Goal: Task Accomplishment & Management: Use online tool/utility

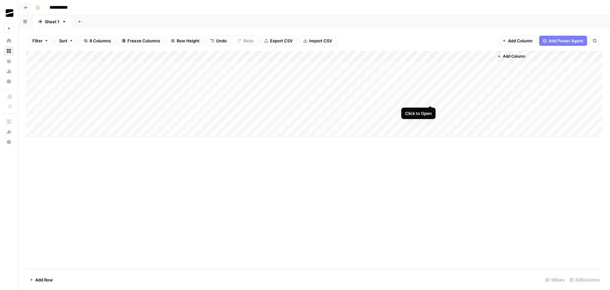
click at [431, 99] on div "Add Column" at bounding box center [314, 94] width 577 height 86
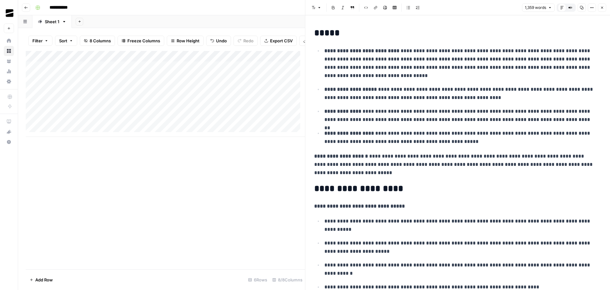
click at [605, 6] on button "Close" at bounding box center [602, 7] width 8 height 8
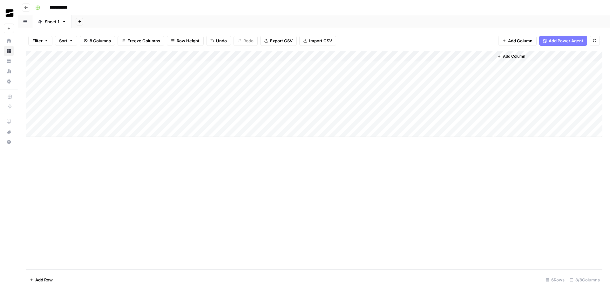
click at [519, 55] on span "Add Column" at bounding box center [514, 56] width 22 height 6
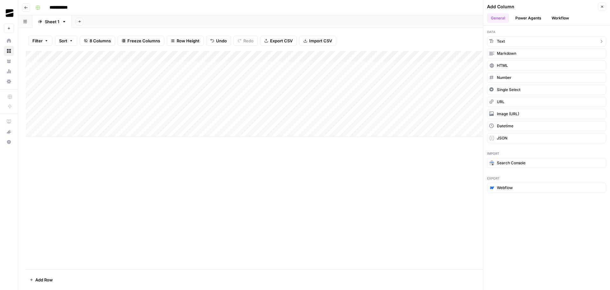
click at [517, 43] on button "Text" at bounding box center [546, 41] width 119 height 10
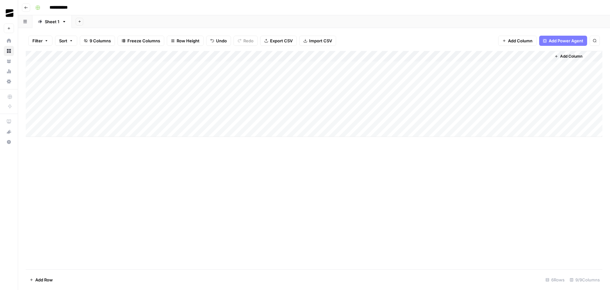
drag, startPoint x: 519, startPoint y: 54, endPoint x: 334, endPoint y: 50, distance: 184.7
click at [334, 50] on div "Filter Sort 9 Columns Freeze Columns Row Height Undo Redo Export CSV Import CSV…" at bounding box center [314, 159] width 592 height 262
drag, startPoint x: 265, startPoint y: 58, endPoint x: 236, endPoint y: 58, distance: 28.9
click at [236, 58] on div "Add Column" at bounding box center [314, 94] width 577 height 86
drag, startPoint x: 93, startPoint y: 58, endPoint x: 79, endPoint y: 58, distance: 13.7
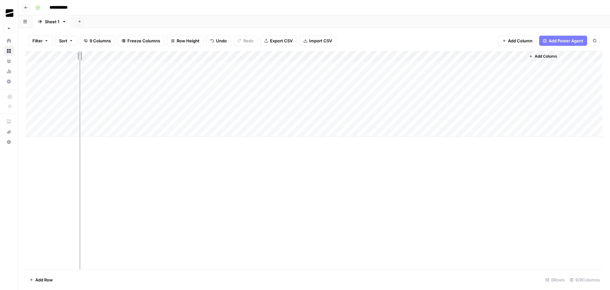
click at [79, 58] on div "Add Column" at bounding box center [314, 94] width 577 height 86
drag, startPoint x: 137, startPoint y: 57, endPoint x: 116, endPoint y: 57, distance: 20.7
click at [116, 57] on div "Add Column" at bounding box center [314, 94] width 577 height 86
drag, startPoint x: 173, startPoint y: 56, endPoint x: 144, endPoint y: 58, distance: 29.3
click at [144, 58] on div "Add Column" at bounding box center [314, 94] width 577 height 86
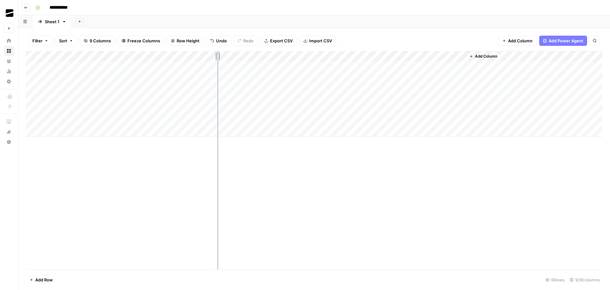
drag, startPoint x: 236, startPoint y: 56, endPoint x: 216, endPoint y: 57, distance: 19.7
click at [216, 57] on div "Add Column" at bounding box center [314, 94] width 577 height 86
click at [246, 54] on div "Add Column" at bounding box center [314, 94] width 577 height 86
click at [253, 70] on input "New Column" at bounding box center [254, 71] width 65 height 6
type input "Outline sample"
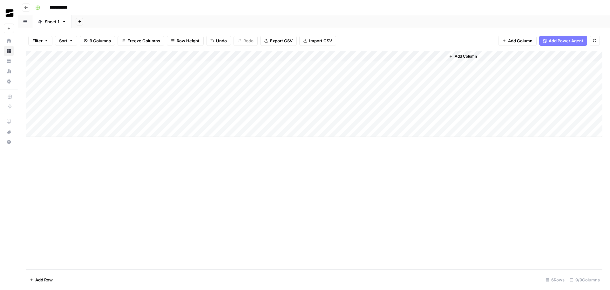
click at [317, 58] on div "Add Column" at bounding box center [314, 94] width 577 height 86
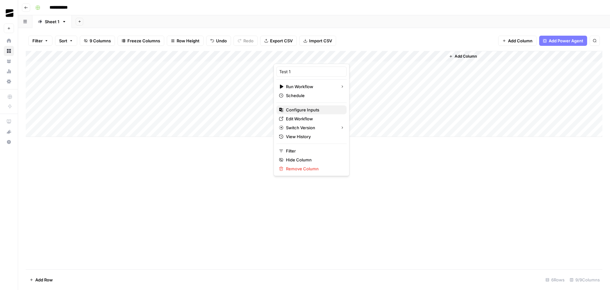
click at [306, 110] on span "Configure Inputs" at bounding box center [314, 109] width 56 height 6
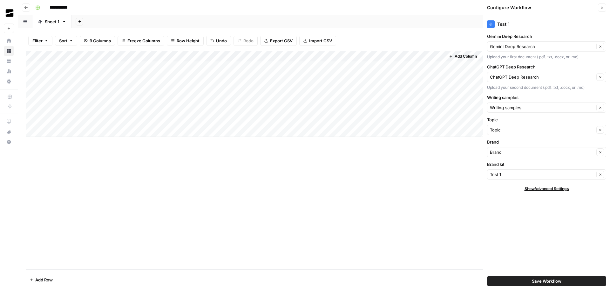
click at [603, 8] on icon "button" at bounding box center [602, 8] width 4 height 4
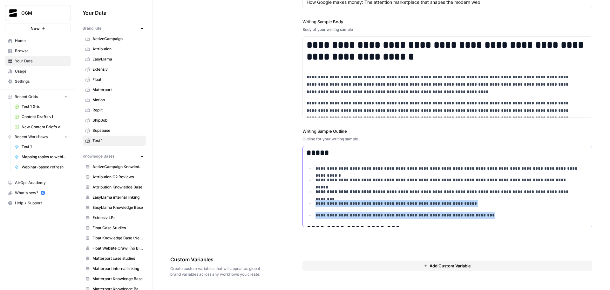
drag, startPoint x: 476, startPoint y: 215, endPoint x: 315, endPoint y: 202, distance: 162.0
click at [315, 202] on ul "**********" at bounding box center [448, 192] width 282 height 54
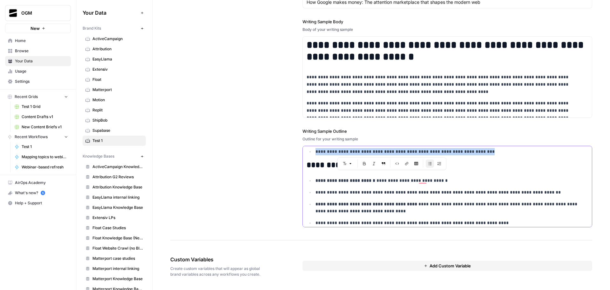
scroll to position [32, 0]
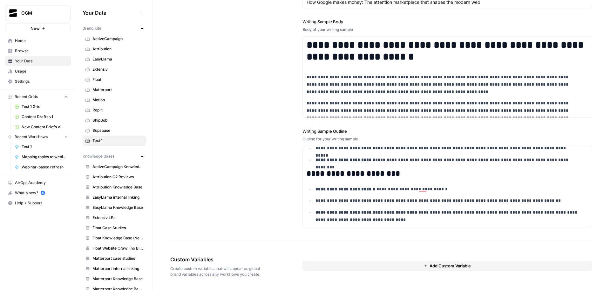
click at [322, 131] on label "Writing Sample Outline" at bounding box center [448, 131] width 290 height 6
click at [281, 126] on div "**********" at bounding box center [381, 83] width 422 height 314
click at [318, 130] on label "Writing Sample Outline" at bounding box center [448, 131] width 290 height 6
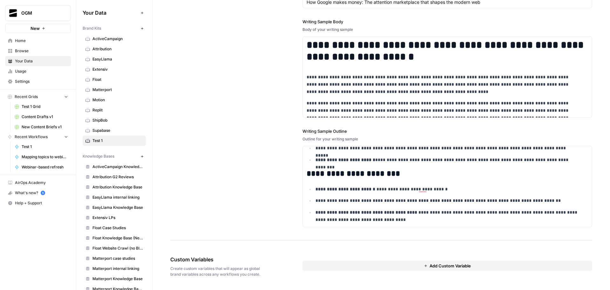
click at [318, 130] on label "Writing Sample Outline" at bounding box center [448, 131] width 290 height 6
copy label "Writing Sample Outline"
click at [359, 156] on p "**********" at bounding box center [448, 159] width 264 height 7
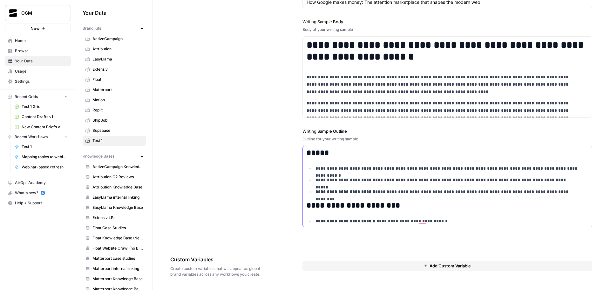
click at [367, 166] on p "**********" at bounding box center [448, 168] width 264 height 7
copy div "**********"
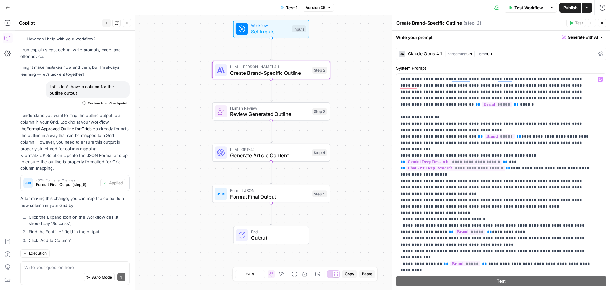
scroll to position [26, 0]
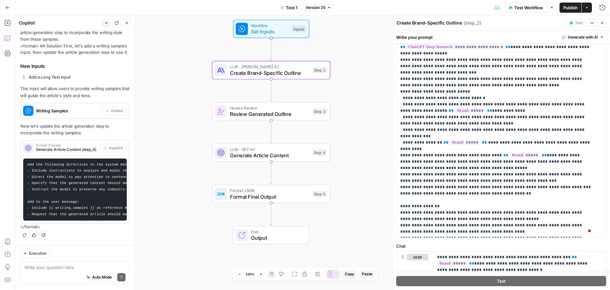
click at [364, 106] on div "Workflow Set Inputs Inputs LLM · Claude Opus 4.1 Create Brand-Specific Outline …" at bounding box center [312, 152] width 595 height 274
click at [56, 267] on textarea at bounding box center [74, 267] width 101 height 6
type textarea "i want another input to"
paste textarea "Writing Sample Outline"
click at [61, 267] on textarea "can we reference Writing Sample Outline" at bounding box center [74, 267] width 101 height 6
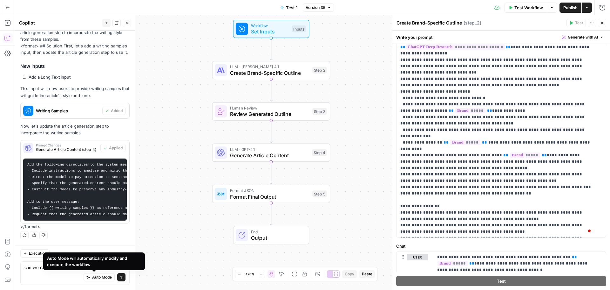
click at [110, 266] on div "Auto Mode will automatically modify and execute the workflow" at bounding box center [94, 261] width 94 height 13
click at [110, 269] on div "Auto Mode will automatically modify and execute the workflow" at bounding box center [94, 261] width 102 height 18
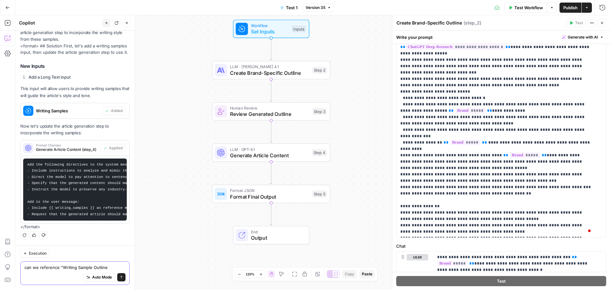
click at [106, 266] on textarea "can we reference "Writing Sample Outline" at bounding box center [74, 267] width 101 height 6
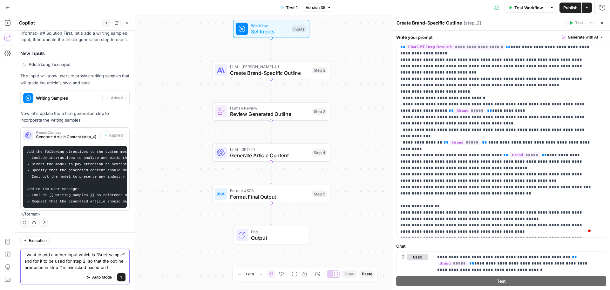
scroll to position [578, 0]
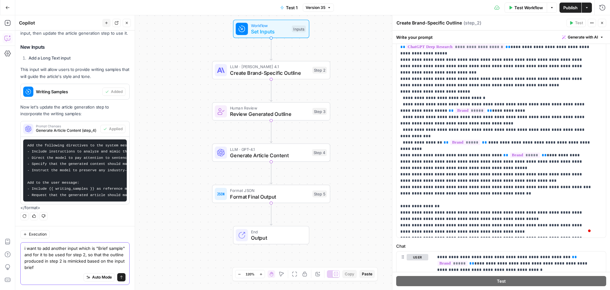
click at [103, 248] on textarea "i want to add another input which is "Brief sample" and for it to be used for s…" at bounding box center [74, 257] width 101 height 25
click at [52, 268] on textarea "i want to add another input which is "Outline sample" and for it to be used for…" at bounding box center [74, 257] width 101 height 25
type textarea "i want to add another input which is "Outline sample" and for it to be used for…"
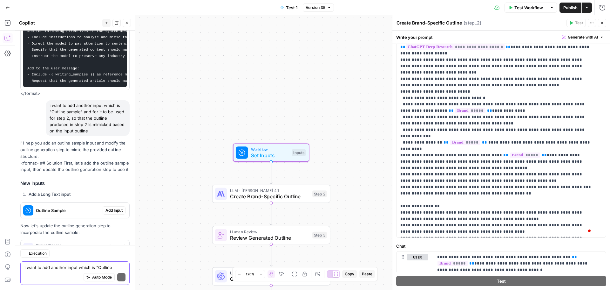
scroll to position [731, 0]
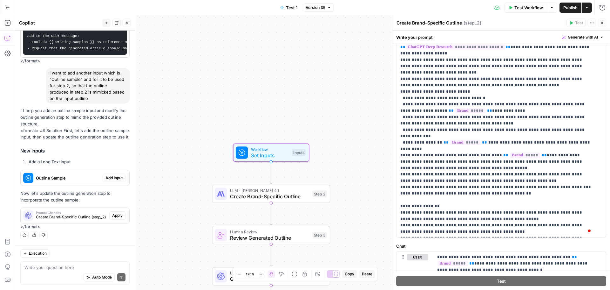
click at [110, 179] on span "Add Input" at bounding box center [114, 178] width 17 height 6
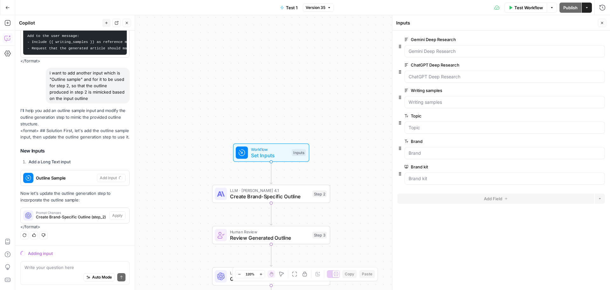
scroll to position [741, 0]
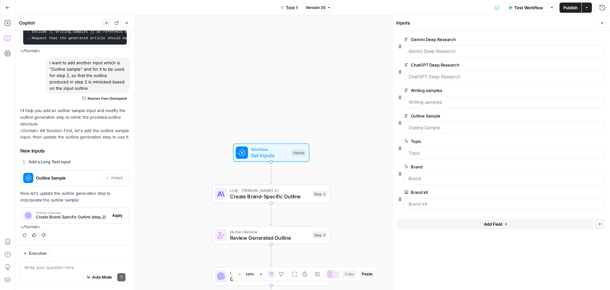
click at [587, 114] on span "edit field" at bounding box center [581, 115] width 14 height 5
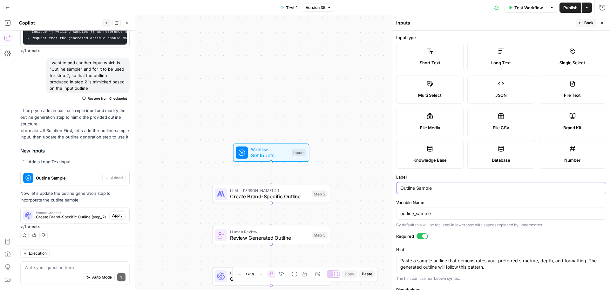
click at [418, 189] on input "Outline Sample" at bounding box center [501, 188] width 202 height 6
type input "Outline sample"
click at [443, 174] on label "Label" at bounding box center [501, 177] width 210 height 6
click at [443, 185] on input "Outline sample" at bounding box center [501, 188] width 202 height 6
click at [472, 256] on div "Paste a sample outline that demonstrates your preferred structure, depth, and f…" at bounding box center [501, 263] width 210 height 18
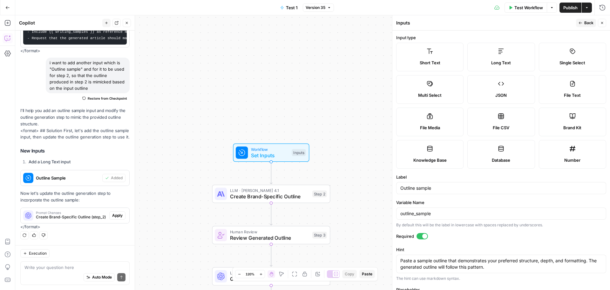
click at [472, 256] on div "Paste a sample outline that demonstrates your preferred structure, depth, and f…" at bounding box center [501, 263] width 210 height 18
click at [470, 260] on textarea "Paste a sample outline that demonstrates your preferred structure, depth, and f…" at bounding box center [501, 263] width 202 height 13
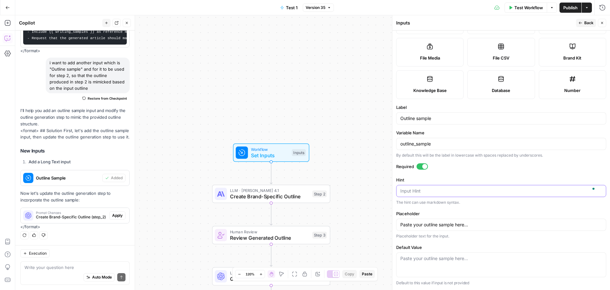
scroll to position [0, 0]
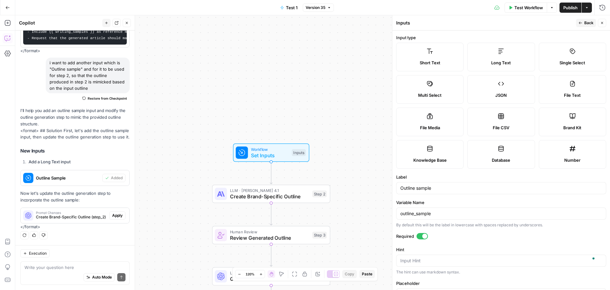
click at [585, 19] on button "Back" at bounding box center [586, 23] width 20 height 8
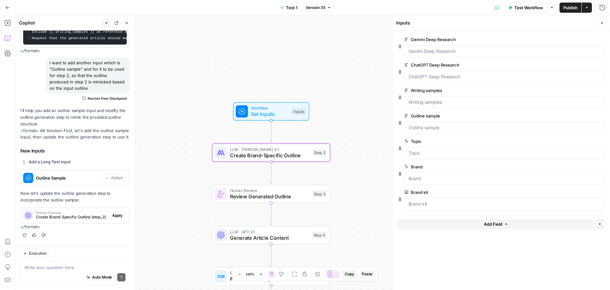
click at [70, 216] on span "Create Brand-Specific Outline (step_2)" at bounding box center [71, 217] width 71 height 6
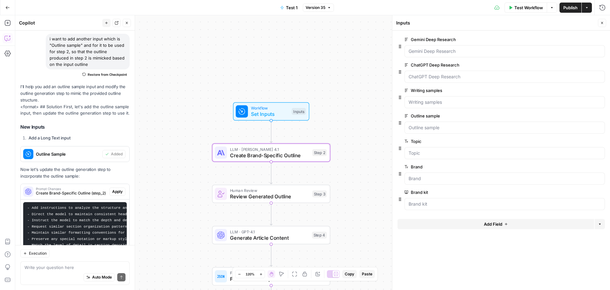
scroll to position [773, 0]
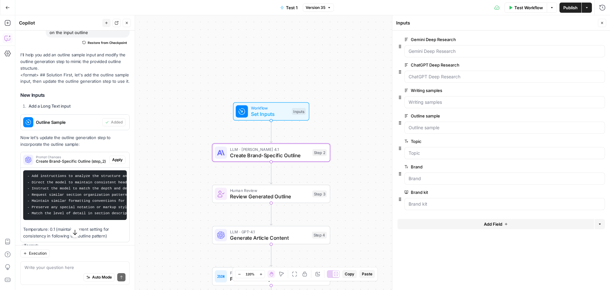
click at [112, 162] on span "Apply" at bounding box center [117, 160] width 10 height 6
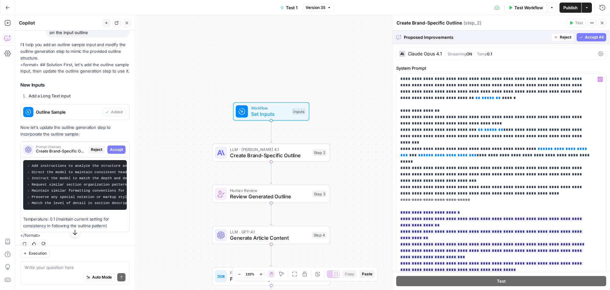
scroll to position [0, 0]
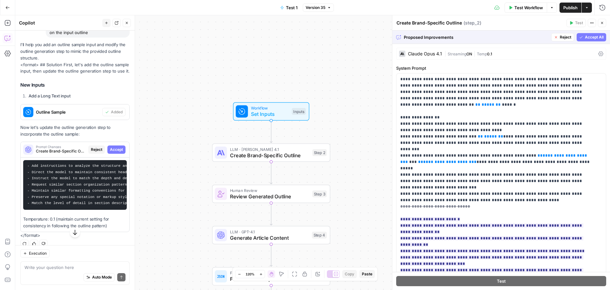
click at [589, 37] on span "Accept All" at bounding box center [594, 37] width 19 height 6
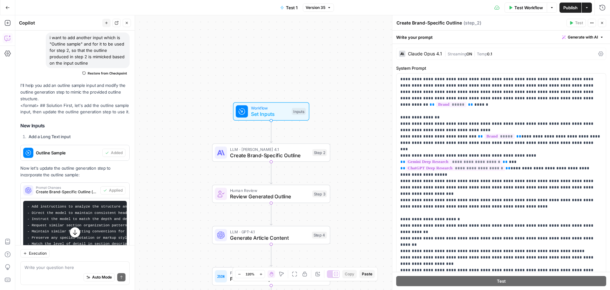
scroll to position [773, 0]
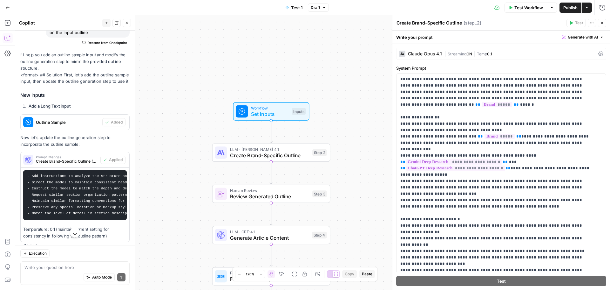
click at [567, 10] on span "Publish" at bounding box center [571, 7] width 14 height 6
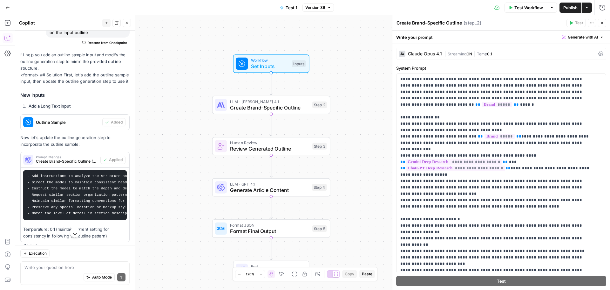
scroll to position [95, 0]
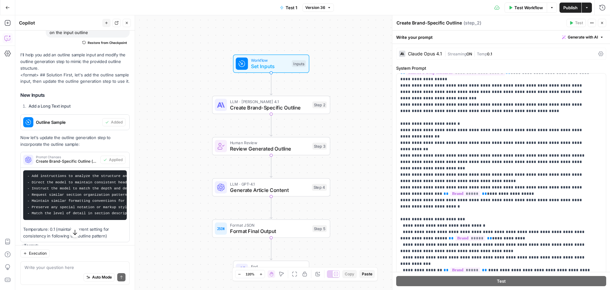
click at [301, 146] on span "Review Generated Outline" at bounding box center [269, 149] width 79 height 8
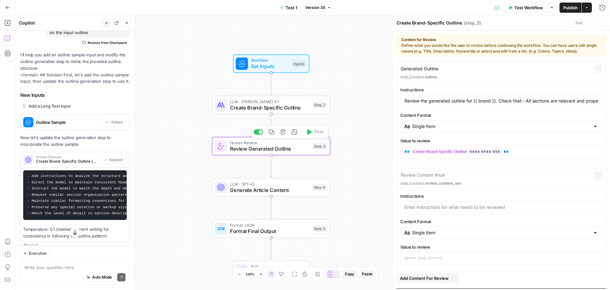
type textarea "Review Generated Outline"
type input "Review the generated outline for {{ brand }}. Check that:- All sections are rel…"
click at [277, 106] on span "Create Brand-Specific Outline" at bounding box center [269, 108] width 79 height 8
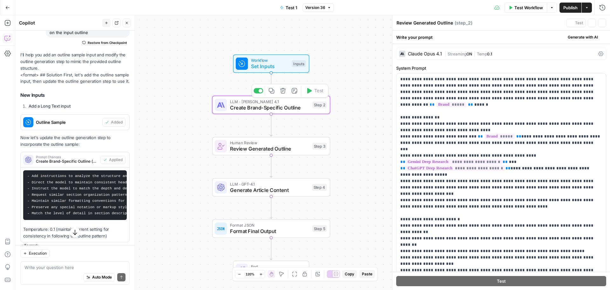
type textarea "Create Brand-Specific Outline"
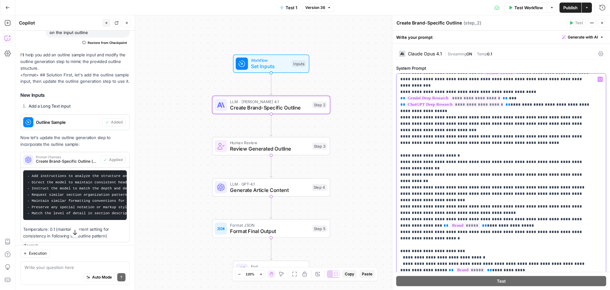
scroll to position [64, 0]
drag, startPoint x: 460, startPoint y: 142, endPoint x: 402, endPoint y: 144, distance: 58.2
click at [402, 144] on p "**********" at bounding box center [496, 196] width 192 height 369
click at [272, 187] on span "Generate Article Content" at bounding box center [269, 190] width 79 height 8
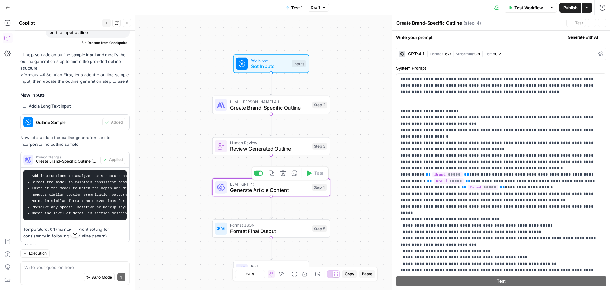
type textarea "Generate Article Content"
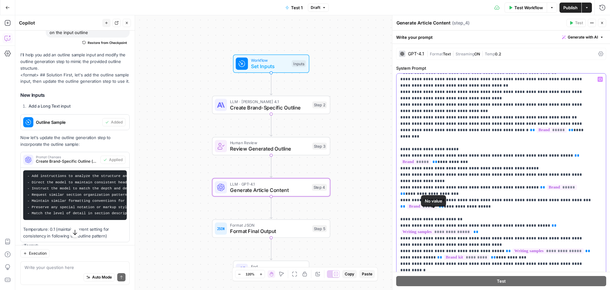
scroll to position [191, 0]
drag, startPoint x: 481, startPoint y: 213, endPoint x: 401, endPoint y: 206, distance: 80.0
click at [401, 206] on p "**********" at bounding box center [496, 164] width 192 height 559
copy p "**********"
click at [261, 106] on span "Create Brand-Specific Outline" at bounding box center [269, 108] width 79 height 8
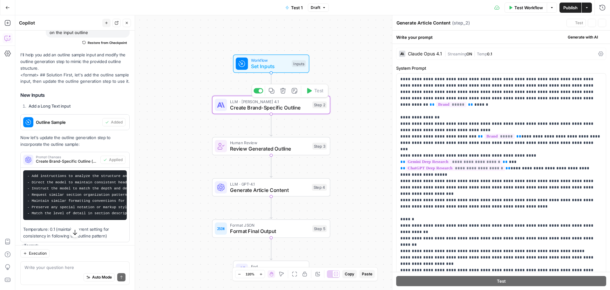
type textarea "Create Brand-Specific Outline"
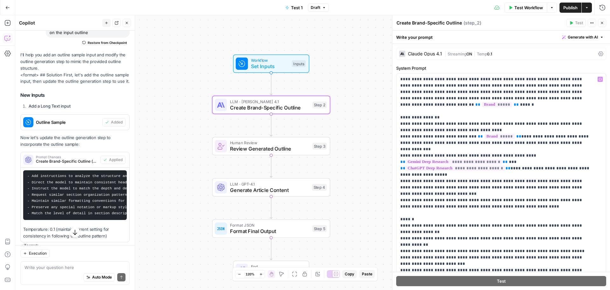
scroll to position [95, 0]
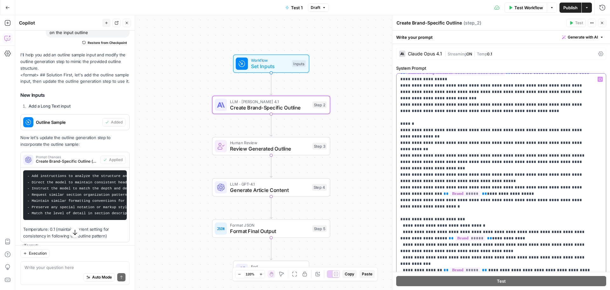
click at [427, 111] on p "**********" at bounding box center [496, 165] width 192 height 369
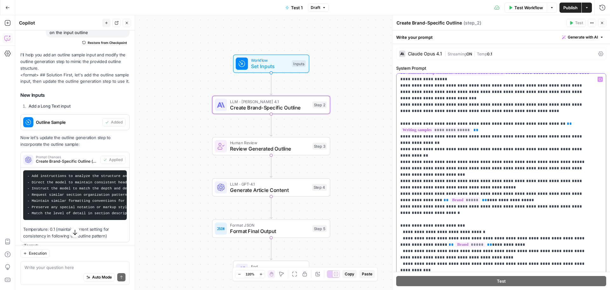
drag, startPoint x: 418, startPoint y: 111, endPoint x: 400, endPoint y: 110, distance: 18.5
click at [400, 110] on div "**********" at bounding box center [499, 202] width 205 height 259
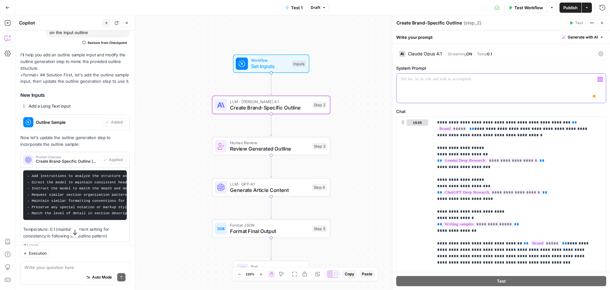
scroll to position [0, 0]
click at [369, 107] on div "Workflow Set Inputs Inputs LLM · Claude Opus 4.1 Create Brand-Specific Outline …" at bounding box center [312, 152] width 595 height 274
click at [603, 21] on icon "button" at bounding box center [602, 23] width 4 height 4
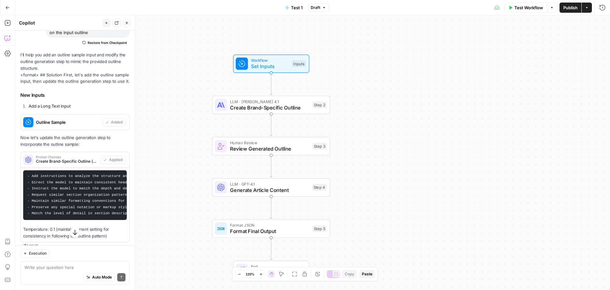
click at [287, 107] on span "Create Brand-Specific Outline" at bounding box center [269, 108] width 79 height 8
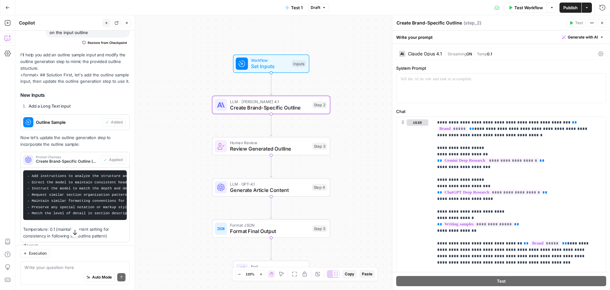
click at [318, 6] on span "Draft" at bounding box center [316, 8] width 10 height 6
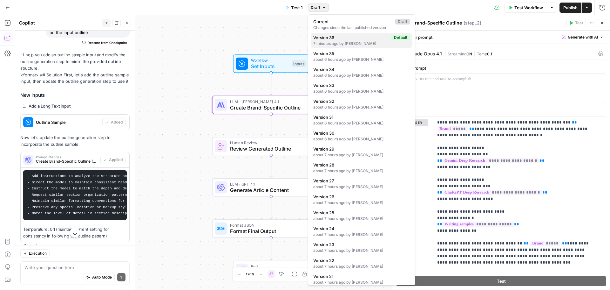
click at [372, 40] on span "Version 36" at bounding box center [351, 37] width 76 height 6
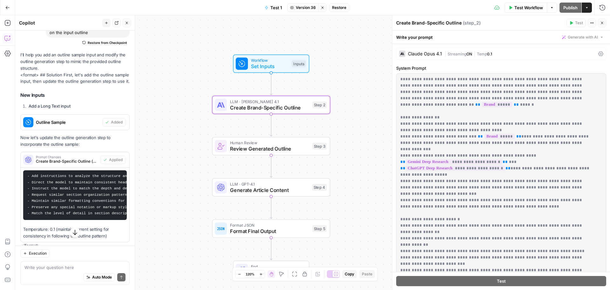
scroll to position [32, 0]
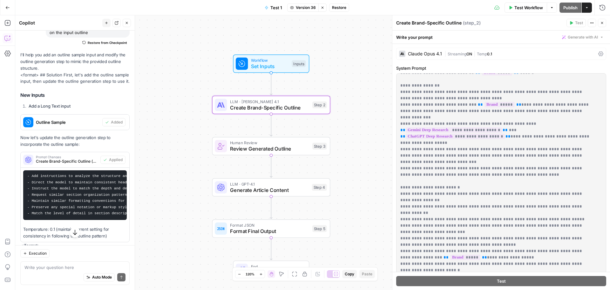
click at [447, 179] on p "**********" at bounding box center [496, 228] width 192 height 369
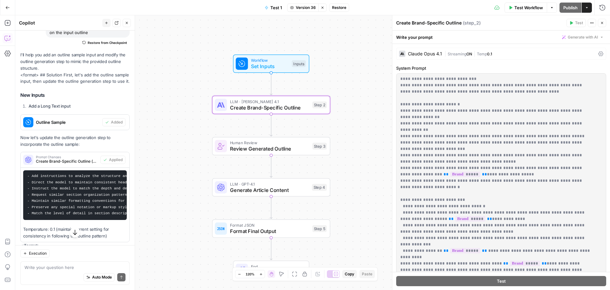
click at [342, 8] on span "Restore" at bounding box center [339, 8] width 14 height 6
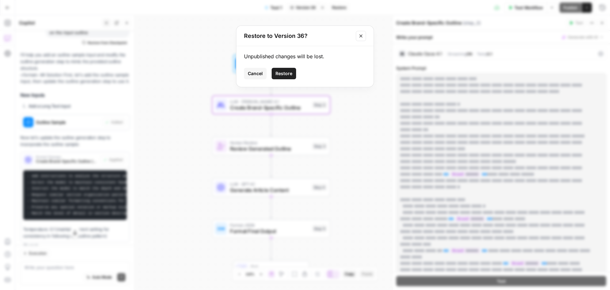
click at [281, 71] on span "Restore" at bounding box center [284, 73] width 17 height 6
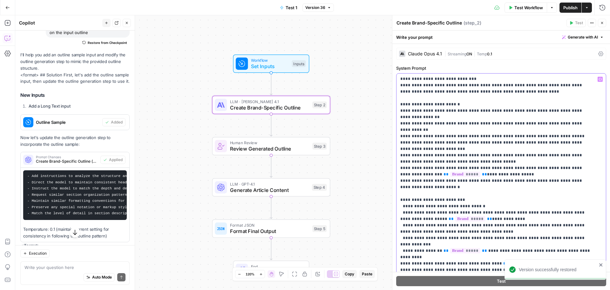
drag, startPoint x: 422, startPoint y: 90, endPoint x: 453, endPoint y: 92, distance: 30.9
click at [453, 92] on p "**********" at bounding box center [496, 145] width 192 height 369
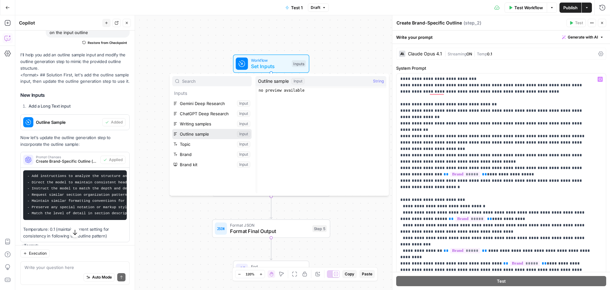
click at [214, 133] on button "Select variable Outline sample" at bounding box center [211, 134] width 79 height 10
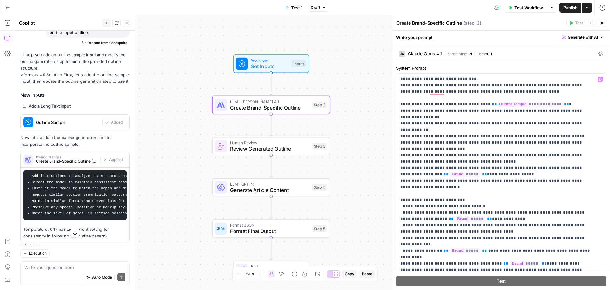
click at [572, 6] on span "Publish" at bounding box center [571, 7] width 14 height 6
click at [279, 109] on span "Create Brand-Specific Outline" at bounding box center [269, 108] width 79 height 8
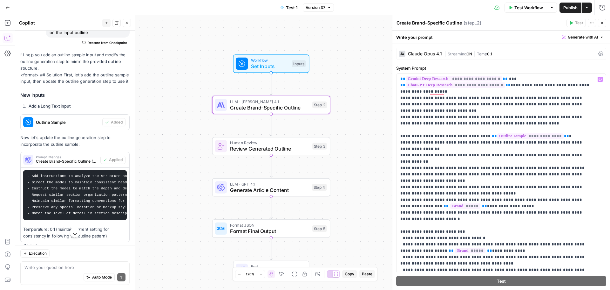
scroll to position [83, 0]
drag, startPoint x: 427, startPoint y: 196, endPoint x: 400, endPoint y: 129, distance: 72.4
click at [400, 129] on div "**********" at bounding box center [499, 202] width 205 height 259
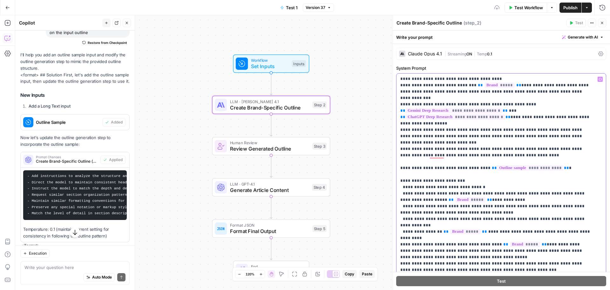
scroll to position [45, 0]
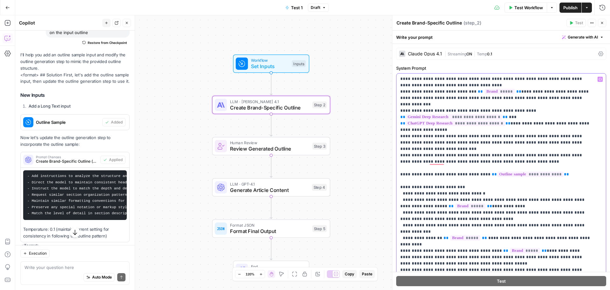
click at [401, 161] on p "**********" at bounding box center [496, 180] width 192 height 299
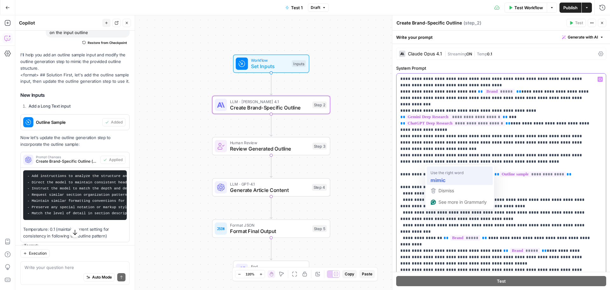
click at [452, 176] on p "**********" at bounding box center [496, 180] width 192 height 299
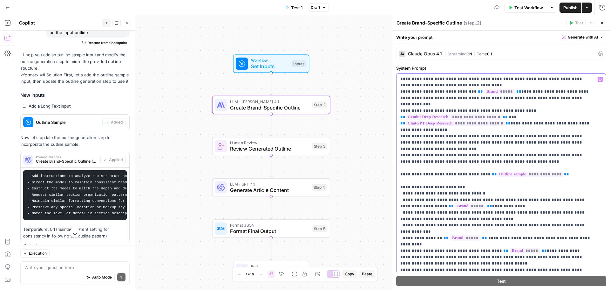
click at [464, 163] on p "**********" at bounding box center [496, 180] width 192 height 299
click at [464, 161] on p "**********" at bounding box center [496, 180] width 192 height 299
click at [472, 161] on p "**********" at bounding box center [496, 180] width 192 height 299
click at [495, 161] on p "**********" at bounding box center [496, 180] width 192 height 299
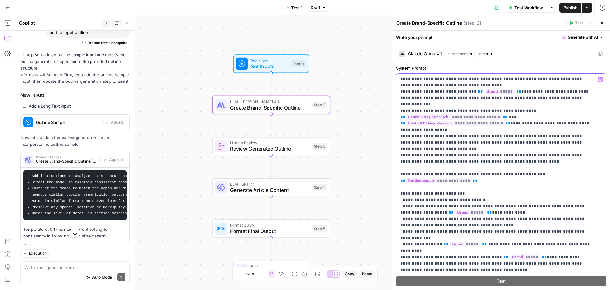
scroll to position [51, 0]
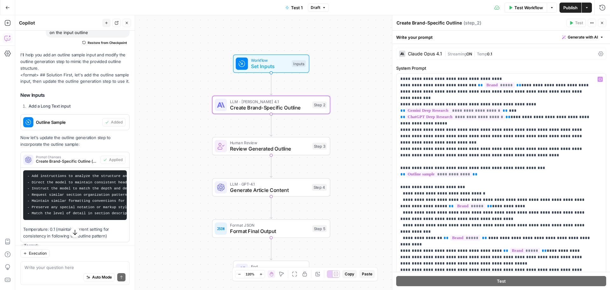
click at [567, 7] on span "Publish" at bounding box center [571, 7] width 14 height 6
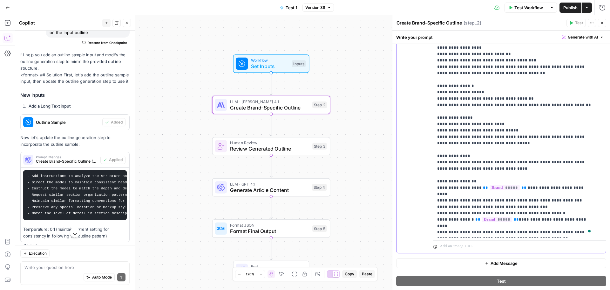
scroll to position [191, 0]
drag, startPoint x: 470, startPoint y: 215, endPoint x: 432, endPoint y: 209, distance: 38.5
click at [432, 209] on div "**********" at bounding box center [501, 116] width 209 height 274
copy p "**********"
click at [266, 186] on span "Generate Article Content" at bounding box center [269, 190] width 79 height 8
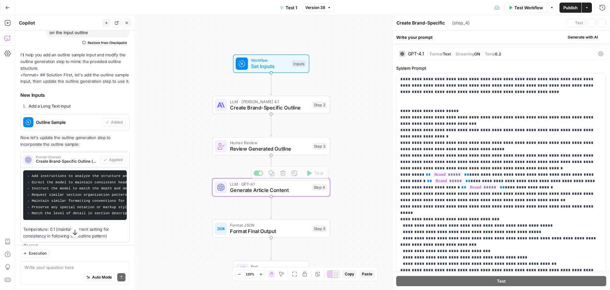
type textarea "Generate Article Content"
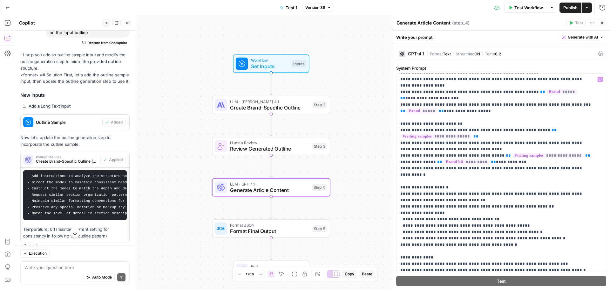
scroll to position [305, 0]
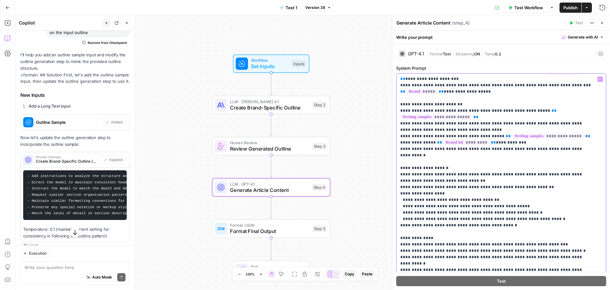
click at [480, 261] on p "**********" at bounding box center [496, 50] width 192 height 559
paste div "To enrich screen reader interactions, please activate Accessibility in Grammarl…"
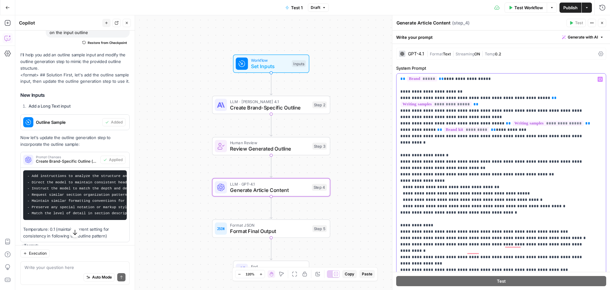
click at [398, 257] on div "**********" at bounding box center [499, 202] width 205 height 259
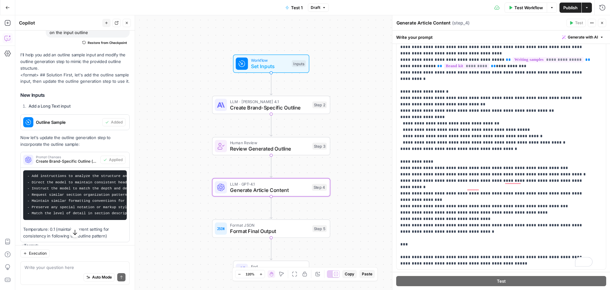
click at [571, 5] on span "Publish" at bounding box center [571, 7] width 14 height 6
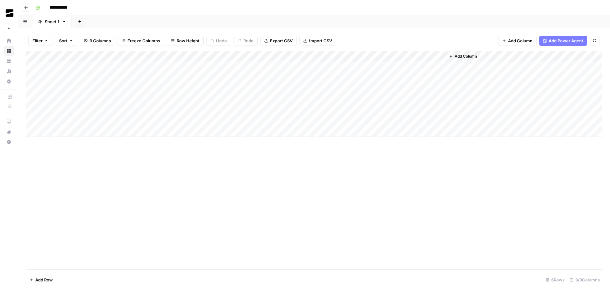
click at [241, 110] on div "Add Column" at bounding box center [314, 94] width 577 height 86
type textarea "**********"
drag, startPoint x: 337, startPoint y: 186, endPoint x: 252, endPoint y: 76, distance: 138.7
click at [337, 185] on div "Add Column" at bounding box center [314, 160] width 577 height 218
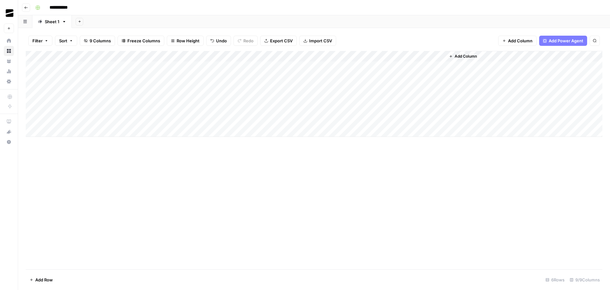
click at [269, 56] on div "Add Column" at bounding box center [314, 94] width 577 height 86
type input "Outline sample"
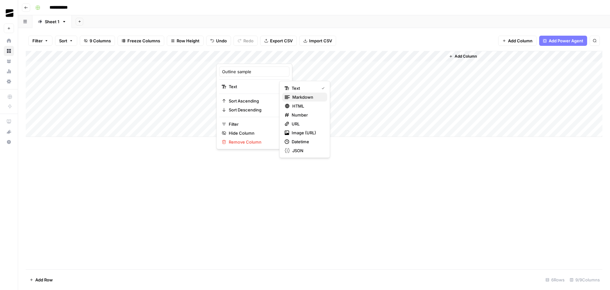
click at [310, 97] on span "Markdown" at bounding box center [307, 97] width 30 height 6
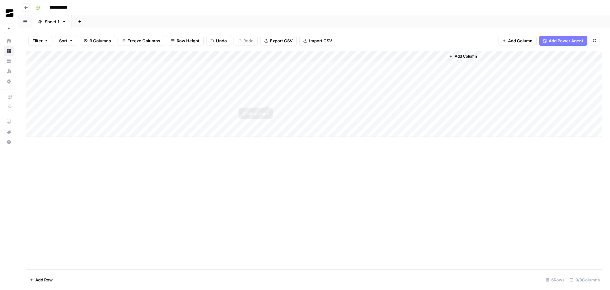
click at [268, 99] on div "Add Column" at bounding box center [314, 94] width 577 height 86
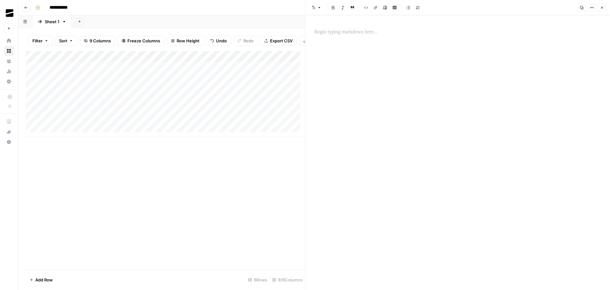
click at [348, 29] on p at bounding box center [457, 32] width 287 height 8
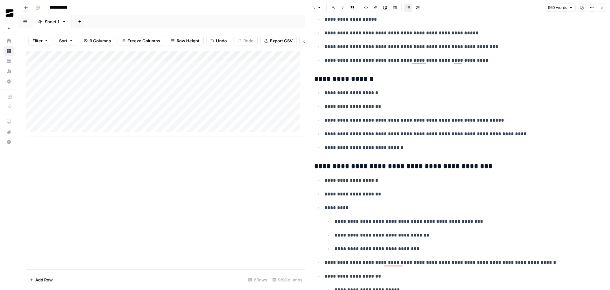
scroll to position [668, 0]
click at [603, 6] on icon "button" at bounding box center [602, 8] width 4 height 4
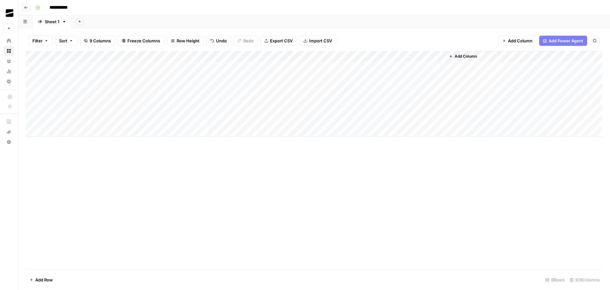
click at [241, 201] on div "Add Column" at bounding box center [314, 160] width 577 height 218
click at [270, 99] on div "Add Column" at bounding box center [314, 94] width 577 height 86
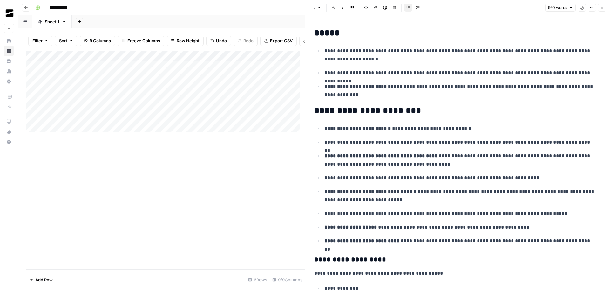
click at [602, 6] on icon "button" at bounding box center [602, 8] width 4 height 4
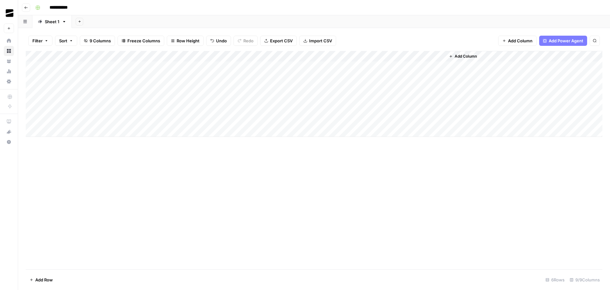
click at [200, 98] on div "Add Column" at bounding box center [314, 94] width 577 height 86
click at [252, 99] on div "Add Column" at bounding box center [314, 94] width 577 height 86
drag, startPoint x: 273, startPoint y: 104, endPoint x: 274, endPoint y: 108, distance: 4.2
click at [274, 108] on div "Add Column" at bounding box center [314, 94] width 577 height 86
click at [223, 192] on div "Add Column" at bounding box center [314, 160] width 577 height 218
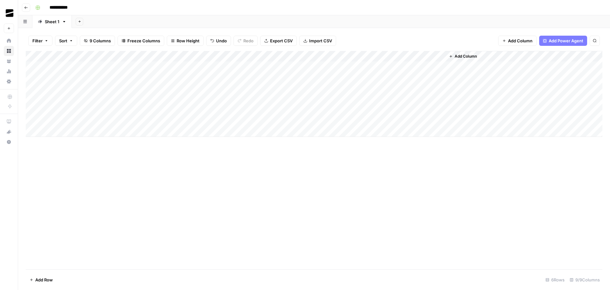
click at [201, 110] on div "Add Column" at bounding box center [314, 94] width 577 height 86
click at [205, 110] on div "Add Column" at bounding box center [314, 94] width 577 height 86
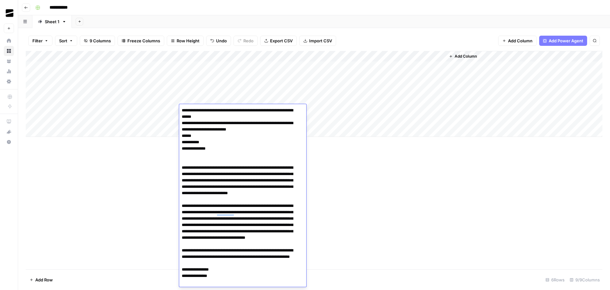
click at [378, 178] on div "Add Column" at bounding box center [314, 160] width 577 height 218
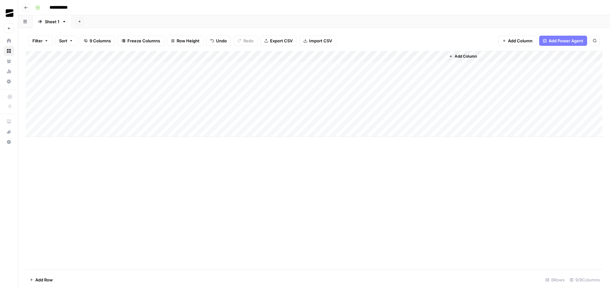
click at [246, 109] on div "Add Column" at bounding box center [314, 94] width 577 height 86
click at [268, 110] on div "Add Column" at bounding box center [314, 94] width 577 height 86
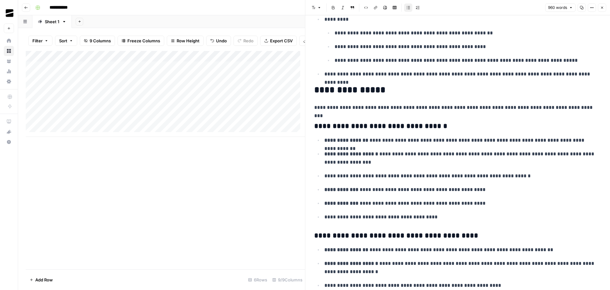
scroll to position [1583, 0]
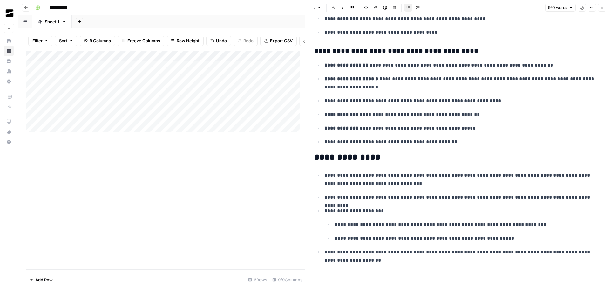
click at [603, 8] on icon "button" at bounding box center [602, 8] width 4 height 4
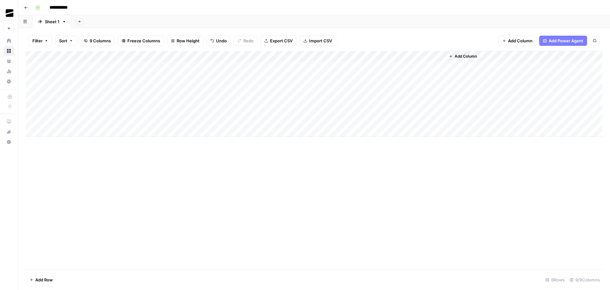
drag, startPoint x: 287, startPoint y: 213, endPoint x: 287, endPoint y: 162, distance: 50.9
click at [287, 212] on div "Add Column" at bounding box center [314, 160] width 577 height 218
drag, startPoint x: 274, startPoint y: 56, endPoint x: 245, endPoint y: 59, distance: 28.7
click at [245, 58] on div "Add Column" at bounding box center [314, 94] width 577 height 86
click at [359, 218] on div "Add Column" at bounding box center [314, 160] width 577 height 218
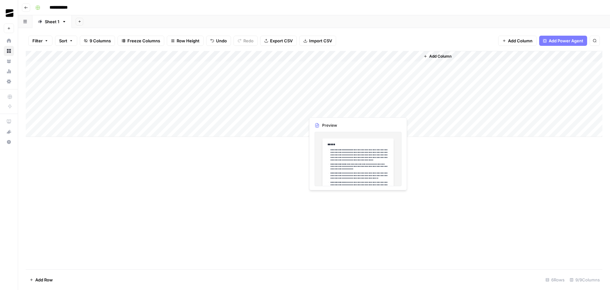
click at [342, 112] on div "Add Column" at bounding box center [314, 94] width 577 height 86
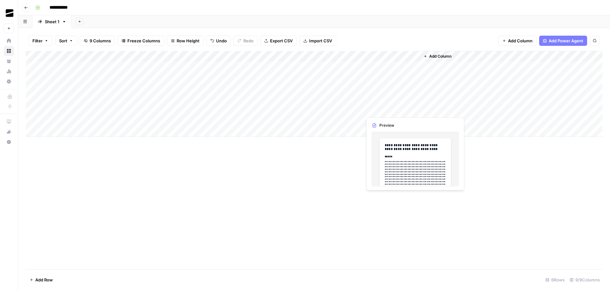
click at [381, 108] on div "Add Column" at bounding box center [314, 94] width 577 height 86
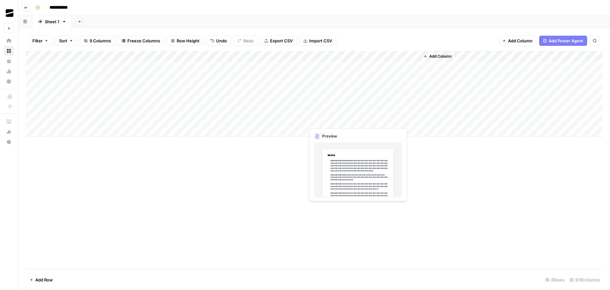
click at [331, 120] on div "Add Column" at bounding box center [314, 94] width 577 height 86
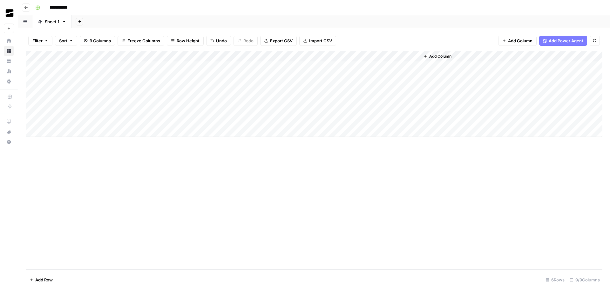
click at [292, 56] on div "Add Column" at bounding box center [314, 94] width 577 height 86
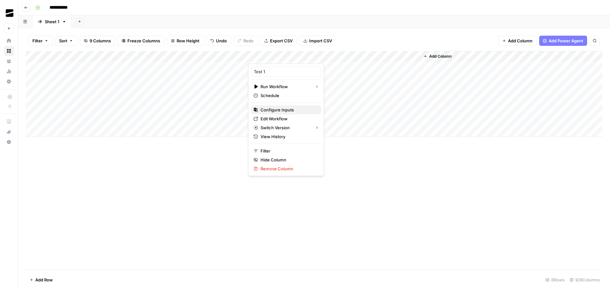
click at [289, 109] on span "Configure Inputs" at bounding box center [289, 109] width 56 height 6
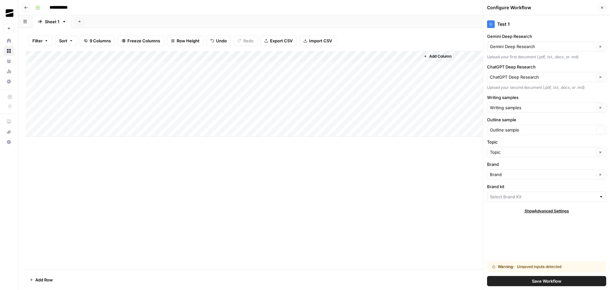
type input "Test 1"
click at [550, 282] on span "Save Workflow" at bounding box center [547, 280] width 30 height 6
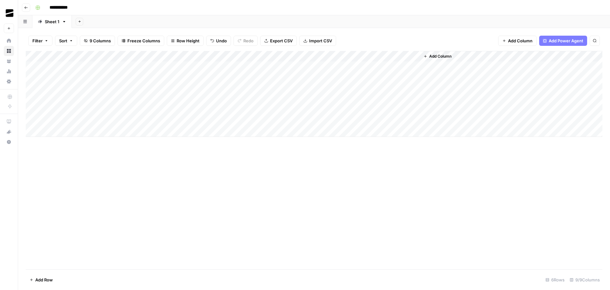
click at [73, 110] on div "Add Column" at bounding box center [314, 94] width 577 height 86
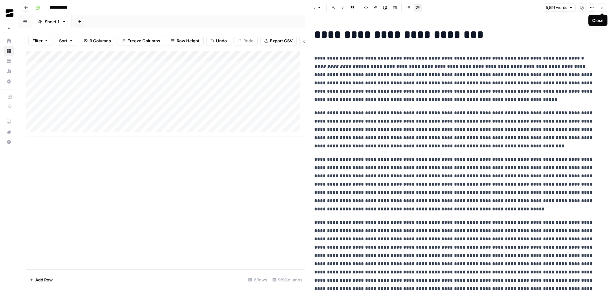
click at [603, 7] on icon "button" at bounding box center [602, 8] width 4 height 4
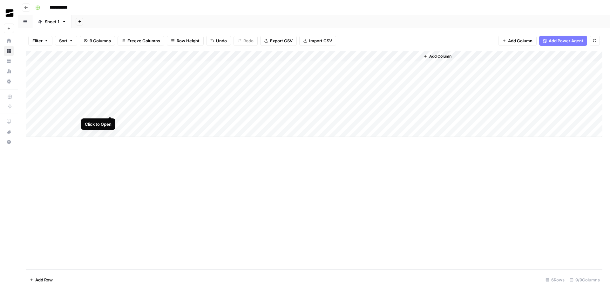
click at [110, 110] on div "Add Column" at bounding box center [314, 94] width 577 height 86
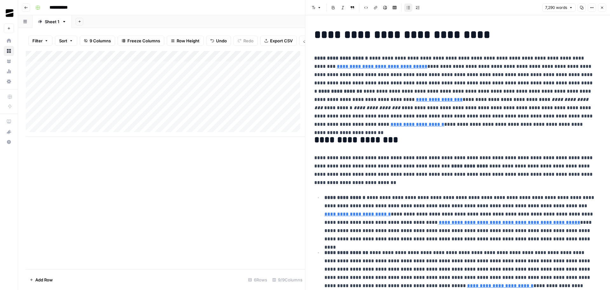
click at [602, 5] on button "Close" at bounding box center [602, 7] width 8 height 8
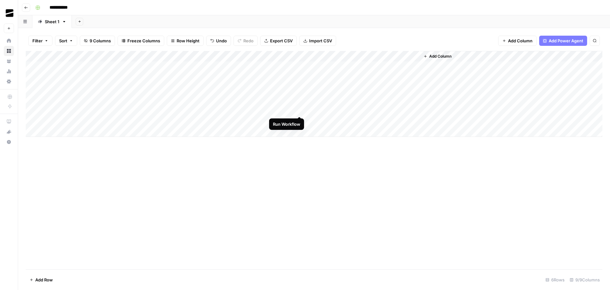
click at [300, 109] on div "Add Column" at bounding box center [314, 94] width 577 height 86
click at [401, 155] on div "Add Column" at bounding box center [314, 160] width 577 height 218
click at [301, 109] on div "Add Column" at bounding box center [314, 94] width 577 height 86
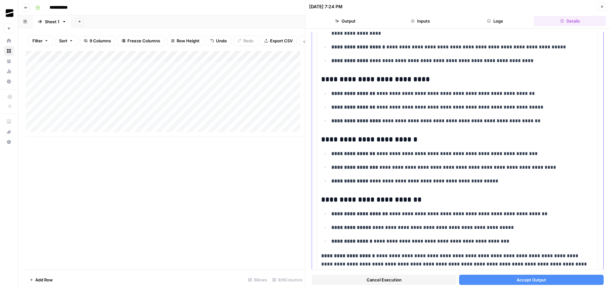
scroll to position [1017, 0]
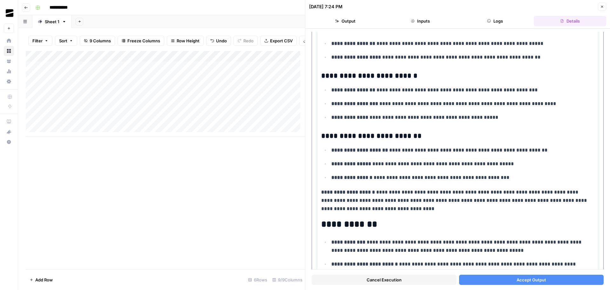
drag, startPoint x: 512, startPoint y: 177, endPoint x: 324, endPoint y: 137, distance: 192.1
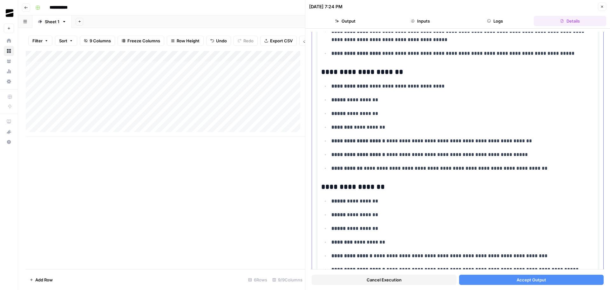
scroll to position [1112, 0]
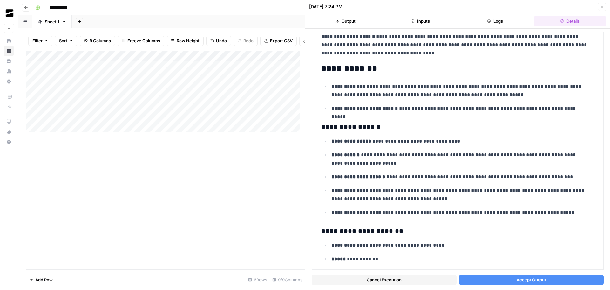
click at [391, 276] on span "Cancel Execution" at bounding box center [384, 279] width 35 height 6
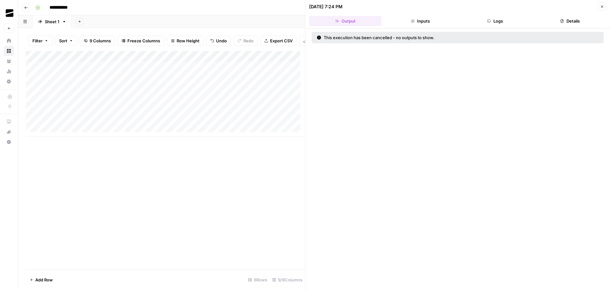
click at [603, 5] on icon "button" at bounding box center [602, 7] width 4 height 4
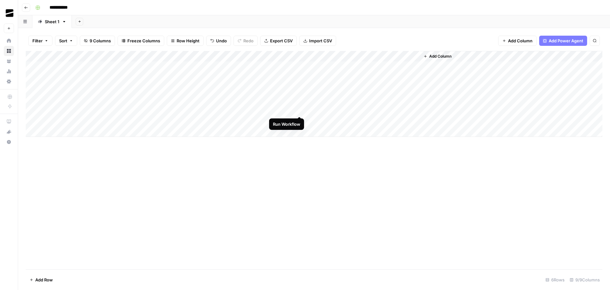
click at [300, 110] on div "Add Column" at bounding box center [314, 94] width 577 height 86
click at [299, 109] on div "Add Column" at bounding box center [314, 94] width 577 height 86
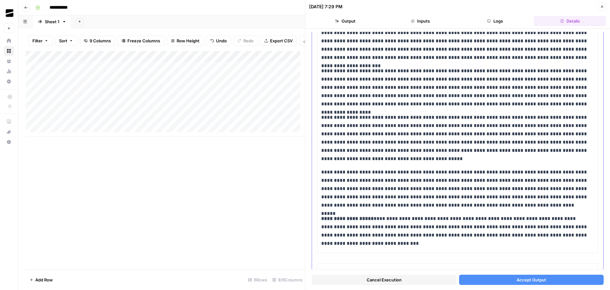
scroll to position [2395, 0]
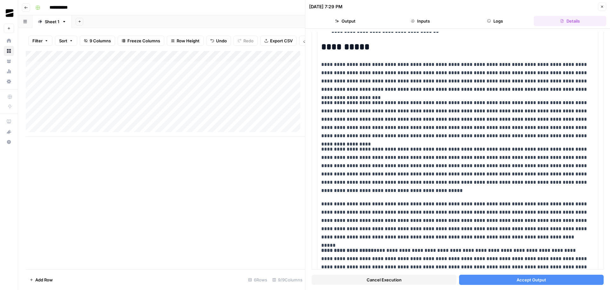
click at [243, 113] on div "Add Column" at bounding box center [165, 94] width 279 height 86
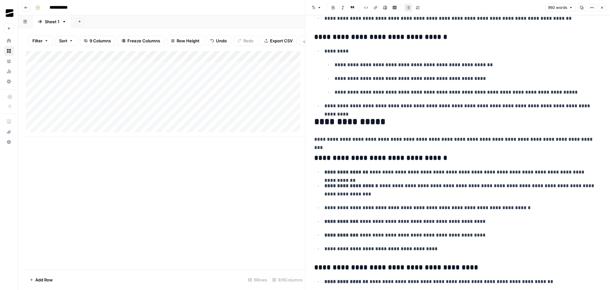
scroll to position [1583, 0]
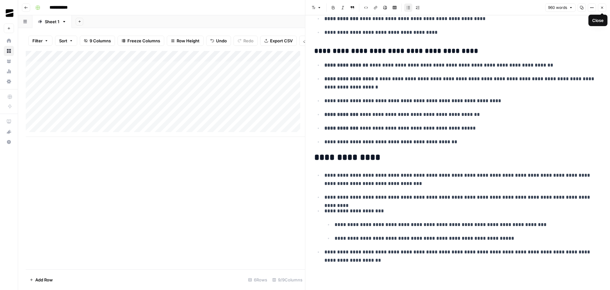
click at [601, 7] on icon "button" at bounding box center [602, 8] width 4 height 4
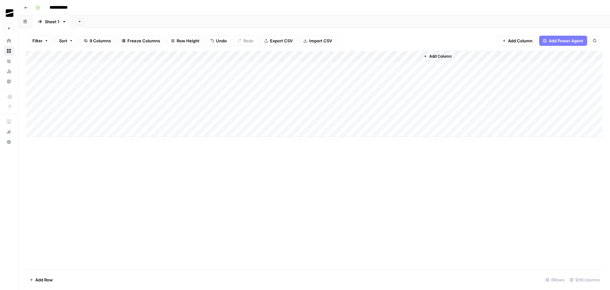
click at [300, 110] on div "Add Column" at bounding box center [314, 94] width 577 height 86
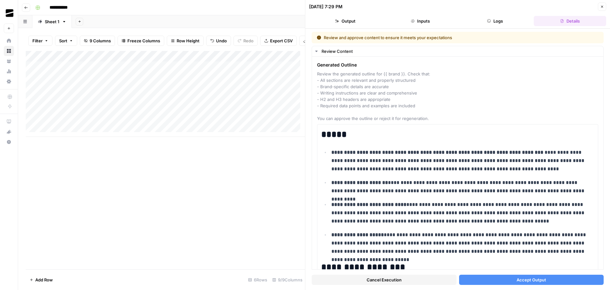
click at [538, 277] on span "Accept Output" at bounding box center [532, 279] width 30 height 6
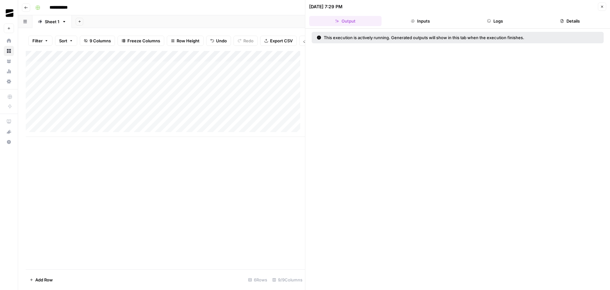
click at [601, 8] on icon "button" at bounding box center [602, 7] width 4 height 4
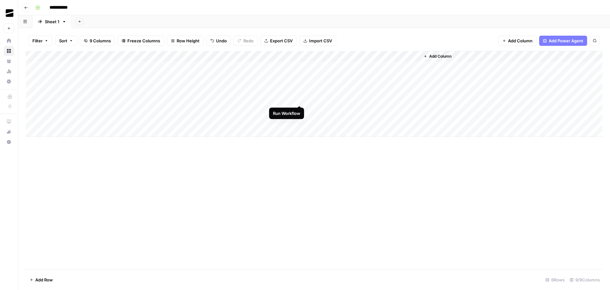
click at [300, 99] on div "Add Column" at bounding box center [314, 94] width 577 height 86
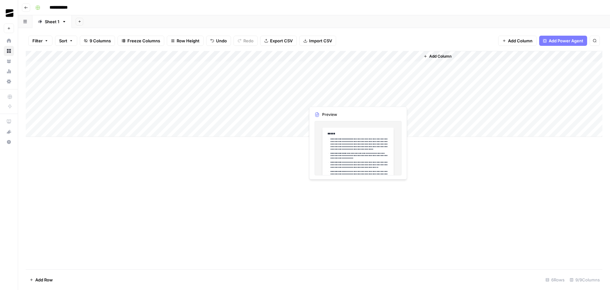
click at [257, 194] on div "Add Column" at bounding box center [314, 160] width 577 height 218
click at [336, 221] on div "Add Column" at bounding box center [314, 160] width 577 height 218
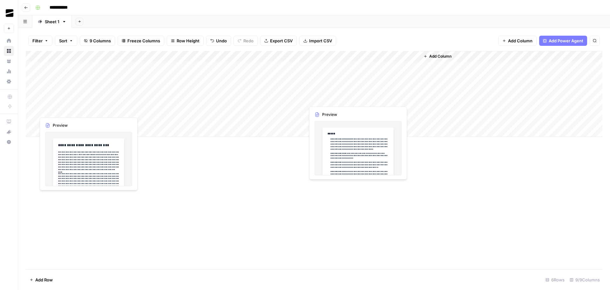
click at [66, 108] on div "Add Column" at bounding box center [314, 94] width 577 height 86
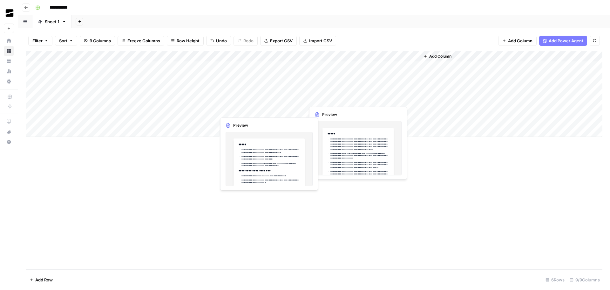
click at [233, 110] on div "Add Column" at bounding box center [314, 94] width 577 height 86
drag, startPoint x: 247, startPoint y: 115, endPoint x: 248, endPoint y: 119, distance: 3.8
click at [248, 119] on div "Add Column" at bounding box center [314, 94] width 577 height 86
click at [138, 161] on div "Add Column" at bounding box center [314, 160] width 577 height 218
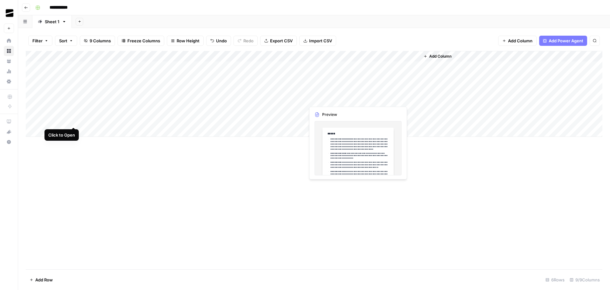
click at [73, 121] on div "Add Column" at bounding box center [314, 94] width 577 height 86
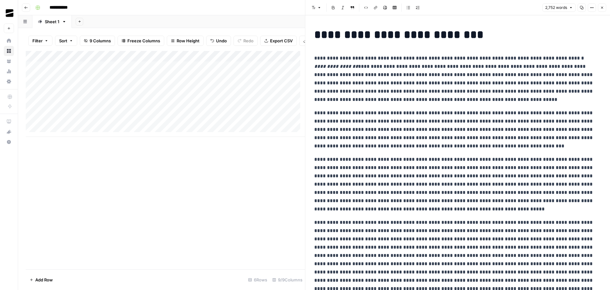
click at [605, 6] on button "Close" at bounding box center [602, 7] width 8 height 8
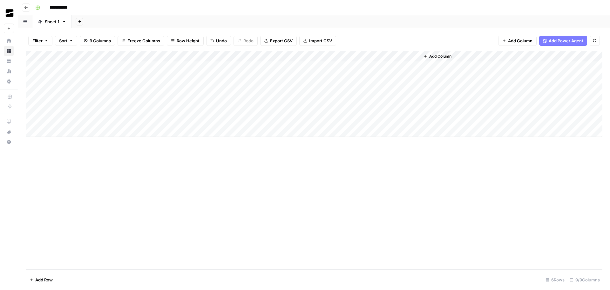
click at [74, 114] on div "Add Column" at bounding box center [314, 94] width 577 height 86
click at [74, 109] on div "Add Column" at bounding box center [314, 94] width 577 height 86
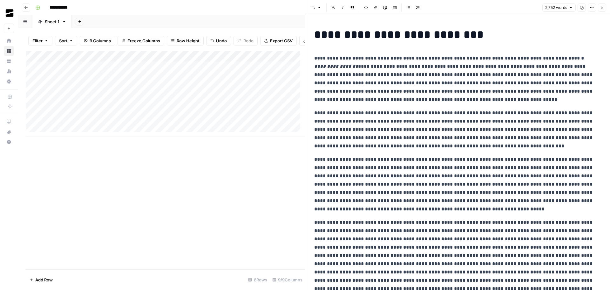
click at [604, 8] on icon "button" at bounding box center [602, 8] width 4 height 4
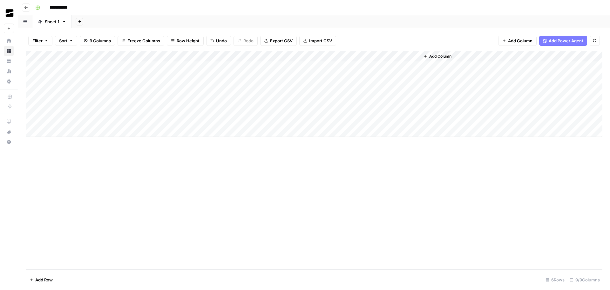
click at [63, 97] on div "Add Column" at bounding box center [314, 94] width 577 height 86
click at [73, 98] on div "Add Column" at bounding box center [314, 94] width 577 height 86
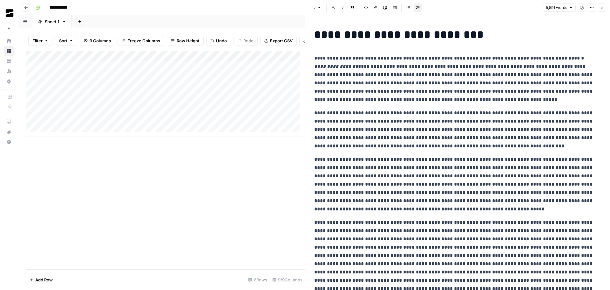
click at [602, 7] on icon "button" at bounding box center [602, 8] width 4 height 4
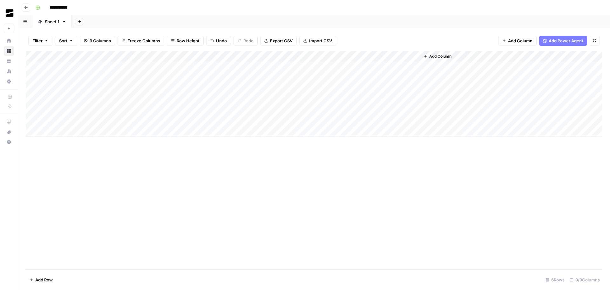
drag, startPoint x: 320, startPoint y: 112, endPoint x: 366, endPoint y: 110, distance: 45.8
click at [366, 110] on div "Add Column" at bounding box center [314, 94] width 577 height 86
click at [112, 99] on div "Add Column" at bounding box center [314, 94] width 577 height 86
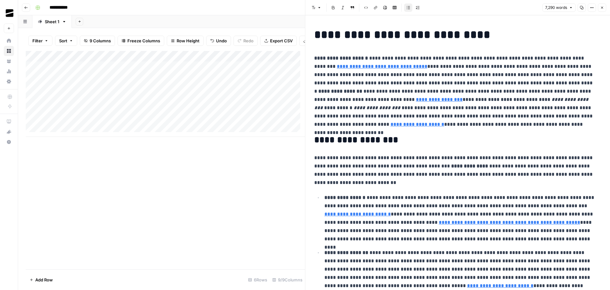
click at [582, 8] on icon "button" at bounding box center [581, 7] width 3 height 3
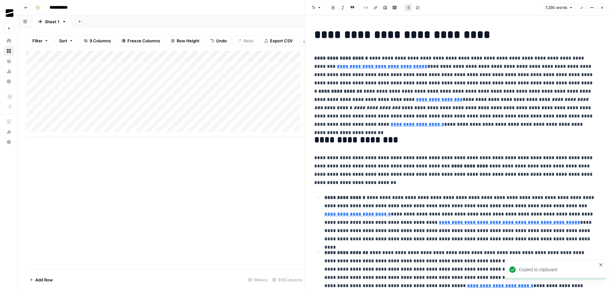
click at [603, 7] on icon "button" at bounding box center [602, 8] width 4 height 4
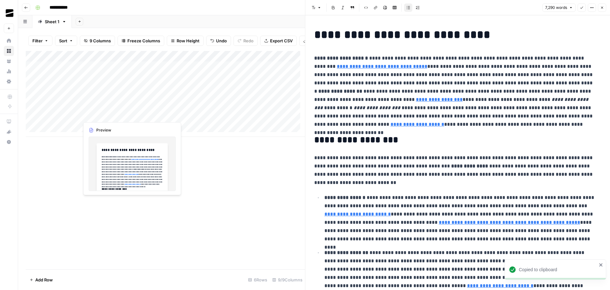
click at [92, 114] on div "Add Column" at bounding box center [165, 94] width 279 height 86
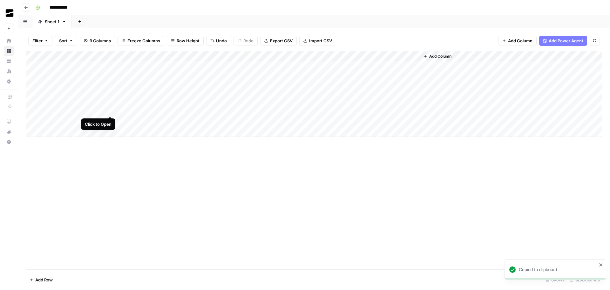
click at [110, 110] on div "Add Column" at bounding box center [314, 94] width 577 height 86
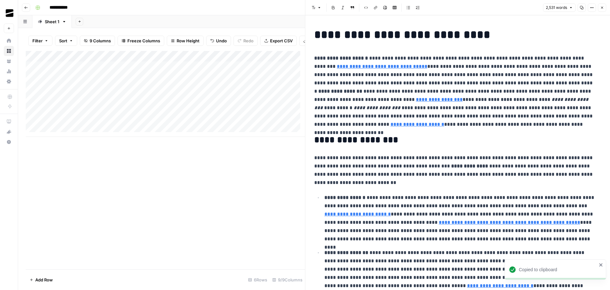
click at [459, 85] on p "**********" at bounding box center [455, 91] width 282 height 74
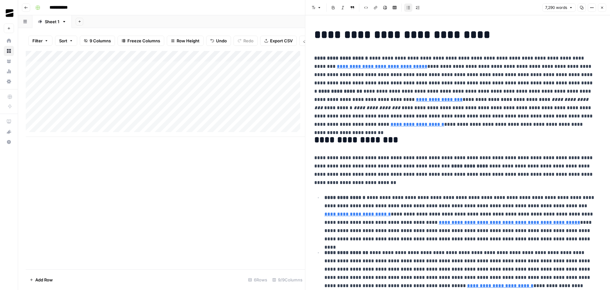
scroll to position [4317, 0]
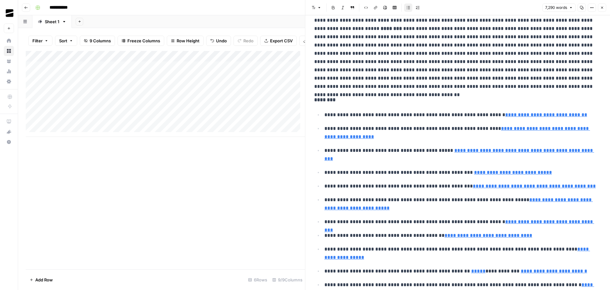
click at [603, 7] on icon "button" at bounding box center [602, 8] width 4 height 4
click at [109, 126] on div "Add Column" at bounding box center [165, 94] width 279 height 86
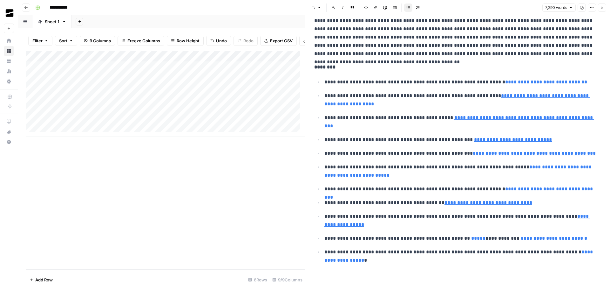
click at [533, 46] on p "**********" at bounding box center [455, 12] width 282 height 91
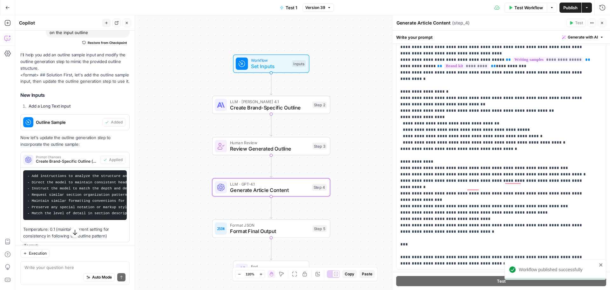
scroll to position [64, 0]
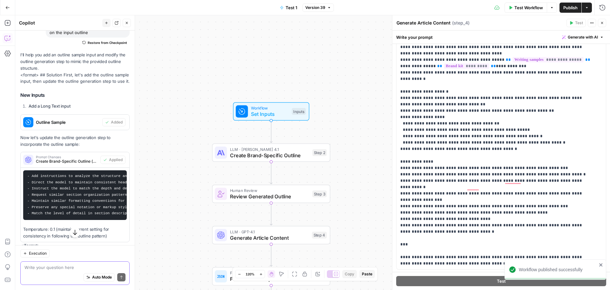
click at [70, 265] on textarea at bounding box center [74, 267] width 101 height 6
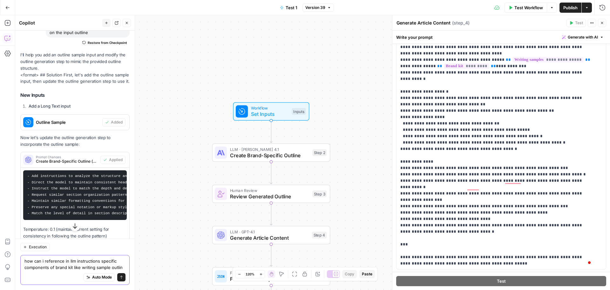
type textarea "how can i reference in llm instructions specific components of brand kit like w…"
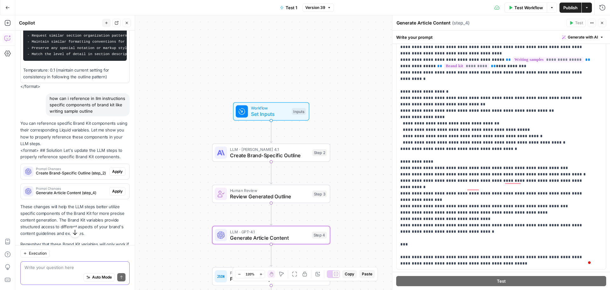
scroll to position [1005, 0]
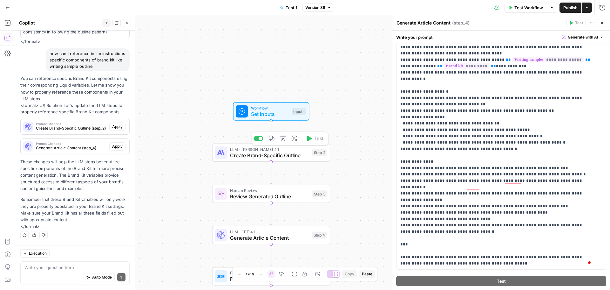
click at [288, 155] on span "Create Brand-Specific Outline" at bounding box center [269, 155] width 79 height 8
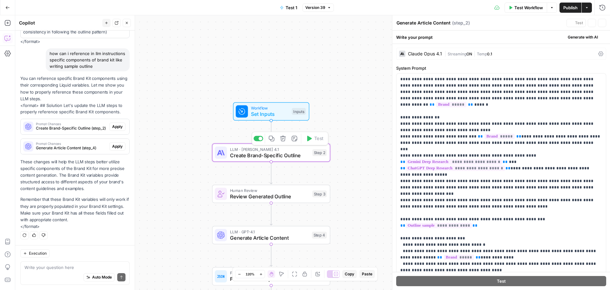
type textarea "Create Brand-Specific Outline"
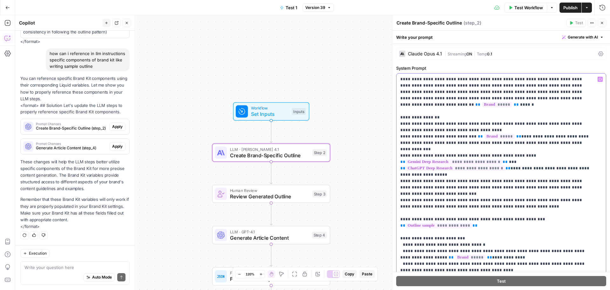
click at [471, 98] on p "**********" at bounding box center [496, 228] width 192 height 305
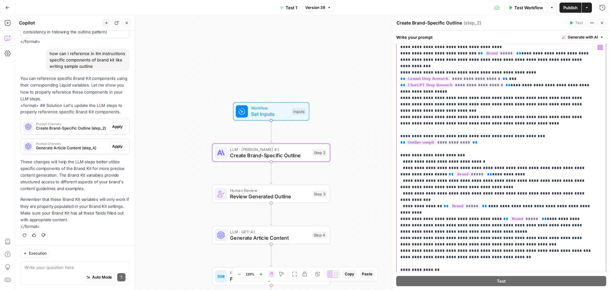
scroll to position [19, 0]
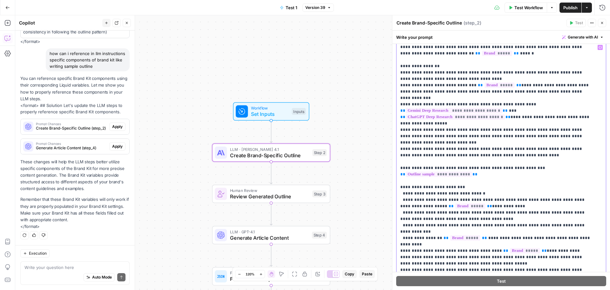
click at [471, 146] on p "**********" at bounding box center [496, 177] width 192 height 305
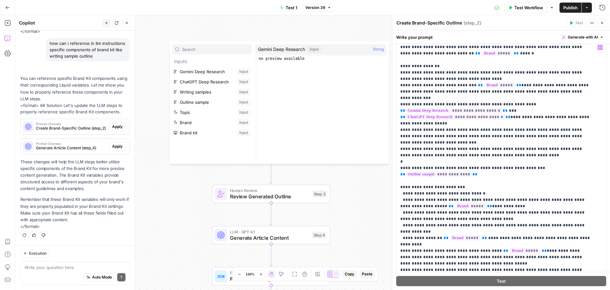
scroll to position [1015, 0]
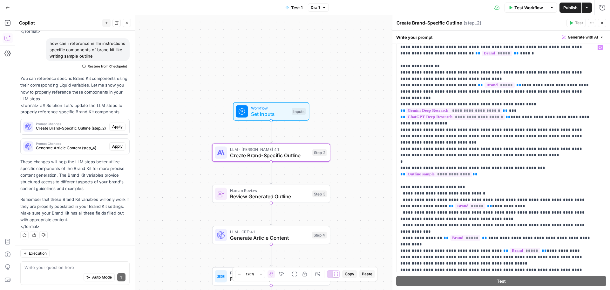
click at [593, 21] on icon "button" at bounding box center [592, 23] width 4 height 4
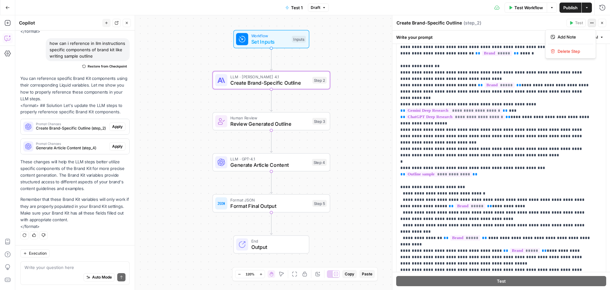
click at [71, 127] on span "Create Brand-Specific Outline (step_2)" at bounding box center [71, 128] width 71 height 6
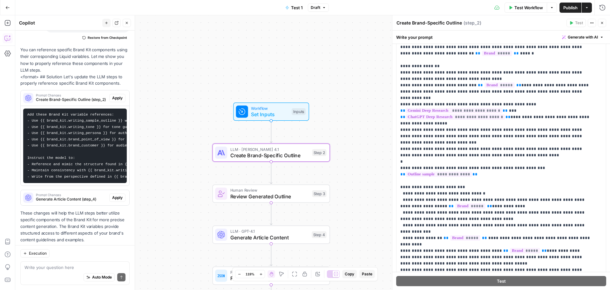
drag, startPoint x: 39, startPoint y: 150, endPoint x: 114, endPoint y: 148, distance: 74.7
click at [114, 148] on code "Add these Brand Kit variable references: - Use {{ brand_kit.writing_sample_outl…" at bounding box center [136, 146] width 219 height 66
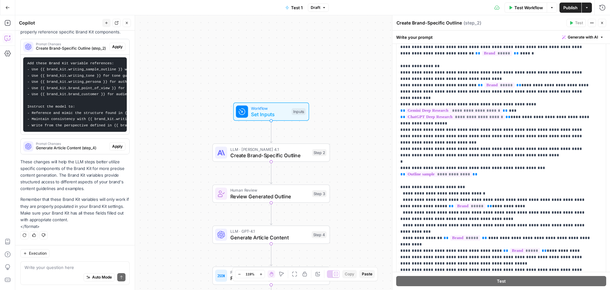
copy code "{{ brand_kit.writing_sample_outline }}"
click at [533, 144] on p "**********" at bounding box center [496, 177] width 192 height 305
click at [420, 146] on p "**********" at bounding box center [496, 177] width 192 height 305
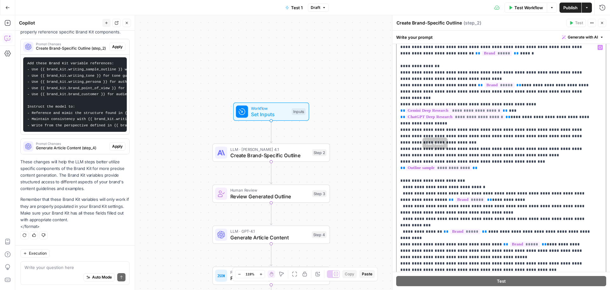
click at [420, 161] on p "**********" at bounding box center [496, 174] width 192 height 299
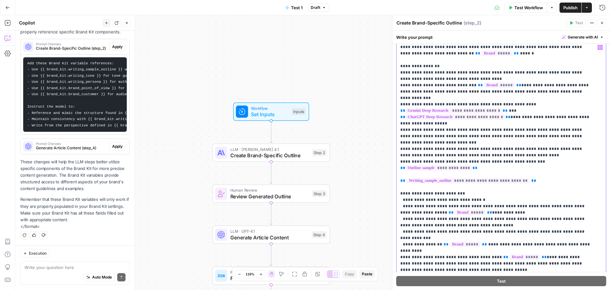
click at [458, 178] on span "**********" at bounding box center [468, 180] width 123 height 5
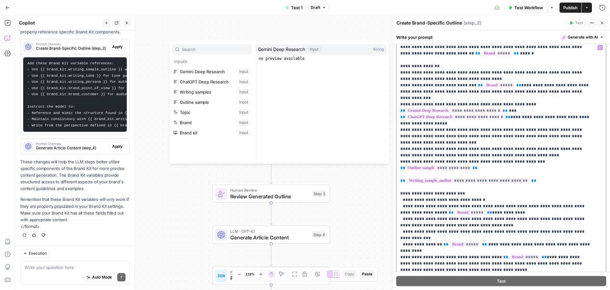
click at [419, 175] on p "**********" at bounding box center [496, 180] width 192 height 311
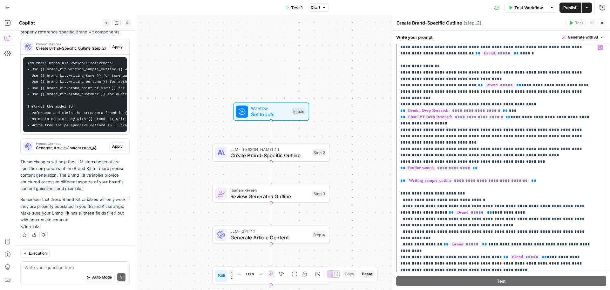
drag, startPoint x: 536, startPoint y: 169, endPoint x: 407, endPoint y: 163, distance: 129.2
click at [407, 163] on p "**********" at bounding box center [496, 180] width 192 height 311
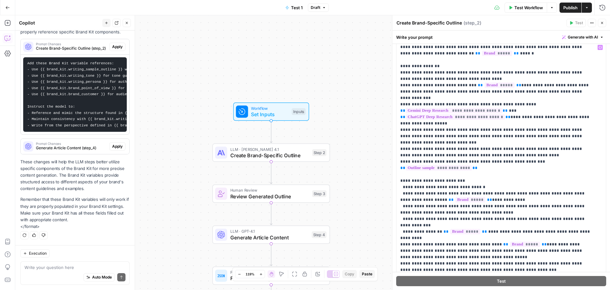
click at [79, 171] on p "These changes will help the LLM steps better utilize specific components of the…" at bounding box center [74, 175] width 109 height 34
click at [65, 264] on textarea at bounding box center [74, 267] width 101 height 6
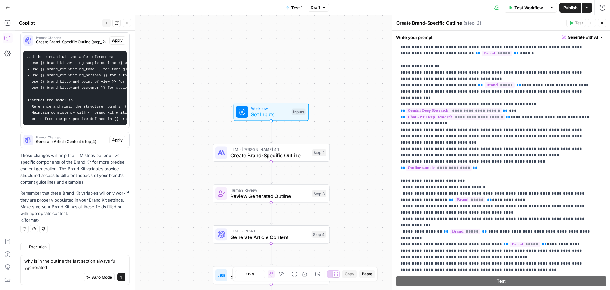
click at [121, 259] on div "why is in the outline the last section always full ygenerated why is in the out…" at bounding box center [74, 270] width 109 height 30
click at [61, 270] on textarea "why is in the outline the last section always fully generated" at bounding box center [74, 263] width 101 height 13
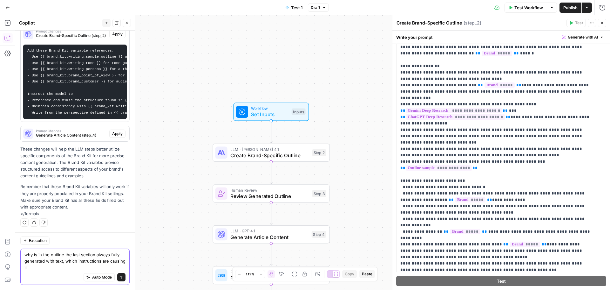
scroll to position [1112, 0]
type textarea "why is in the outline the last section always fully generated with text, which …"
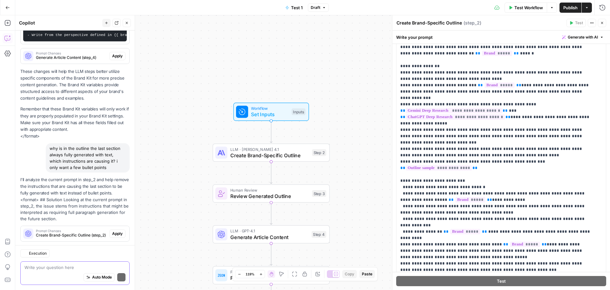
scroll to position [1233, 0]
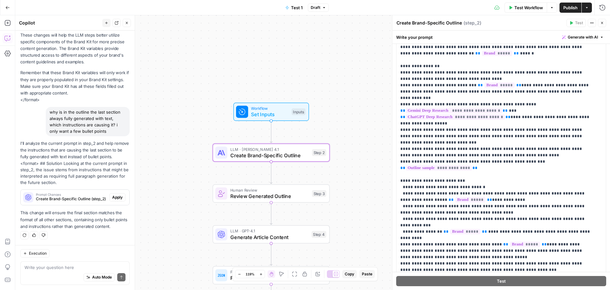
click at [72, 196] on span "Create Brand-Specific Outline (step_2)" at bounding box center [71, 199] width 71 height 6
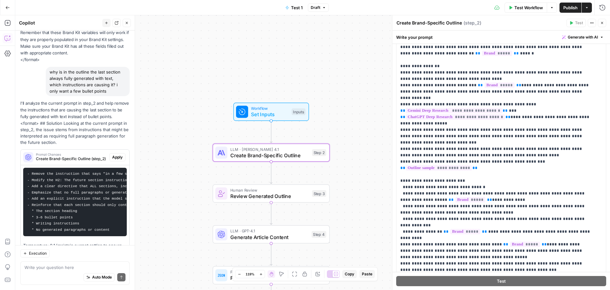
scroll to position [1331, 0]
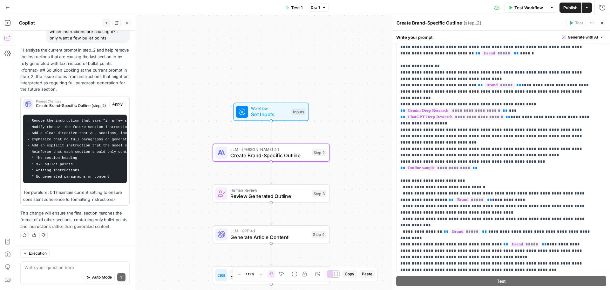
click at [112, 101] on span "Apply" at bounding box center [117, 104] width 10 height 6
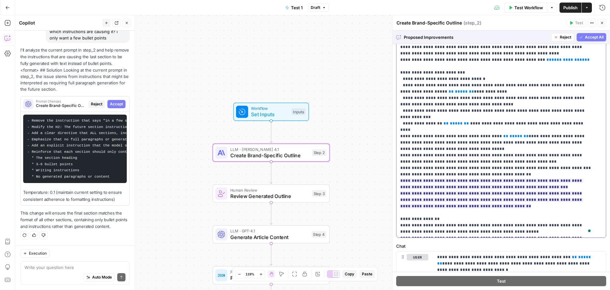
scroll to position [51, 0]
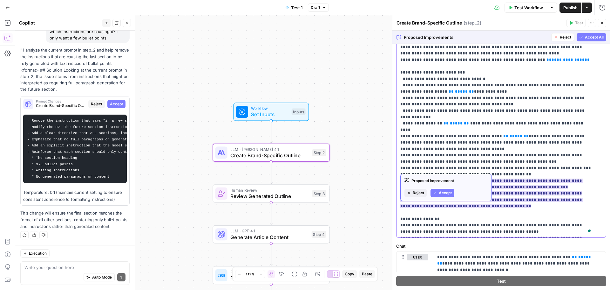
click at [511, 176] on span "**********" at bounding box center [491, 192] width 183 height 33
click at [485, 178] on ins "**********" at bounding box center [491, 193] width 183 height 30
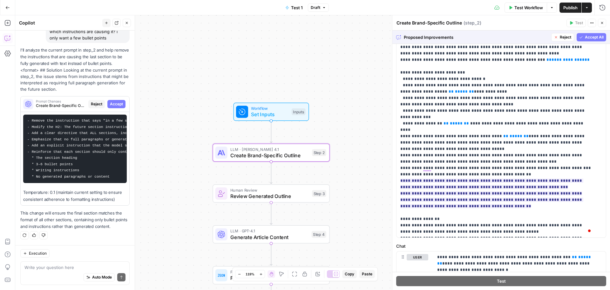
click at [585, 37] on span "Accept All" at bounding box center [594, 37] width 19 height 6
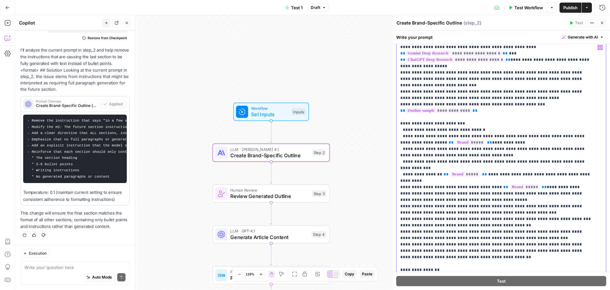
scroll to position [77, 0]
click at [512, 227] on p "**********" at bounding box center [496, 133] width 192 height 331
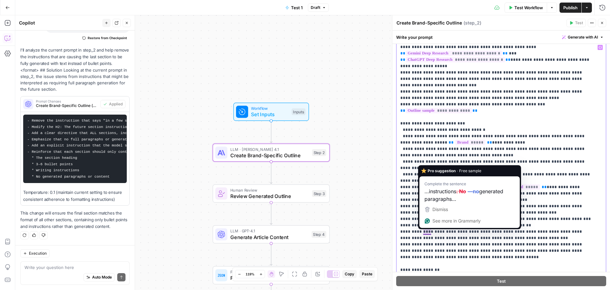
drag, startPoint x: 553, startPoint y: 226, endPoint x: 424, endPoint y: 231, distance: 129.5
click at [424, 231] on p "**********" at bounding box center [496, 133] width 192 height 331
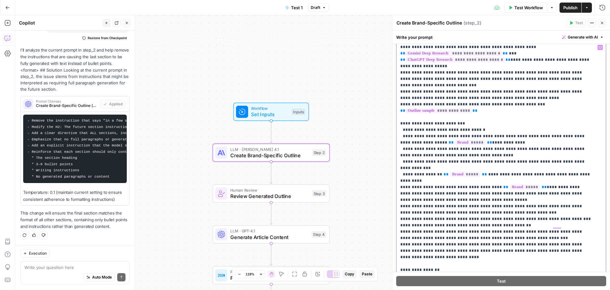
click at [466, 188] on p "**********" at bounding box center [496, 133] width 192 height 331
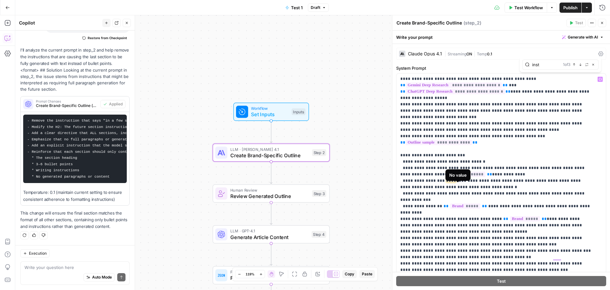
type input "inst"
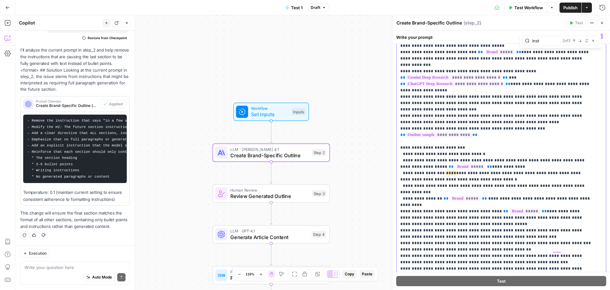
click at [423, 164] on p "**********" at bounding box center [496, 157] width 192 height 331
click at [470, 167] on p "**********" at bounding box center [496, 157] width 192 height 331
drag, startPoint x: 468, startPoint y: 167, endPoint x: 403, endPoint y: 162, distance: 64.4
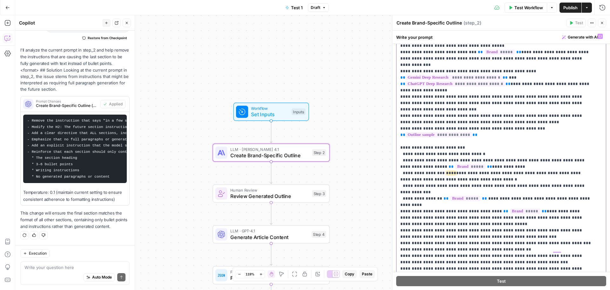
click at [403, 162] on p "**********" at bounding box center [496, 157] width 192 height 331
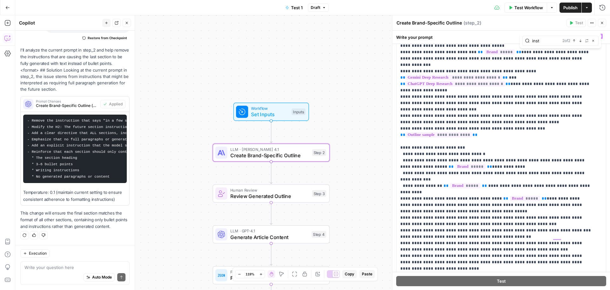
click at [550, 42] on input "inst" at bounding box center [546, 41] width 28 height 6
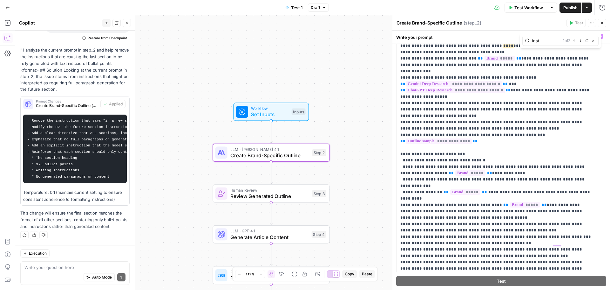
scroll to position [3, 0]
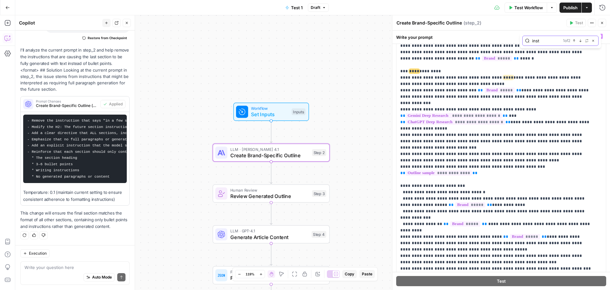
click at [594, 41] on icon "button" at bounding box center [593, 40] width 3 height 3
click at [540, 131] on p "**********" at bounding box center [496, 189] width 192 height 318
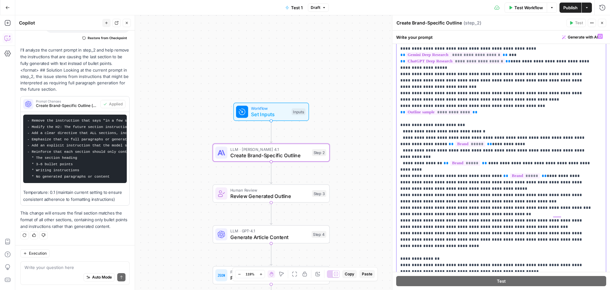
scroll to position [0, 0]
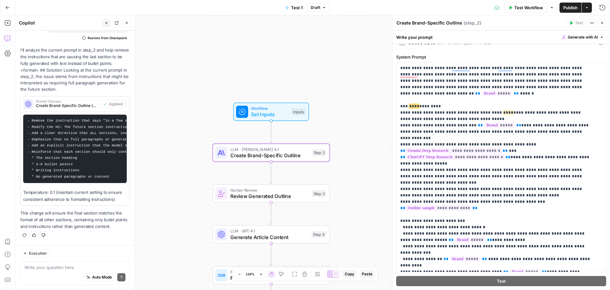
click at [570, 4] on span "Publish" at bounding box center [571, 7] width 14 height 6
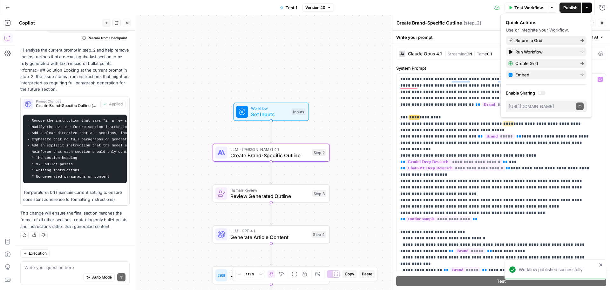
click at [436, 52] on div "Claude Opus 4.1" at bounding box center [425, 53] width 34 height 4
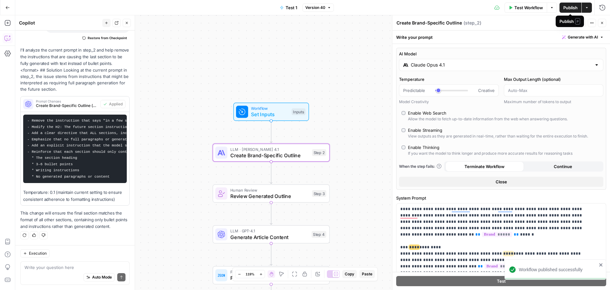
click at [571, 9] on span "Publish" at bounding box center [571, 7] width 14 height 6
click at [65, 266] on textarea at bounding box center [74, 267] width 101 height 6
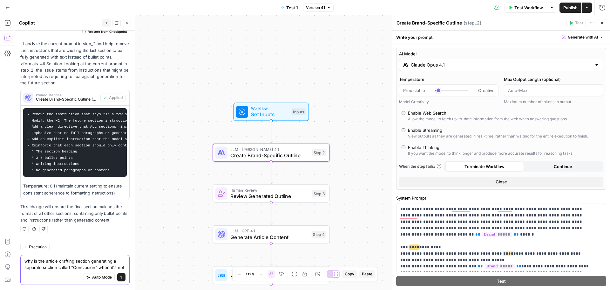
scroll to position [1354, 0]
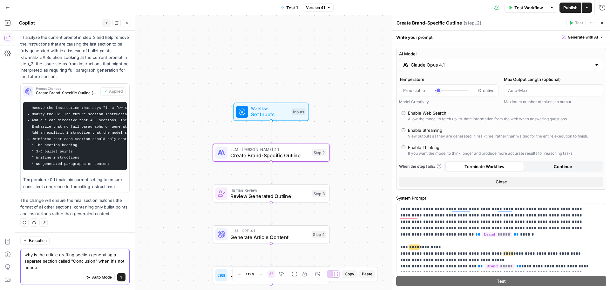
type textarea "why is the article drafting section generating a separate section called "Concl…"
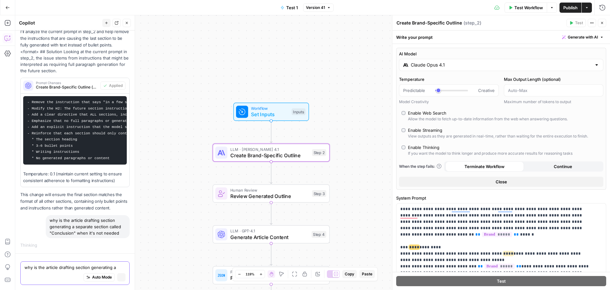
scroll to position [1291, 0]
click at [286, 235] on span "Generate Article Content" at bounding box center [269, 237] width 78 height 8
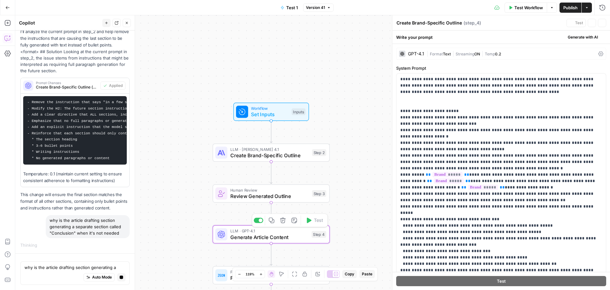
type textarea "Generate Article Content"
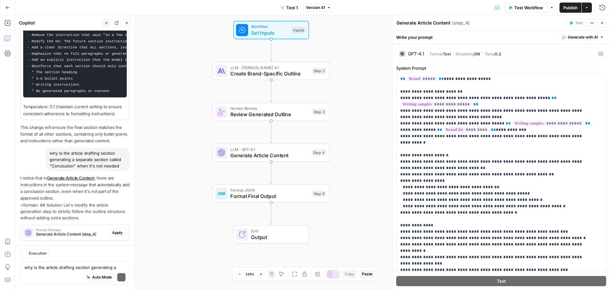
scroll to position [1468, 0]
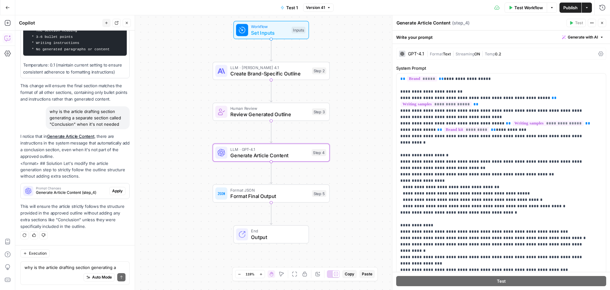
click at [69, 188] on span "Prompt Changes" at bounding box center [71, 187] width 71 height 3
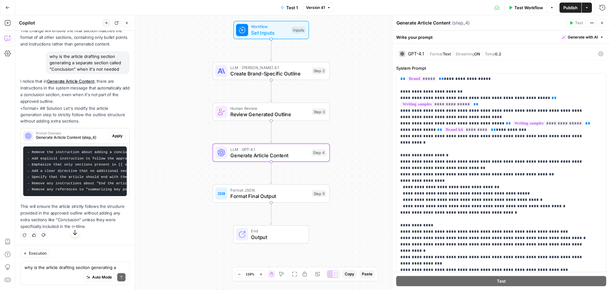
click at [114, 139] on span "Apply" at bounding box center [117, 136] width 10 height 6
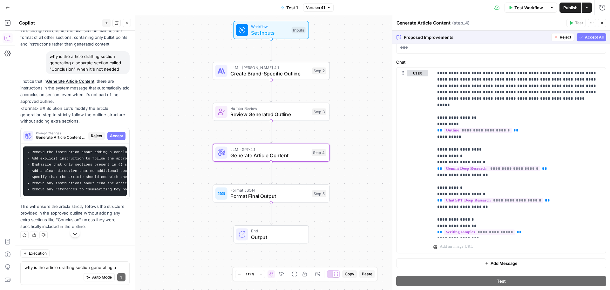
scroll to position [57, 0]
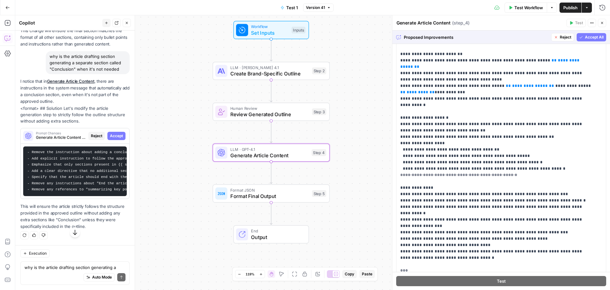
click at [591, 38] on span "Accept All" at bounding box center [594, 37] width 19 height 6
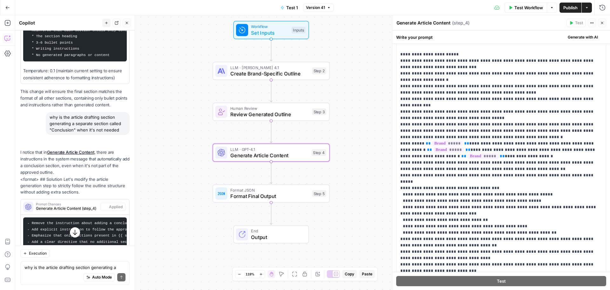
scroll to position [0, 0]
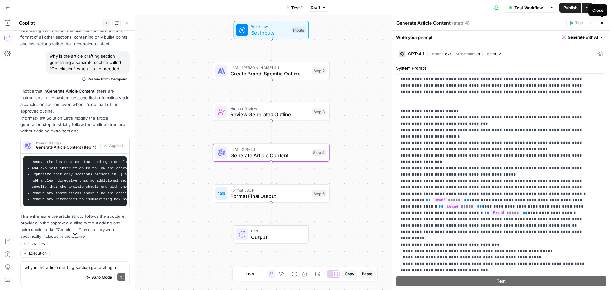
click at [603, 24] on icon "button" at bounding box center [602, 23] width 2 height 2
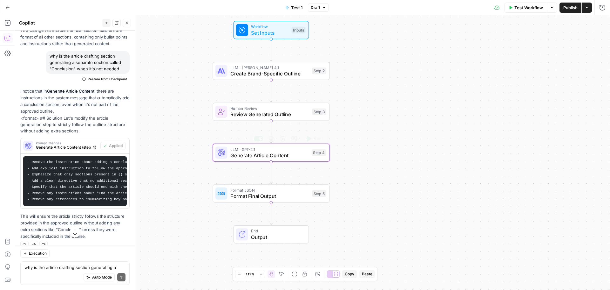
click at [283, 150] on span "LLM · GPT-4.1" at bounding box center [269, 149] width 78 height 6
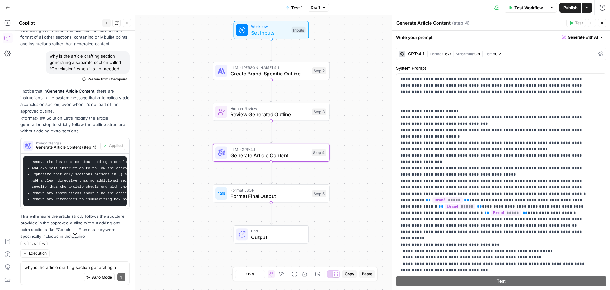
click at [449, 50] on div "GPT-4.1 | Format Text | Streaming ON | Temp 0.2" at bounding box center [501, 54] width 210 height 12
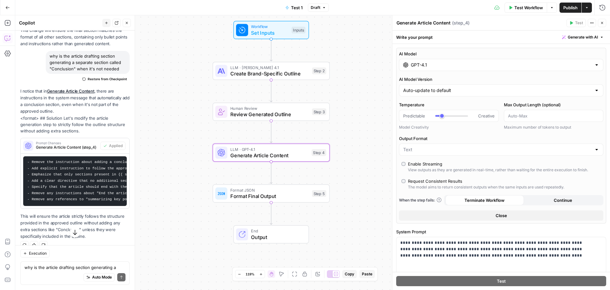
click at [450, 64] on input "GPT-4.1" at bounding box center [501, 65] width 181 height 6
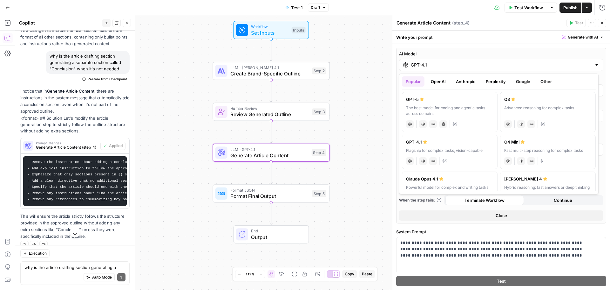
click at [465, 82] on button "Anthropic" at bounding box center [465, 81] width 27 height 10
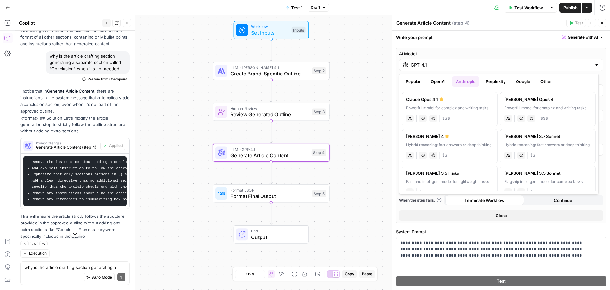
click at [462, 102] on div "Claude Opus 4.1" at bounding box center [449, 99] width 87 height 6
type input "Claude Opus 4.1"
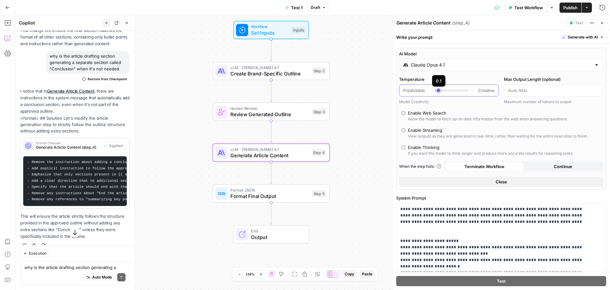
type input "***"
click at [441, 91] on div at bounding box center [438, 91] width 7 height 2
click at [267, 71] on span "Create Brand-Specific Outline" at bounding box center [269, 74] width 79 height 8
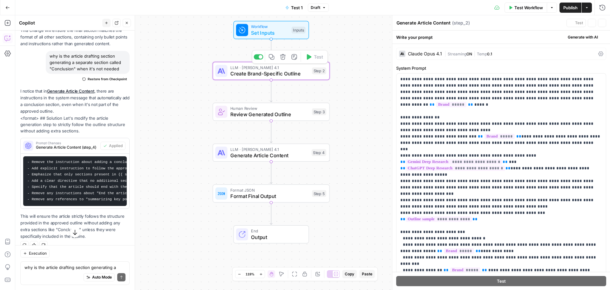
type textarea "Create Brand-Specific Outline"
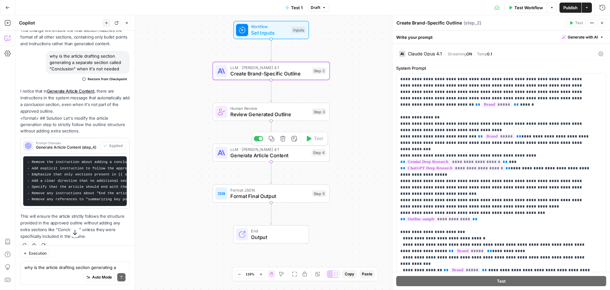
click at [291, 156] on span "Generate Article Content" at bounding box center [269, 155] width 78 height 8
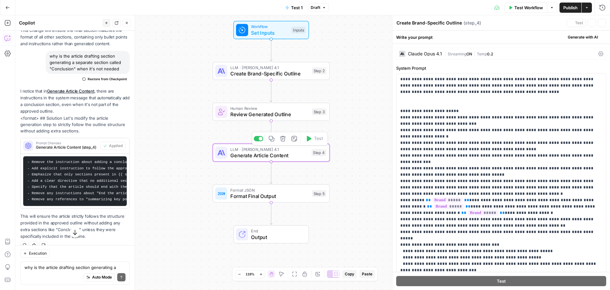
type textarea "Generate Article Content"
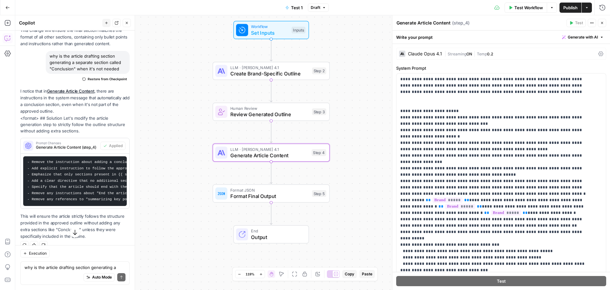
click at [459, 51] on span "Streaming" at bounding box center [457, 53] width 19 height 5
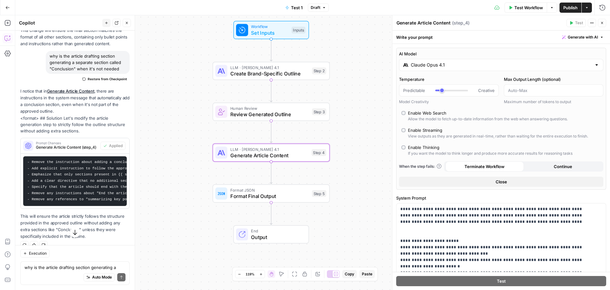
type input "***"
click at [438, 92] on div at bounding box center [451, 90] width 33 height 6
click at [369, 95] on div "Workflow Set Inputs Inputs LLM · Claude Opus 4.1 Create Brand-Specific Outline …" at bounding box center [312, 152] width 595 height 274
click at [603, 24] on icon "button" at bounding box center [602, 23] width 4 height 4
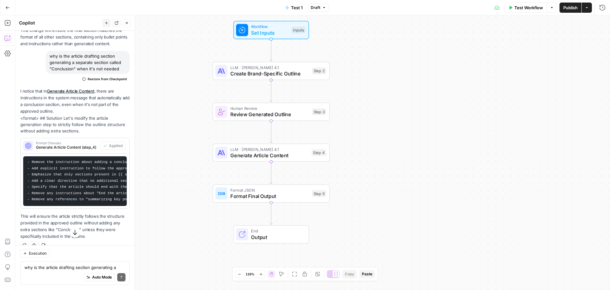
click at [570, 10] on span "Publish" at bounding box center [571, 7] width 14 height 6
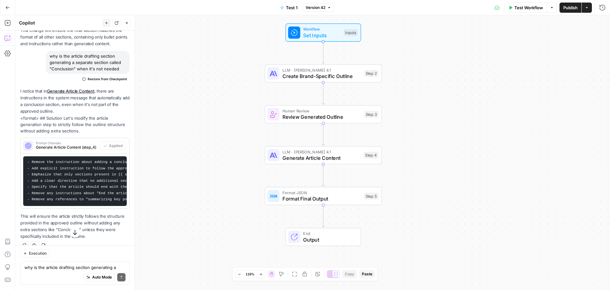
drag, startPoint x: 441, startPoint y: 91, endPoint x: 477, endPoint y: 92, distance: 35.3
click at [477, 92] on div "Workflow Set Inputs Inputs LLM · Claude Opus 4.1 Create Brand-Specific Outline …" at bounding box center [312, 152] width 595 height 274
click at [567, 9] on span "Publish" at bounding box center [571, 7] width 14 height 6
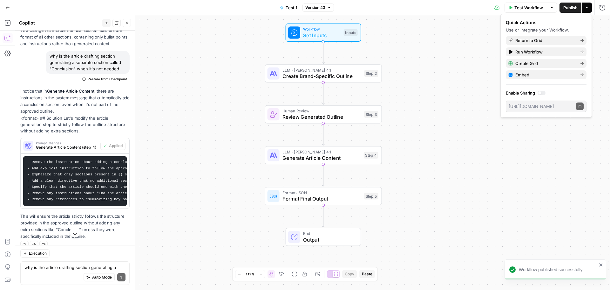
click at [435, 102] on div "Workflow Set Inputs Inputs LLM · Claude Opus 4.1 Create Brand-Specific Outline …" at bounding box center [312, 152] width 595 height 274
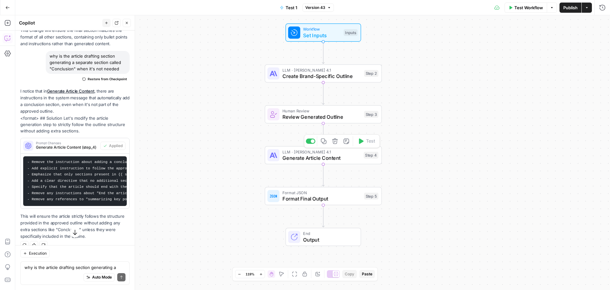
click at [335, 156] on span "Generate Article Content" at bounding box center [322, 158] width 78 height 8
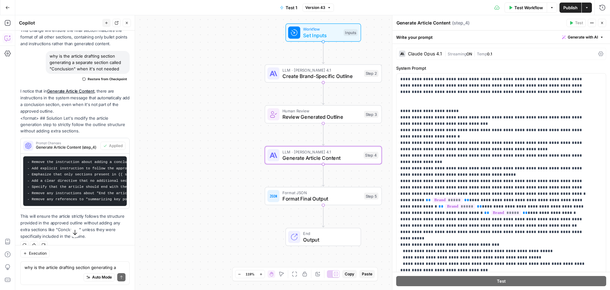
click at [448, 54] on span "Streaming" at bounding box center [457, 53] width 19 height 5
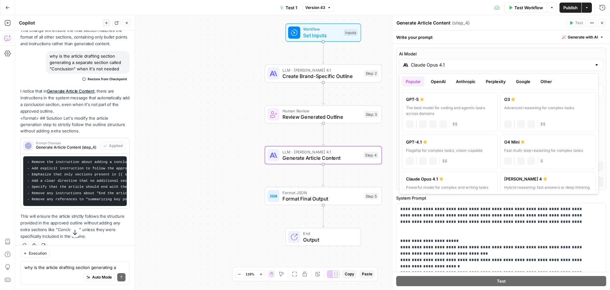
click at [453, 64] on input "Claude Opus 4.1" at bounding box center [501, 65] width 181 height 6
click at [435, 83] on button "OpenAI" at bounding box center [438, 81] width 23 height 10
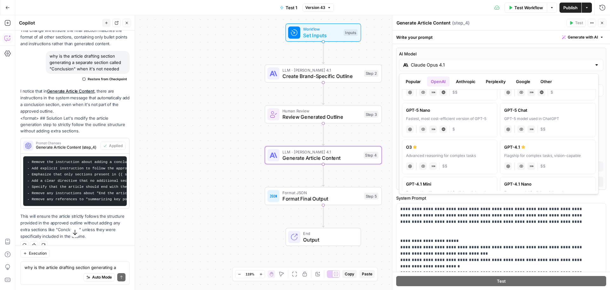
click at [555, 151] on label "GPT-4.1 Flagship for complex tasks, vision-capable chat Vision Capabilities JSO…" at bounding box center [548, 157] width 96 height 34
type input "GPT-4.1"
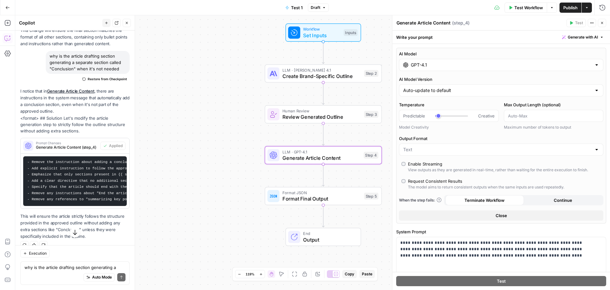
click at [603, 23] on icon "button" at bounding box center [602, 23] width 4 height 4
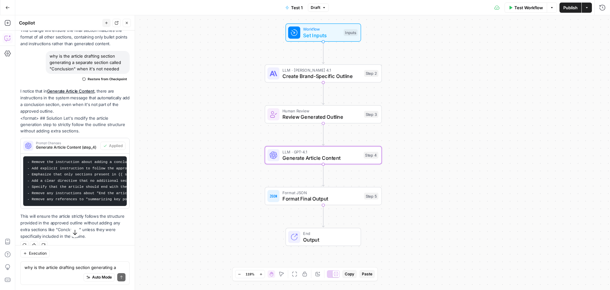
click at [570, 7] on span "Publish" at bounding box center [571, 7] width 14 height 6
click at [462, 149] on div "Workflow Set Inputs Inputs Test Step LLM · Claude Opus 4.1 Create Brand-Specifi…" at bounding box center [312, 152] width 595 height 274
click at [317, 148] on div "LLM · GPT-4.1 Generate Article Content Step 4 Copy step Delete step Add Note Te…" at bounding box center [322, 155] width 117 height 18
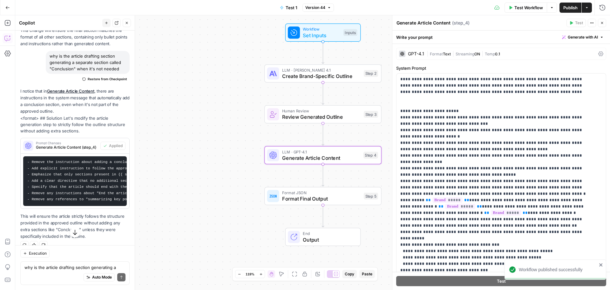
click at [495, 54] on span "Temp" at bounding box center [490, 53] width 10 height 5
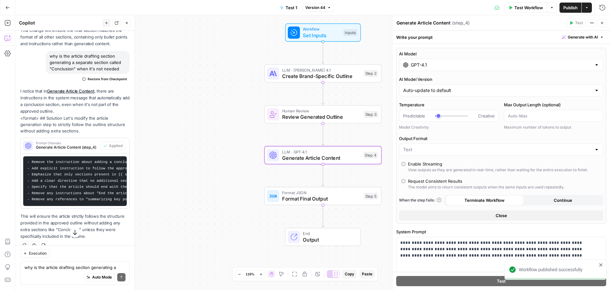
click at [439, 68] on div "GPT-4.1" at bounding box center [501, 65] width 204 height 12
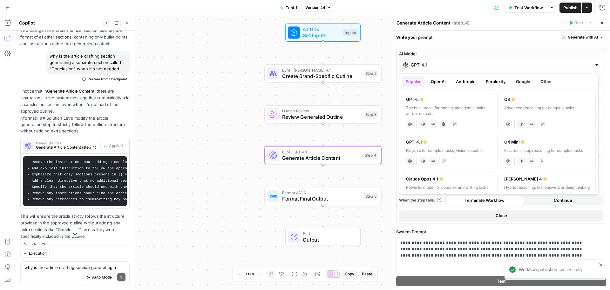
click at [465, 83] on button "Anthropic" at bounding box center [465, 81] width 27 height 10
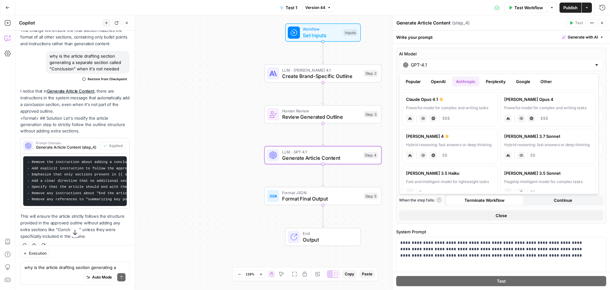
click at [474, 147] on div "Hybrid reasoning: fast answers or deep thinking" at bounding box center [449, 145] width 87 height 6
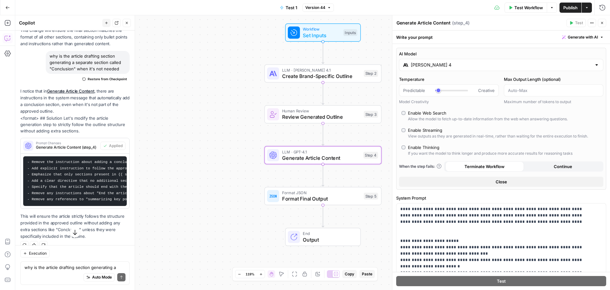
type input "Claude Sonnet 4"
click at [602, 23] on icon "button" at bounding box center [602, 23] width 2 height 2
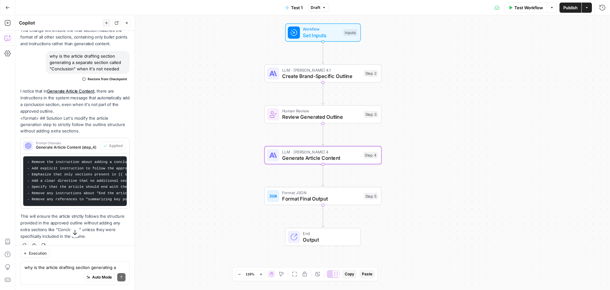
click at [574, 4] on span "Publish" at bounding box center [571, 7] width 14 height 6
click at [495, 89] on div "Workflow Set Inputs Inputs LLM · Claude Opus 4.1 Create Brand-Specific Outline …" at bounding box center [312, 152] width 595 height 274
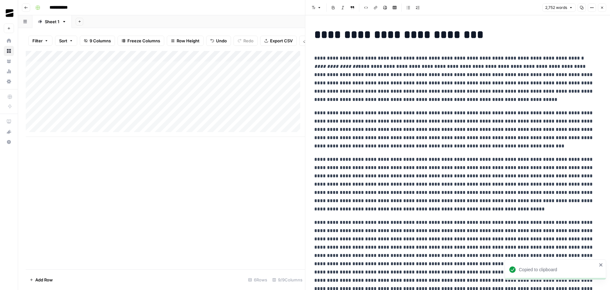
click at [462, 74] on p "**********" at bounding box center [455, 79] width 282 height 50
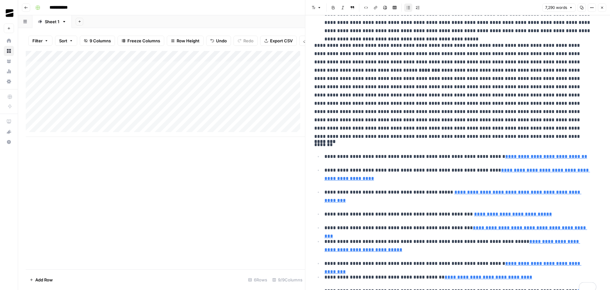
scroll to position [4325, 0]
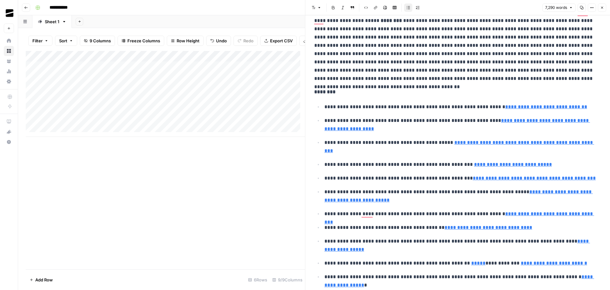
click at [602, 7] on icon "button" at bounding box center [602, 8] width 4 height 4
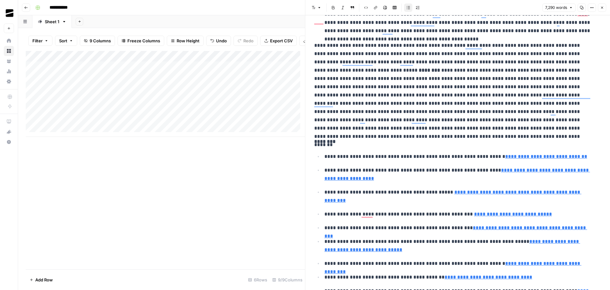
click at [73, 126] on div "Add Column" at bounding box center [165, 94] width 279 height 86
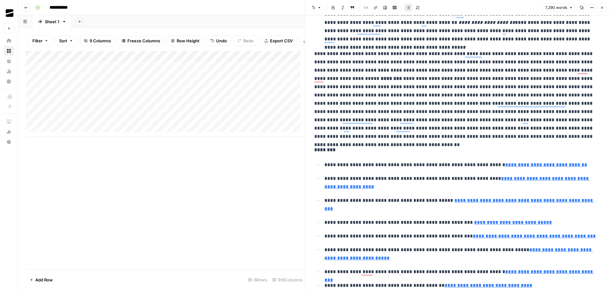
click at [74, 125] on div "Add Column" at bounding box center [165, 94] width 279 height 86
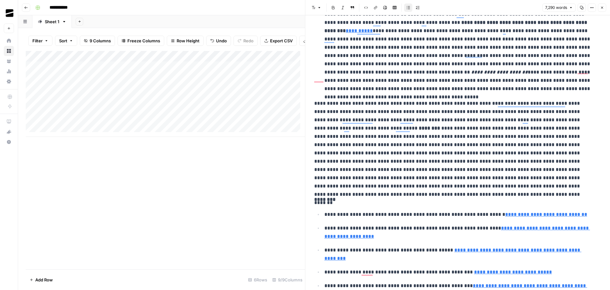
scroll to position [4325, 0]
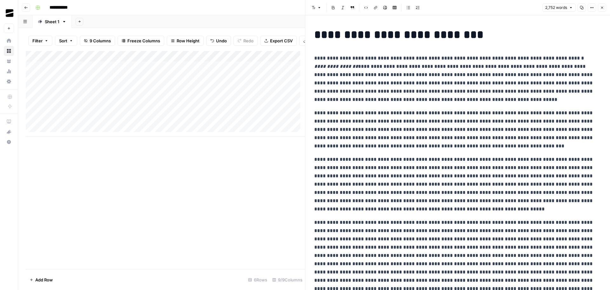
click at [441, 89] on p "**********" at bounding box center [455, 79] width 282 height 50
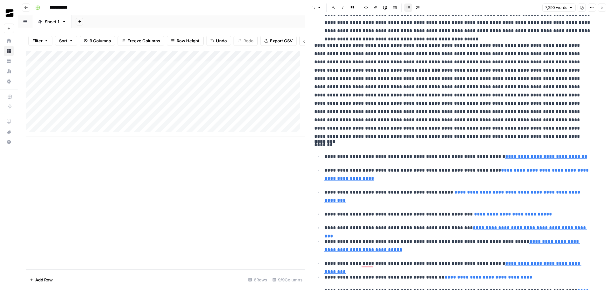
click at [604, 7] on icon "button" at bounding box center [602, 8] width 4 height 4
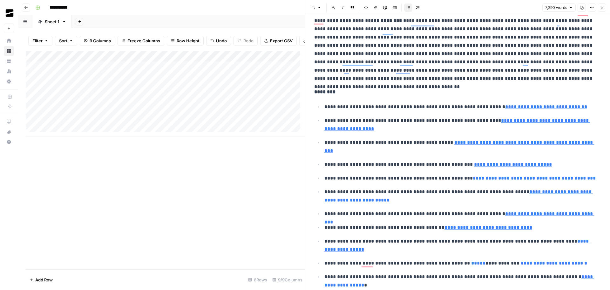
scroll to position [4325, 0]
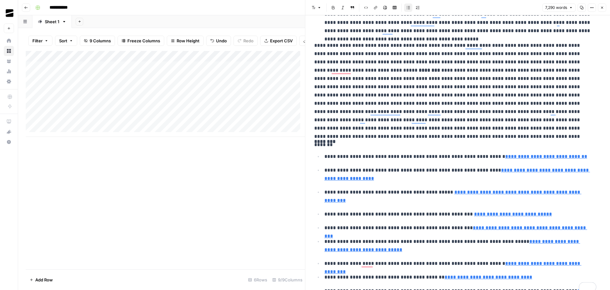
click at [603, 7] on icon "button" at bounding box center [602, 8] width 2 height 2
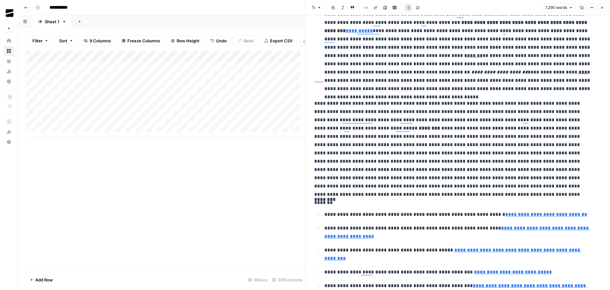
scroll to position [4267, 0]
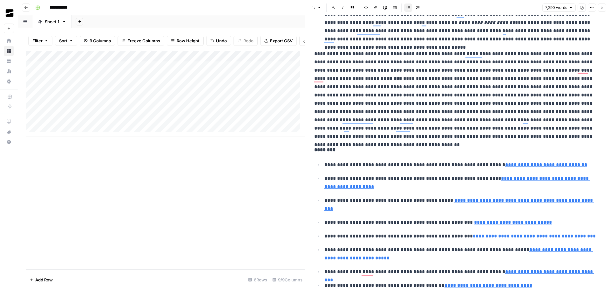
click at [604, 8] on button "Close" at bounding box center [602, 7] width 8 height 8
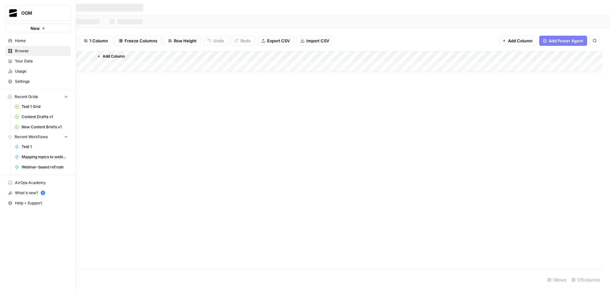
click at [28, 51] on span "Browse" at bounding box center [41, 51] width 53 height 6
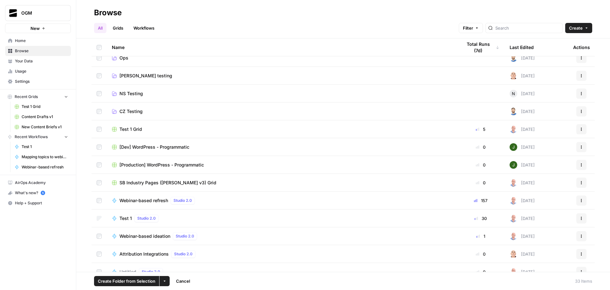
scroll to position [118, 0]
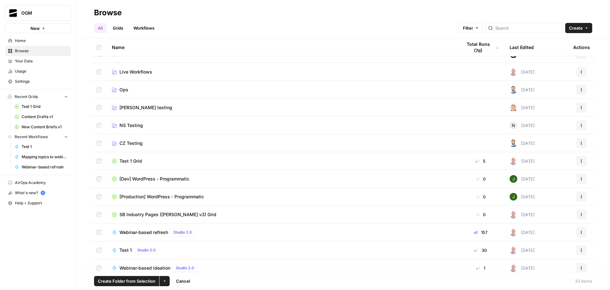
click at [166, 282] on icon "button" at bounding box center [165, 281] width 4 height 4
click at [188, 256] on div "Move to" at bounding box center [176, 257] width 25 height 6
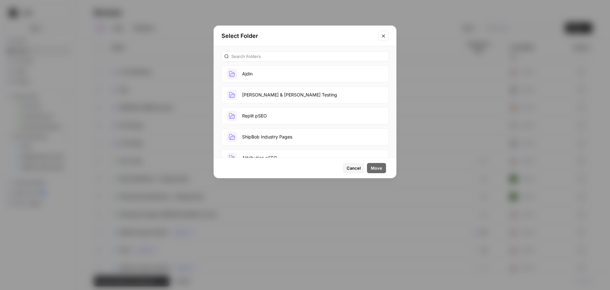
click at [268, 72] on button "Ajdin" at bounding box center [305, 73] width 167 height 17
click at [380, 169] on span "Move" at bounding box center [376, 168] width 11 height 6
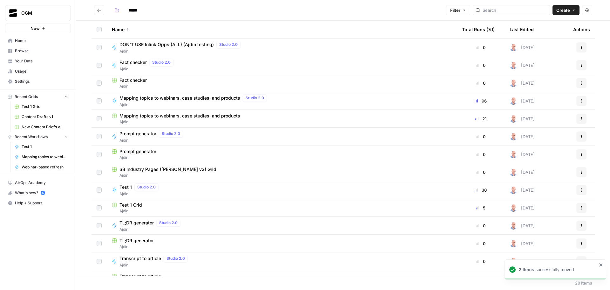
click at [133, 206] on span "Test 1 Grid" at bounding box center [131, 205] width 23 height 6
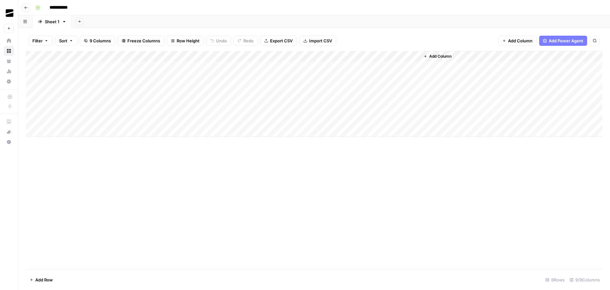
click at [75, 121] on div "Add Column" at bounding box center [314, 94] width 577 height 86
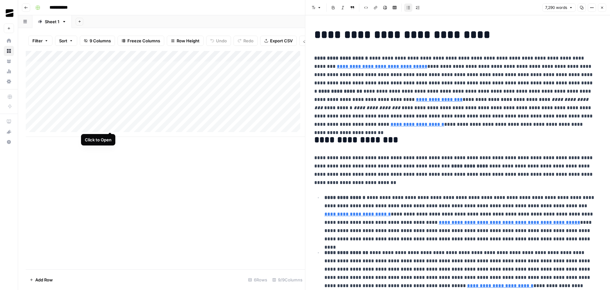
click at [111, 125] on div "Add Column" at bounding box center [165, 94] width 279 height 86
click at [109, 115] on div "Add Column" at bounding box center [165, 94] width 279 height 86
click at [72, 115] on div "Add Column" at bounding box center [165, 94] width 279 height 86
click at [74, 103] on div "Add Column" at bounding box center [165, 94] width 279 height 86
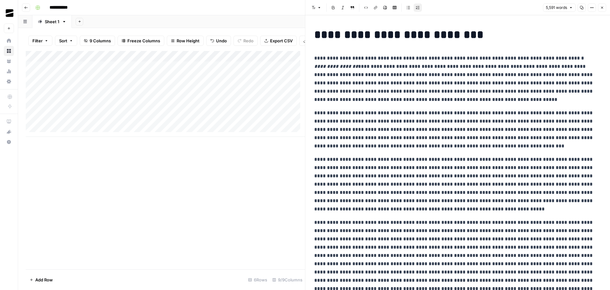
click at [582, 8] on icon "button" at bounding box center [582, 8] width 4 height 4
click at [73, 114] on div "Add Column" at bounding box center [165, 94] width 279 height 86
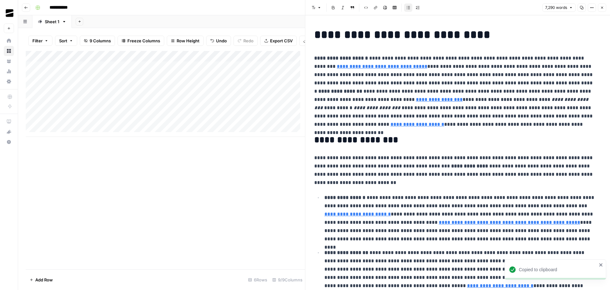
click at [430, 82] on p "**********" at bounding box center [455, 91] width 282 height 74
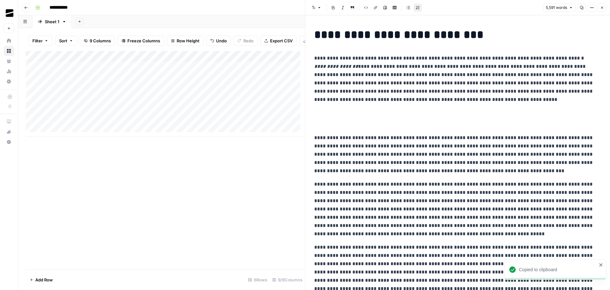
type input "https://www.gartner.com/reviews/market/data-integration-tools/vendor/palantir-t…"
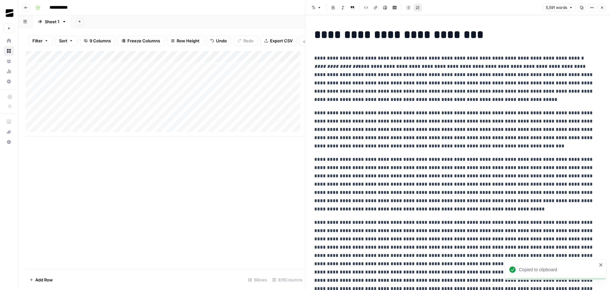
scroll to position [4611, 0]
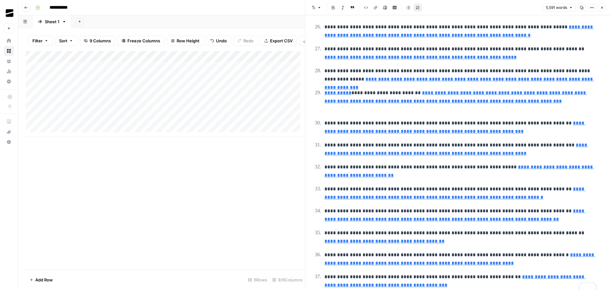
click at [604, 7] on icon "button" at bounding box center [602, 8] width 4 height 4
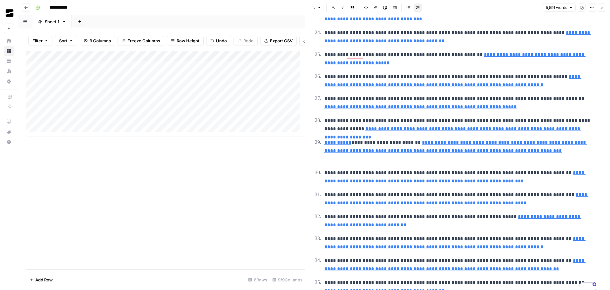
scroll to position [4562, 0]
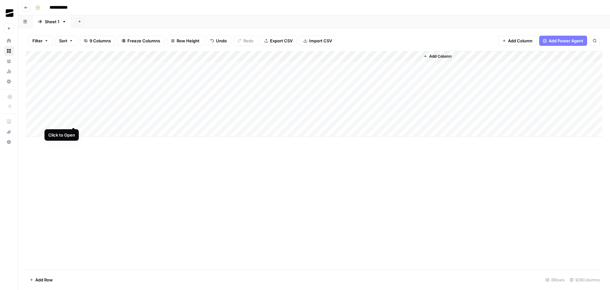
click at [73, 121] on div "Add Column" at bounding box center [314, 94] width 577 height 86
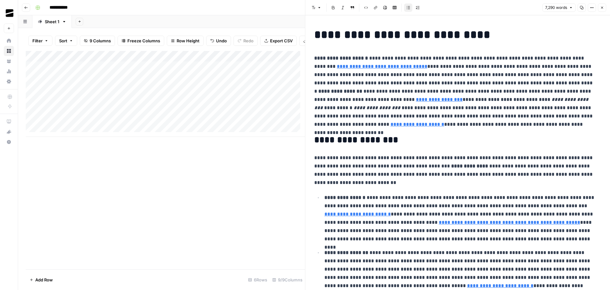
click at [508, 69] on p "**********" at bounding box center [455, 91] width 282 height 74
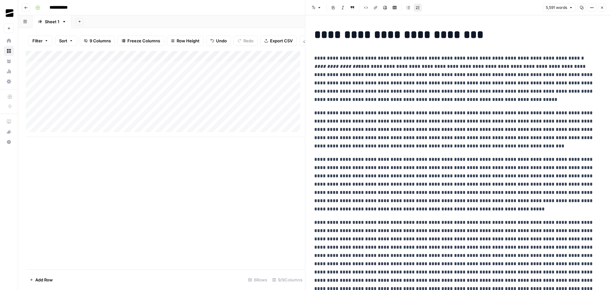
scroll to position [4611, 0]
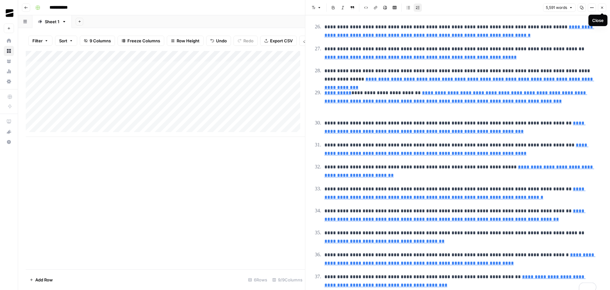
click at [601, 7] on icon "button" at bounding box center [602, 8] width 4 height 4
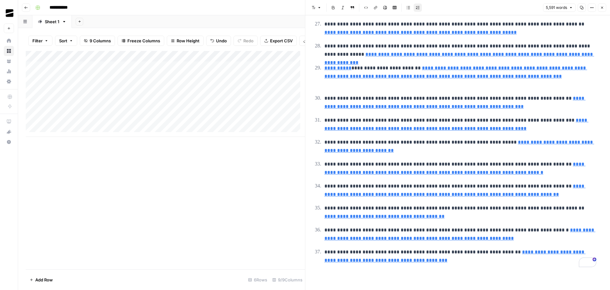
scroll to position [4611, 0]
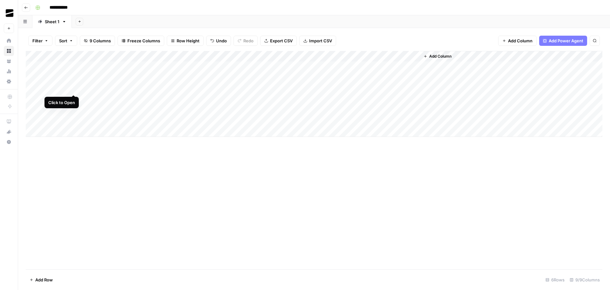
click at [73, 89] on div "Add Column" at bounding box center [314, 94] width 577 height 86
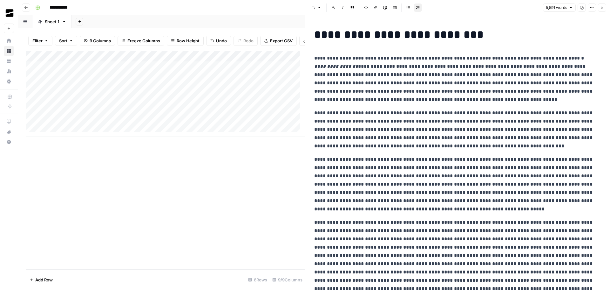
click at [602, 6] on icon "button" at bounding box center [602, 8] width 4 height 4
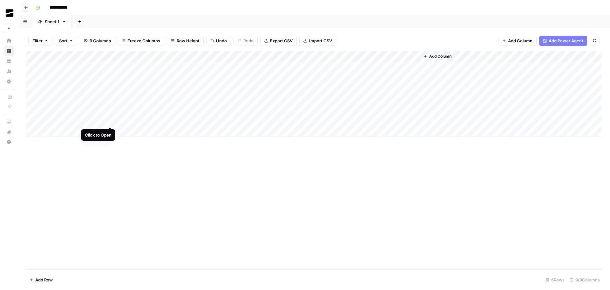
click at [110, 120] on div "Add Column" at bounding box center [314, 94] width 577 height 86
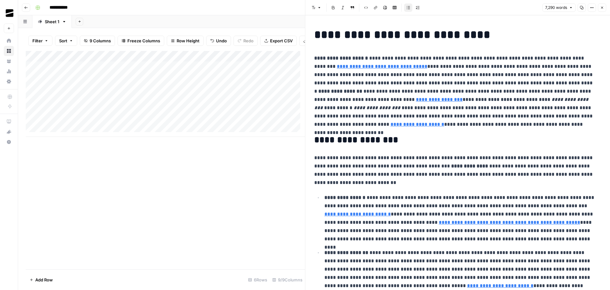
drag, startPoint x: 599, startPoint y: 6, endPoint x: 602, endPoint y: 6, distance: 3.5
click at [601, 6] on button "Close" at bounding box center [602, 7] width 8 height 8
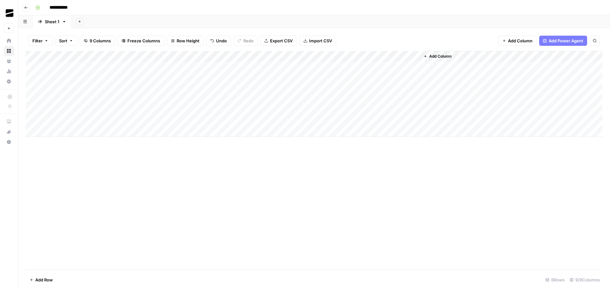
click at [111, 110] on div "Add Column" at bounding box center [314, 94] width 577 height 86
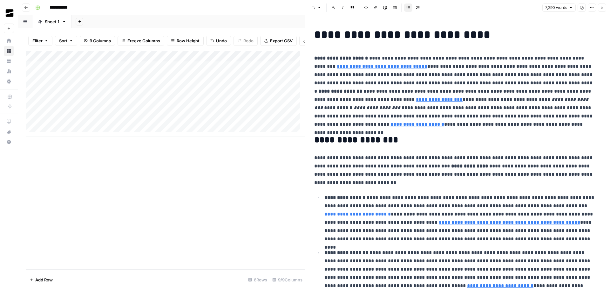
click at [603, 7] on icon "button" at bounding box center [602, 8] width 4 height 4
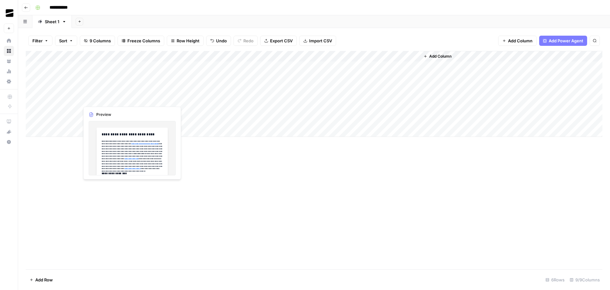
click at [110, 100] on div "Add Column" at bounding box center [314, 94] width 577 height 86
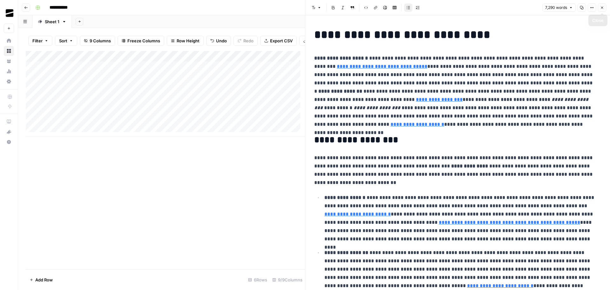
click at [600, 7] on button "Close" at bounding box center [602, 7] width 8 height 8
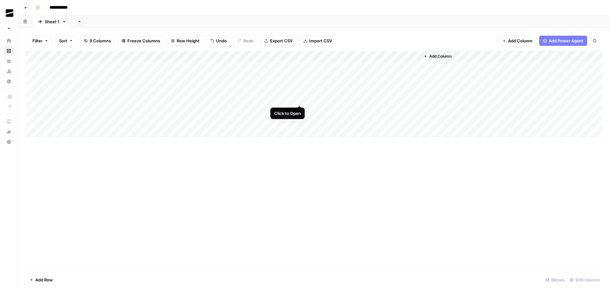
click at [300, 98] on div "Add Column" at bounding box center [314, 94] width 577 height 86
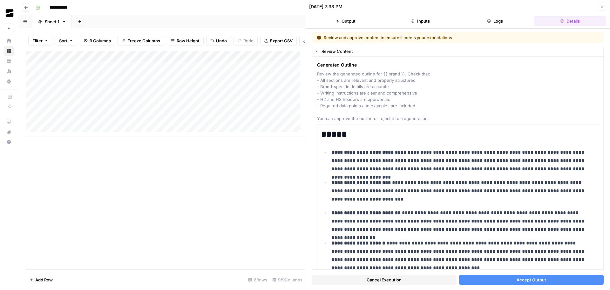
click at [394, 280] on span "Cancel Execution" at bounding box center [384, 279] width 35 height 6
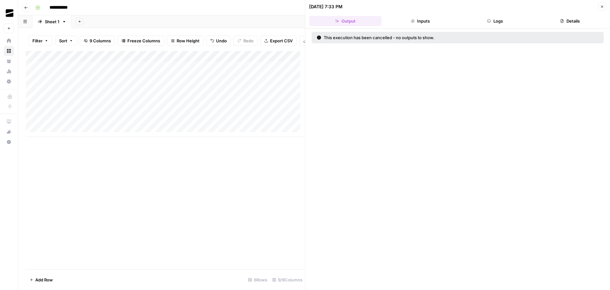
click at [605, 6] on button "Close" at bounding box center [602, 7] width 8 height 8
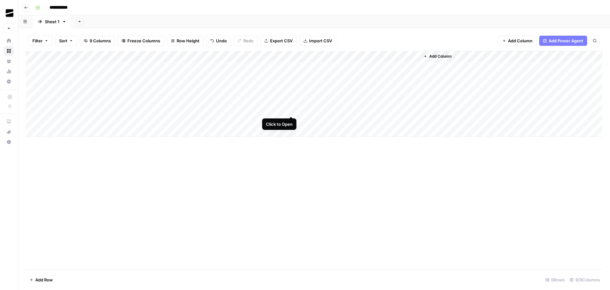
click at [291, 110] on div "Add Column" at bounding box center [314, 94] width 577 height 86
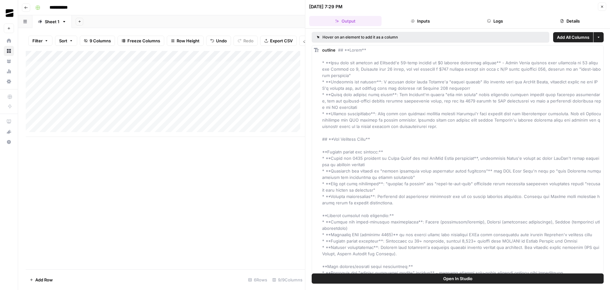
click at [565, 36] on span "Add All Columns" at bounding box center [573, 37] width 32 height 6
click at [604, 6] on icon "button" at bounding box center [602, 7] width 4 height 4
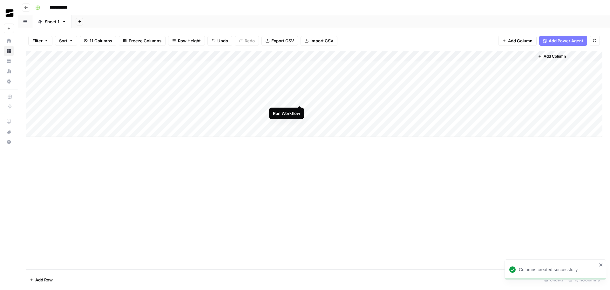
click at [299, 99] on div "Add Column" at bounding box center [314, 94] width 577 height 86
click at [413, 110] on div "Add Column" at bounding box center [314, 94] width 577 height 86
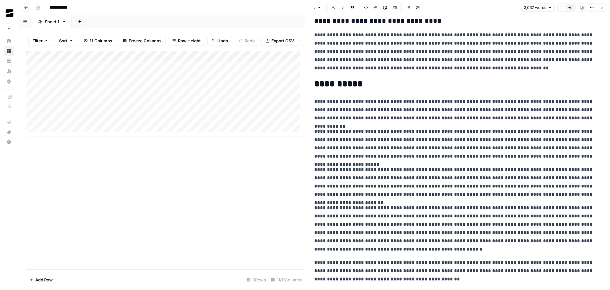
scroll to position [2177, 0]
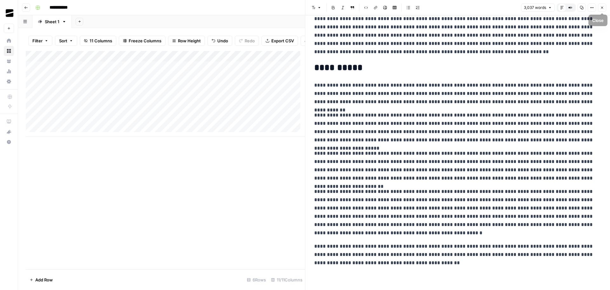
click at [601, 7] on icon "button" at bounding box center [602, 8] width 4 height 4
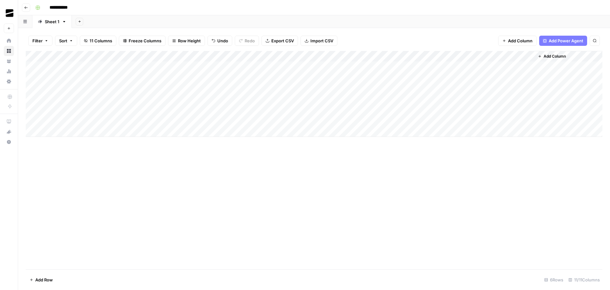
click at [300, 110] on div "Add Column" at bounding box center [314, 94] width 577 height 86
click at [358, 57] on div "Add Column" at bounding box center [314, 94] width 577 height 86
click at [339, 120] on span "Remove Column" at bounding box center [346, 118] width 56 height 6
click at [282, 67] on span "Delete" at bounding box center [283, 66] width 14 height 6
click at [357, 57] on div "Add Column" at bounding box center [314, 94] width 577 height 86
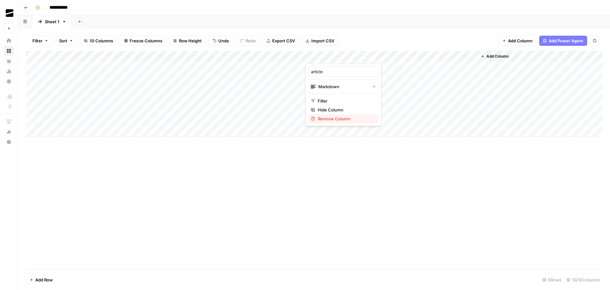
click at [330, 119] on span "Remove Column" at bounding box center [346, 118] width 56 height 6
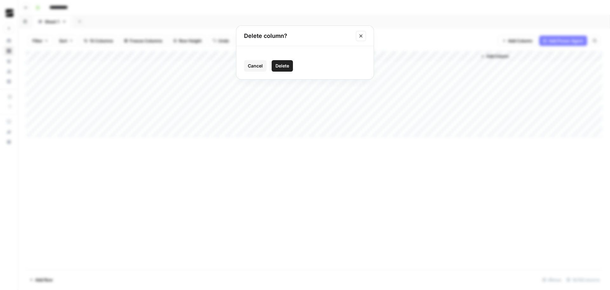
click at [286, 67] on span "Delete" at bounding box center [283, 66] width 14 height 6
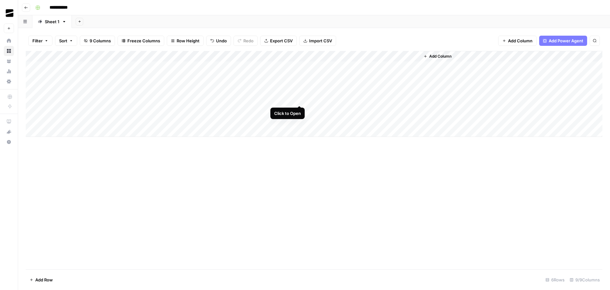
click at [298, 99] on div "Add Column" at bounding box center [314, 94] width 577 height 86
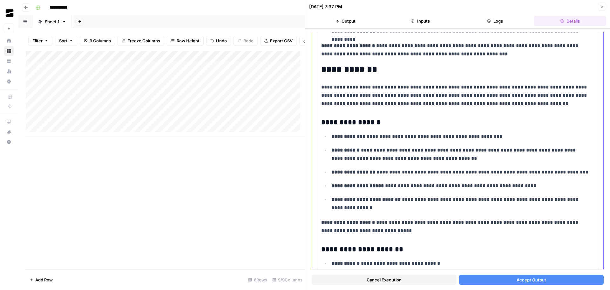
scroll to position [1335, 0]
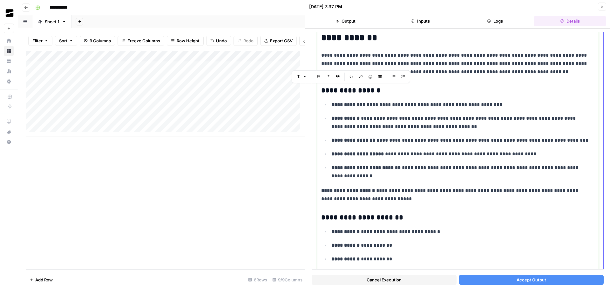
drag, startPoint x: 392, startPoint y: 201, endPoint x: 319, endPoint y: 88, distance: 134.5
click at [319, 88] on div "**********" at bounding box center [457, 97] width 281 height 2616
click at [437, 103] on p "**********" at bounding box center [460, 104] width 258 height 8
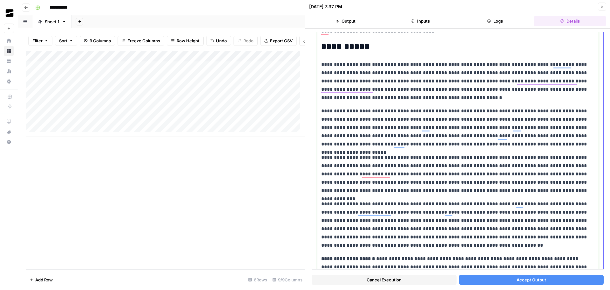
scroll to position [2543, 0]
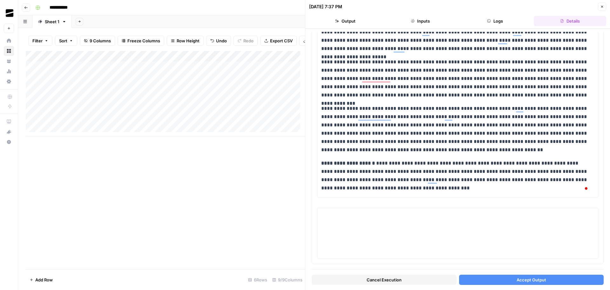
click at [536, 276] on span "Accept Output" at bounding box center [532, 279] width 30 height 6
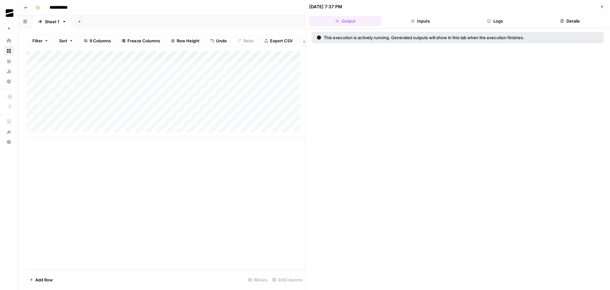
click at [605, 6] on button "Close" at bounding box center [602, 7] width 8 height 8
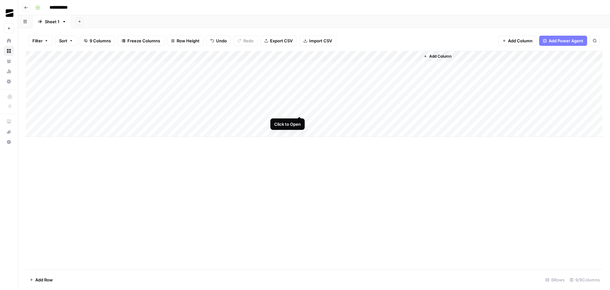
click at [299, 110] on div "Add Column" at bounding box center [314, 94] width 577 height 86
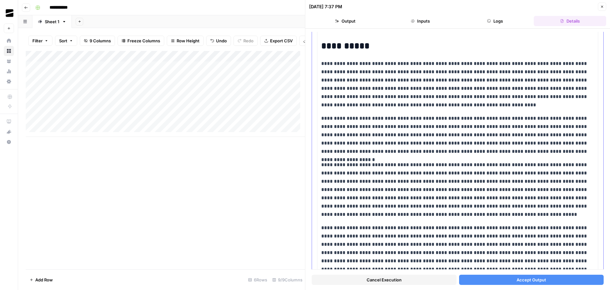
scroll to position [2670, 0]
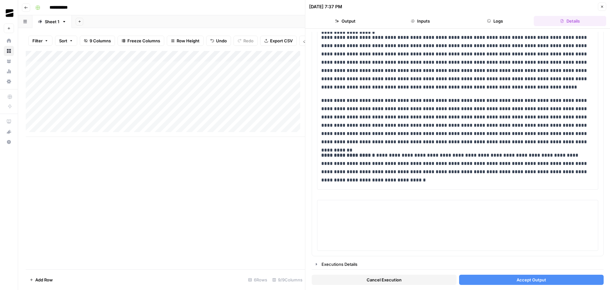
drag, startPoint x: 547, startPoint y: 281, endPoint x: 484, endPoint y: 109, distance: 182.7
click at [546, 281] on button "Accept Output" at bounding box center [531, 279] width 145 height 10
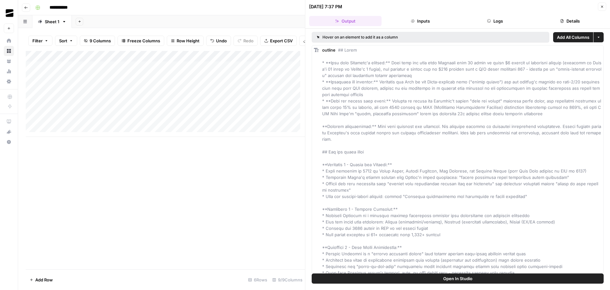
click at [603, 7] on icon "button" at bounding box center [602, 7] width 2 height 2
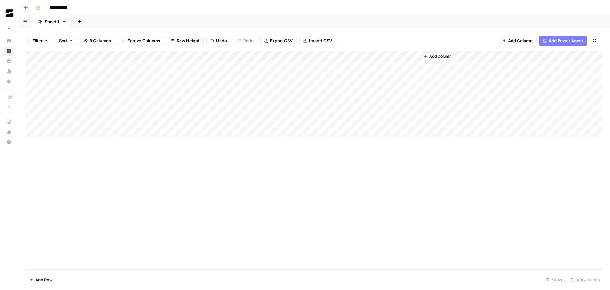
click at [361, 172] on div "Add Column" at bounding box center [314, 160] width 577 height 218
click at [358, 98] on div "Add Column" at bounding box center [314, 94] width 577 height 86
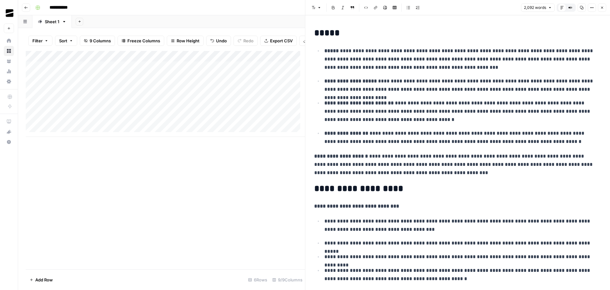
click at [602, 7] on icon "button" at bounding box center [602, 8] width 2 height 2
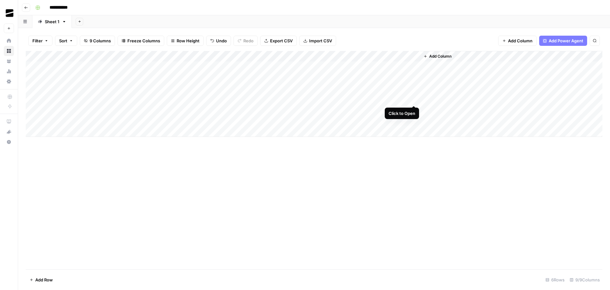
click at [413, 99] on div "Add Column" at bounding box center [314, 94] width 577 height 86
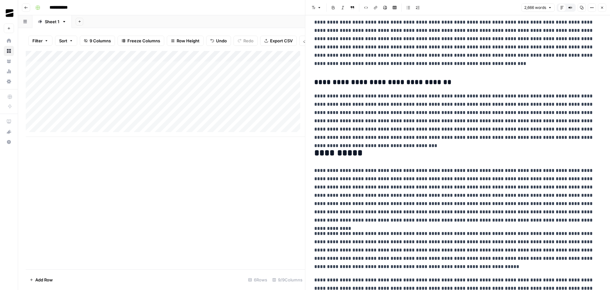
scroll to position [1624, 0]
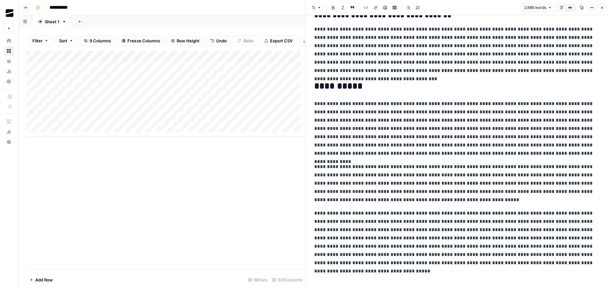
click at [604, 8] on button "Close" at bounding box center [602, 7] width 8 height 8
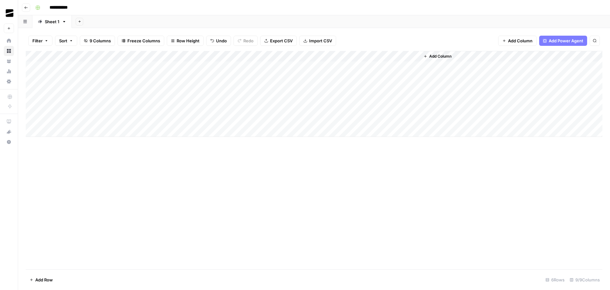
click at [412, 109] on div "Add Column" at bounding box center [314, 94] width 577 height 86
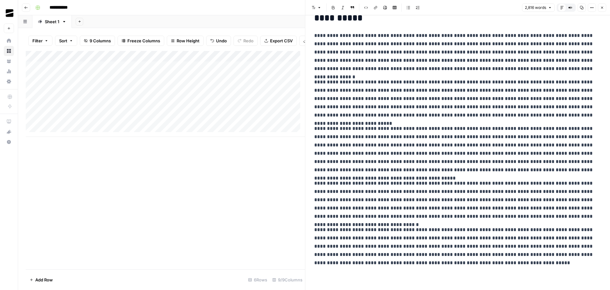
scroll to position [1807, 0]
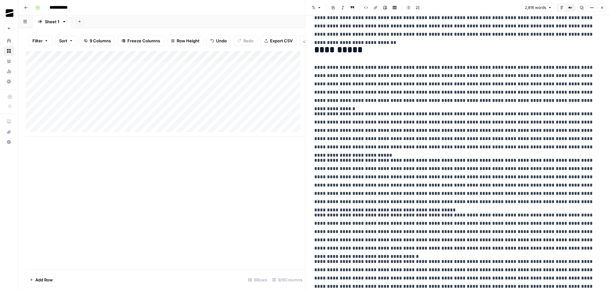
click at [603, 7] on icon "button" at bounding box center [602, 8] width 2 height 2
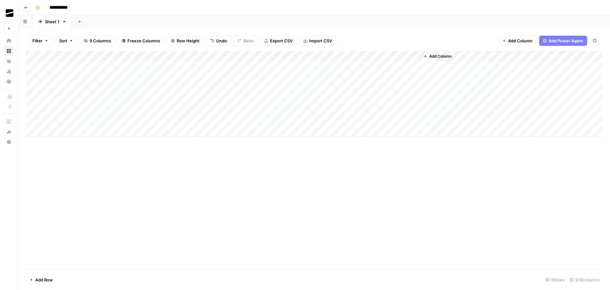
click at [53, 131] on div "Add Column" at bounding box center [314, 94] width 577 height 86
click at [58, 143] on div "Add Column" at bounding box center [314, 99] width 577 height 97
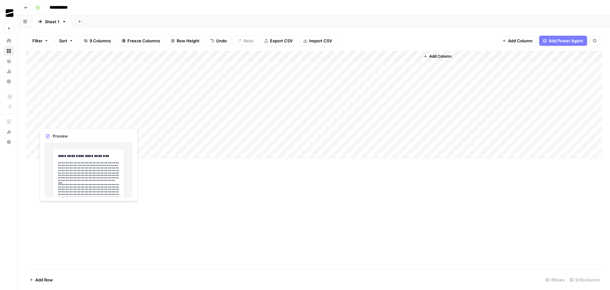
click at [74, 120] on div "Add Column" at bounding box center [314, 104] width 577 height 107
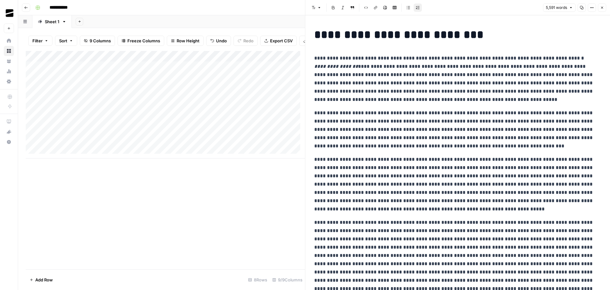
click at [582, 8] on icon "button" at bounding box center [581, 7] width 3 height 3
click at [604, 7] on icon "button" at bounding box center [602, 8] width 4 height 4
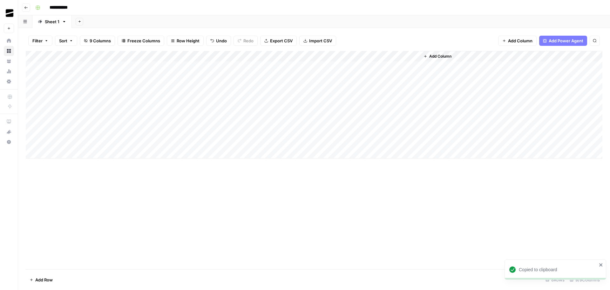
click at [65, 131] on div "Add Column" at bounding box center [314, 104] width 577 height 107
click at [73, 132] on div "Add Column" at bounding box center [314, 104] width 577 height 107
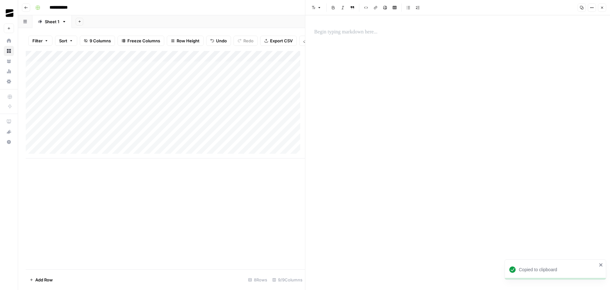
click at [372, 32] on p at bounding box center [457, 32] width 287 height 8
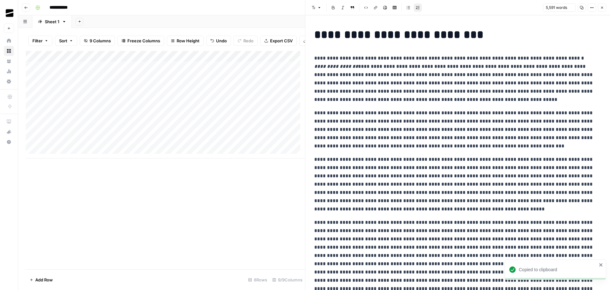
scroll to position [4611, 0]
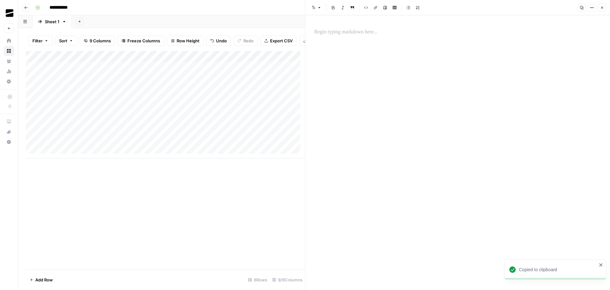
click at [362, 36] on p at bounding box center [457, 32] width 287 height 8
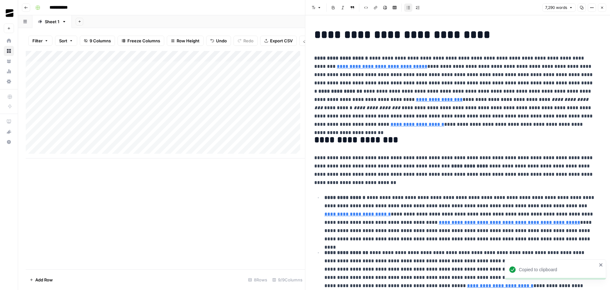
scroll to position [4325, 0]
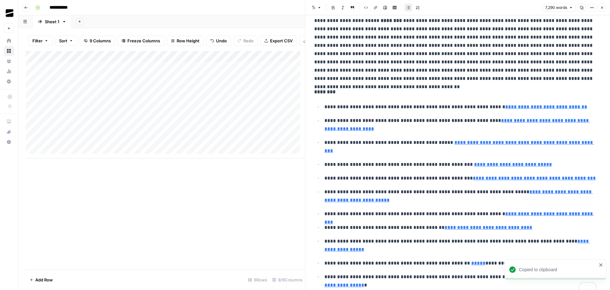
click at [602, 5] on button "Close" at bounding box center [602, 7] width 8 height 8
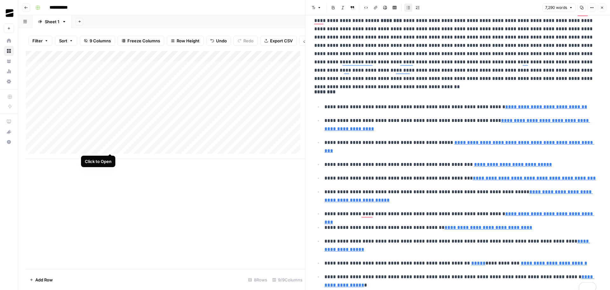
click at [110, 147] on div "Add Column" at bounding box center [165, 104] width 279 height 107
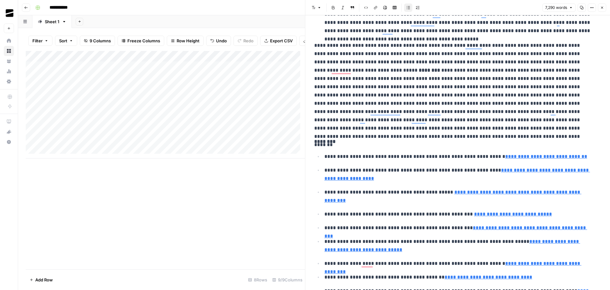
scroll to position [4374, 0]
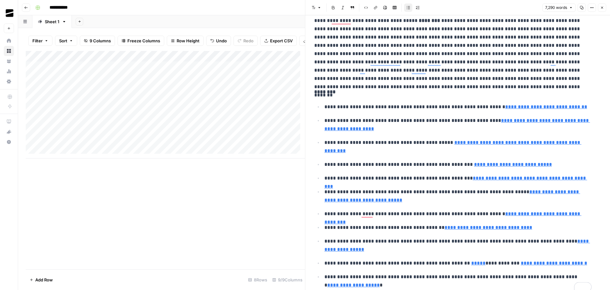
click at [101, 146] on div "Add Column" at bounding box center [165, 104] width 279 height 107
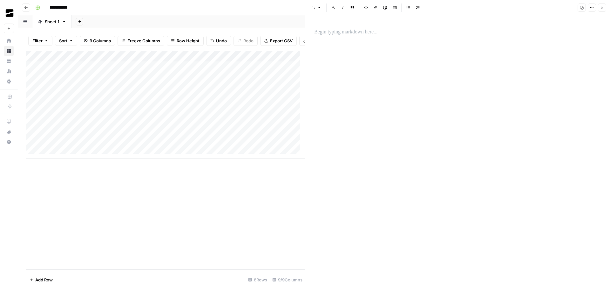
click at [372, 35] on p at bounding box center [457, 32] width 287 height 8
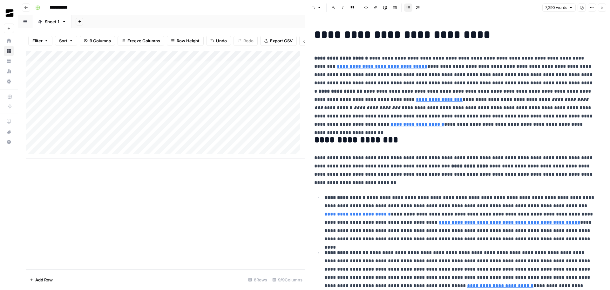
scroll to position [4325, 0]
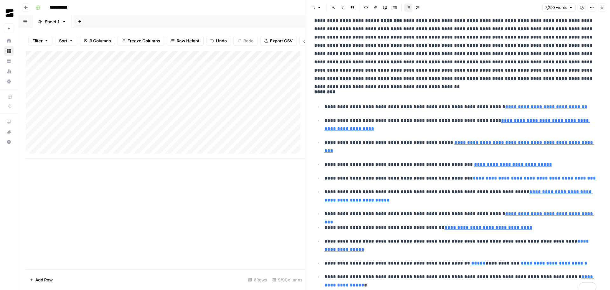
click at [602, 8] on icon "button" at bounding box center [602, 8] width 2 height 2
click at [603, 7] on icon "button" at bounding box center [602, 8] width 2 height 2
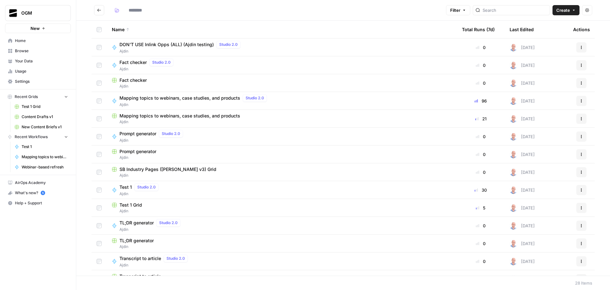
type input "*****"
click at [135, 205] on span "Test 1 Grid" at bounding box center [131, 205] width 23 height 6
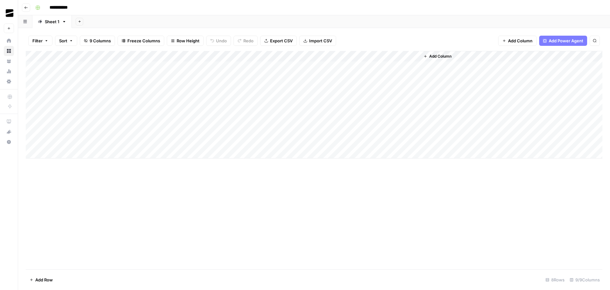
click at [139, 121] on div "Add Column" at bounding box center [314, 104] width 577 height 107
click at [128, 131] on div "Add Column" at bounding box center [314, 104] width 577 height 107
type textarea "**********"
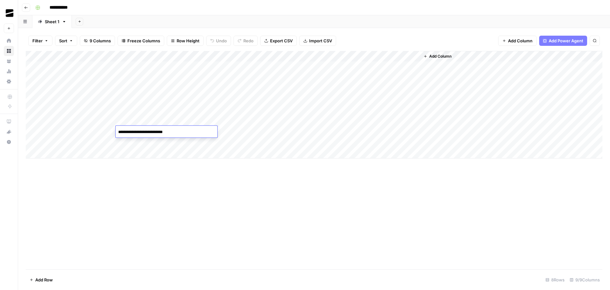
click at [129, 141] on div "Add Column" at bounding box center [314, 104] width 577 height 107
type textarea "**********"
click at [169, 130] on div "Add Column" at bounding box center [314, 104] width 577 height 107
type textarea "********"
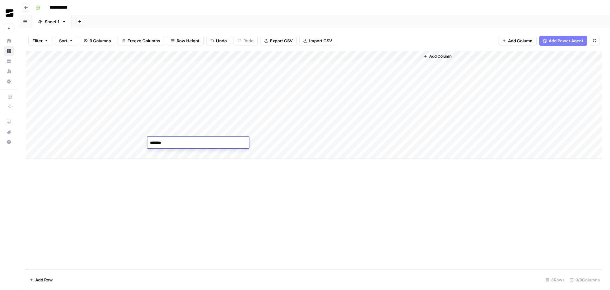
type textarea "********"
click at [201, 121] on div "Add Column" at bounding box center [314, 104] width 577 height 107
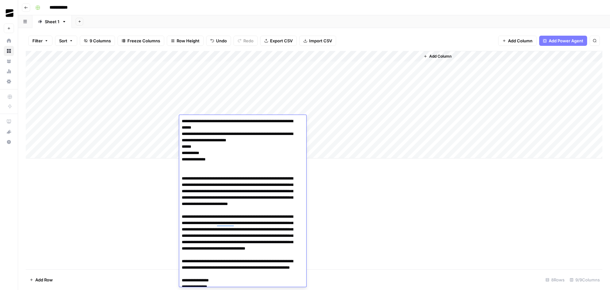
click at [156, 122] on div "Add Column" at bounding box center [314, 104] width 577 height 107
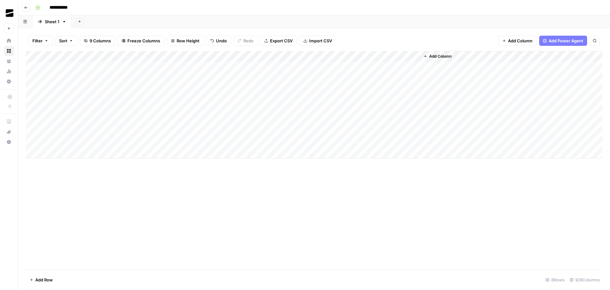
click at [196, 132] on div "Add Column" at bounding box center [314, 104] width 577 height 107
type textarea "**********"
click at [170, 128] on div "Add Column" at bounding box center [314, 104] width 577 height 107
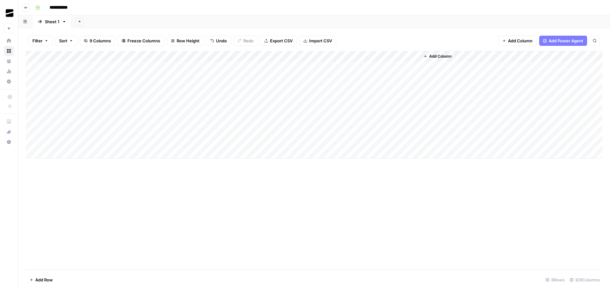
click at [198, 140] on div "Add Column" at bounding box center [314, 104] width 577 height 107
type textarea "**********"
click at [228, 131] on div "Add Column" at bounding box center [314, 104] width 577 height 107
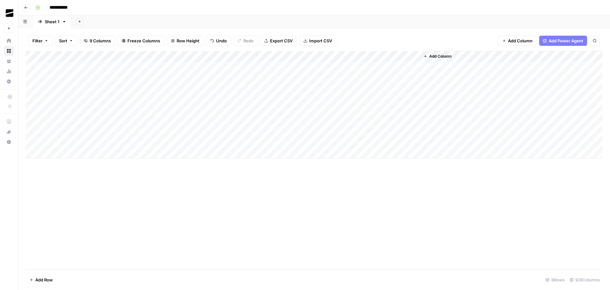
click at [234, 120] on div "Add Column" at bounding box center [314, 104] width 577 height 107
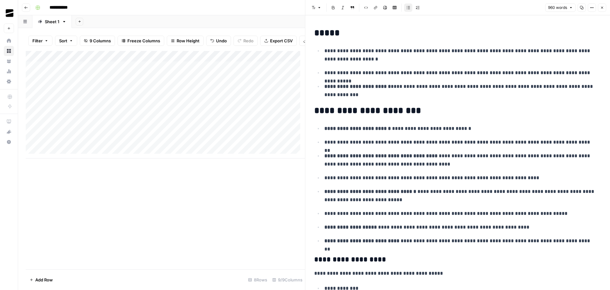
click at [602, 9] on icon "button" at bounding box center [602, 8] width 4 height 4
click at [229, 124] on div "Add Column" at bounding box center [165, 104] width 279 height 107
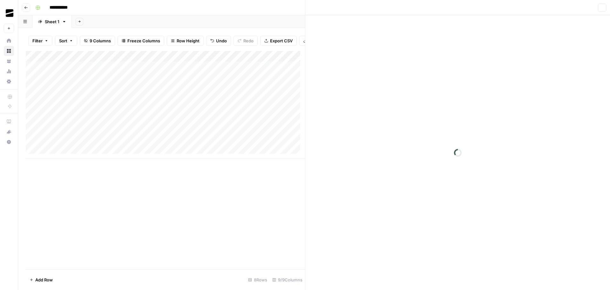
click at [229, 120] on div at bounding box center [232, 121] width 33 height 12
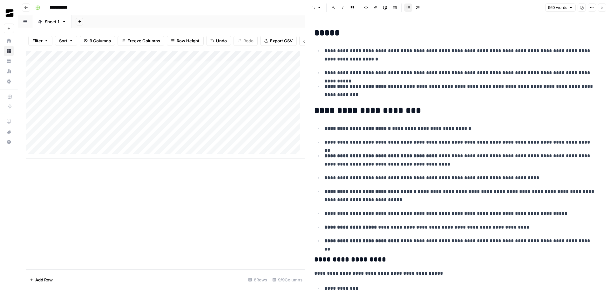
click at [363, 94] on p "**********" at bounding box center [461, 90] width 272 height 17
copy div "**********"
click at [603, 6] on icon "button" at bounding box center [602, 8] width 4 height 4
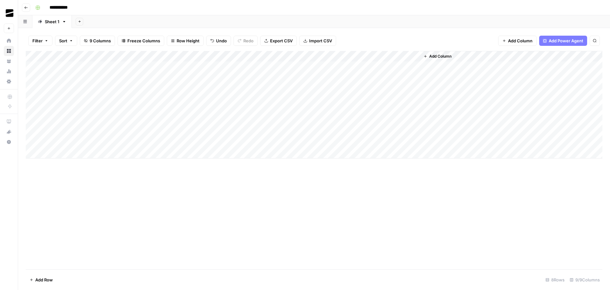
click at [233, 128] on div "Add Column" at bounding box center [314, 104] width 577 height 107
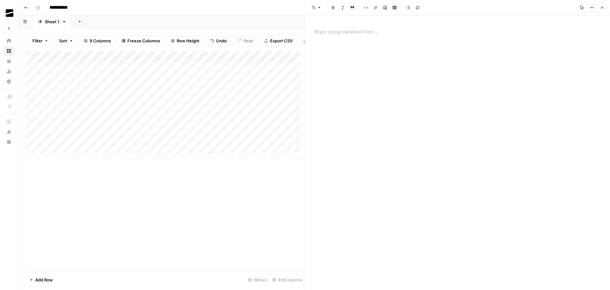
click at [370, 31] on p at bounding box center [457, 32] width 287 height 8
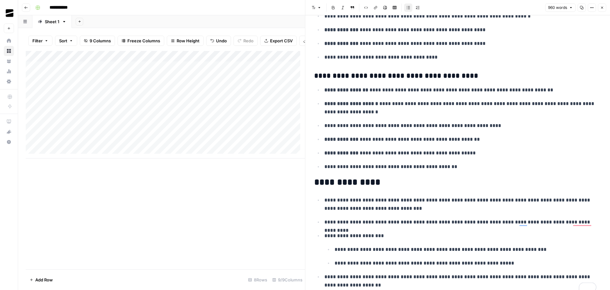
scroll to position [1558, 0]
click at [603, 9] on icon "button" at bounding box center [602, 8] width 4 height 4
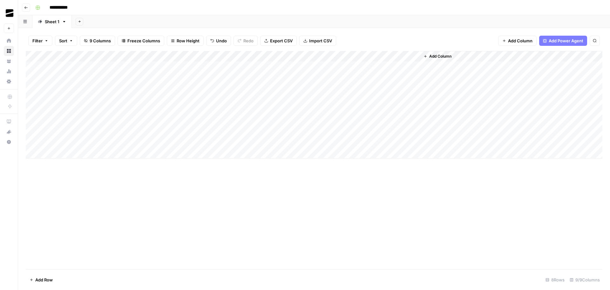
click at [225, 141] on div "Add Column" at bounding box center [314, 104] width 577 height 107
click at [244, 142] on div "Add Column" at bounding box center [314, 104] width 577 height 107
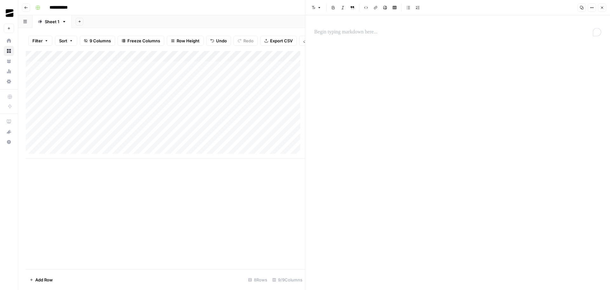
click at [375, 29] on p "To enrich screen reader interactions, please activate Accessibility in Grammarl…" at bounding box center [457, 32] width 287 height 8
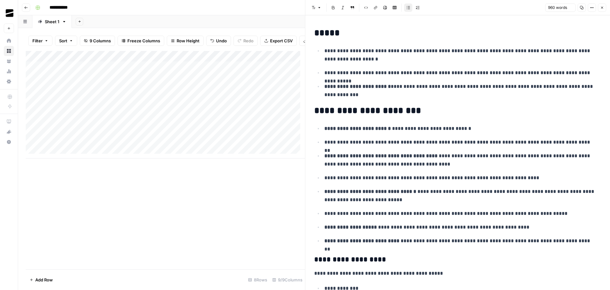
scroll to position [1558, 0]
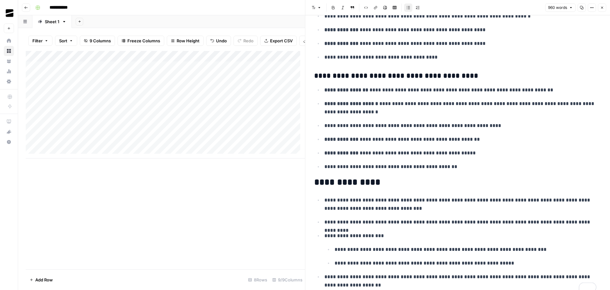
click at [604, 7] on icon "button" at bounding box center [602, 8] width 4 height 4
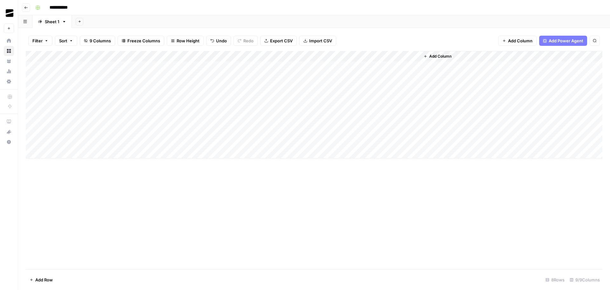
click at [281, 120] on div "Add Column" at bounding box center [314, 104] width 577 height 107
click at [440, 56] on span "Add Column" at bounding box center [440, 56] width 22 height 6
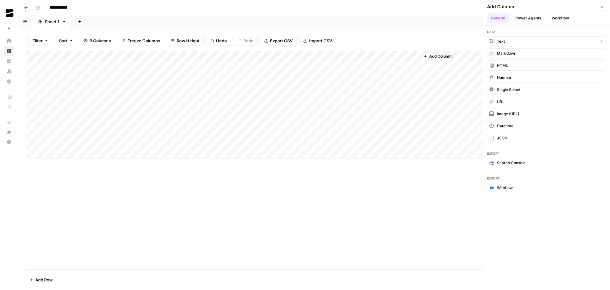
click at [502, 40] on span "Text" at bounding box center [501, 41] width 8 height 6
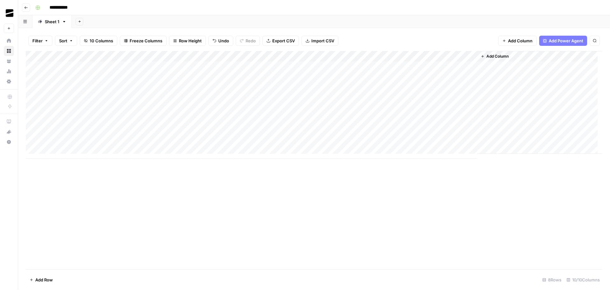
click at [447, 55] on div "Add Column" at bounding box center [314, 104] width 577 height 107
drag, startPoint x: 459, startPoint y: 70, endPoint x: 431, endPoint y: 71, distance: 28.0
click at [429, 71] on input "New Column" at bounding box center [458, 71] width 65 height 6
type input "Notes"
click at [438, 18] on div "Add Sheet" at bounding box center [341, 21] width 538 height 13
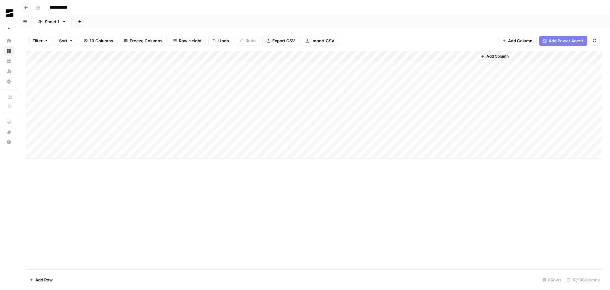
click at [442, 122] on div "Add Column" at bounding box center [314, 104] width 577 height 107
click at [448, 121] on div "Add Column" at bounding box center [314, 104] width 577 height 107
type textarea "**********"
click at [453, 218] on div "Add Column" at bounding box center [314, 160] width 577 height 218
click at [301, 119] on div "Add Column" at bounding box center [314, 104] width 577 height 107
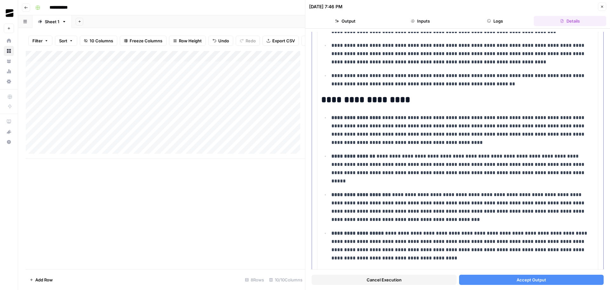
scroll to position [32, 0]
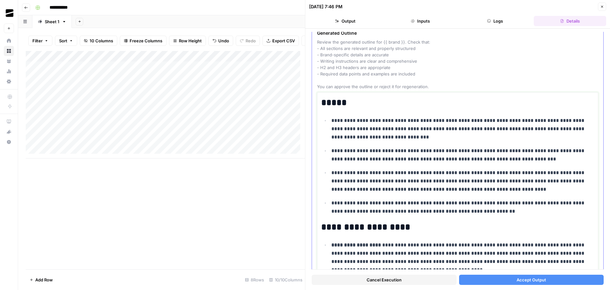
drag, startPoint x: 373, startPoint y: 201, endPoint x: 332, endPoint y: 202, distance: 41.0
click at [332, 202] on p "**********" at bounding box center [460, 207] width 258 height 17
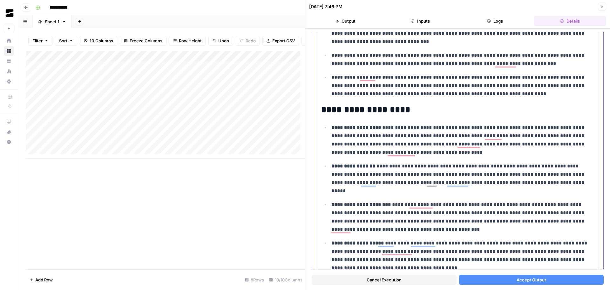
scroll to position [159, 0]
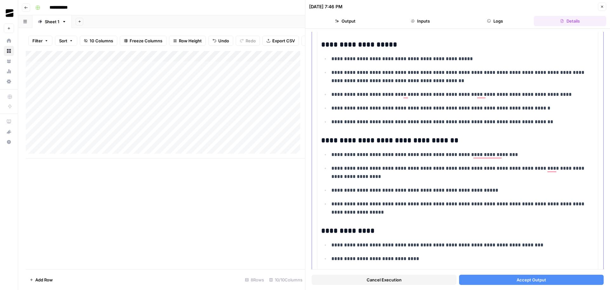
scroll to position [731, 0]
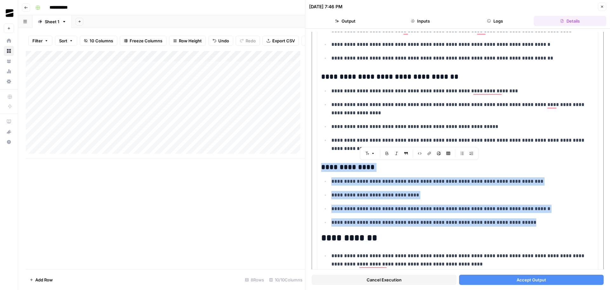
drag, startPoint x: 527, startPoint y: 222, endPoint x: 357, endPoint y: 159, distance: 181.1
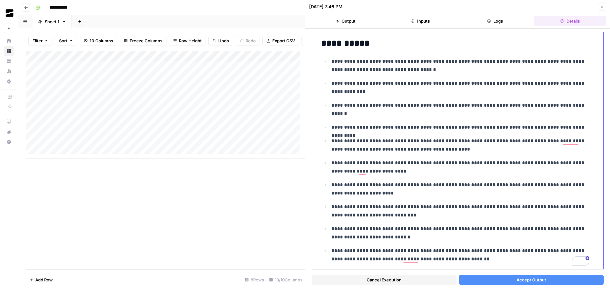
scroll to position [1907, 0]
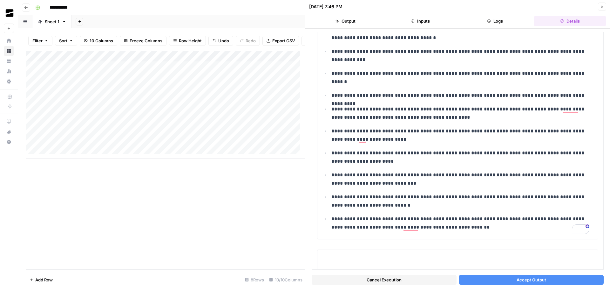
click at [546, 274] on button "Accept Output" at bounding box center [531, 279] width 145 height 10
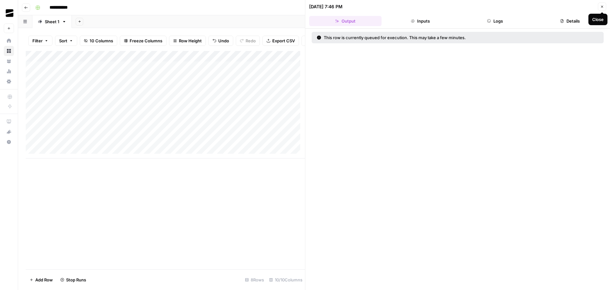
click at [602, 6] on icon "button" at bounding box center [602, 7] width 2 height 2
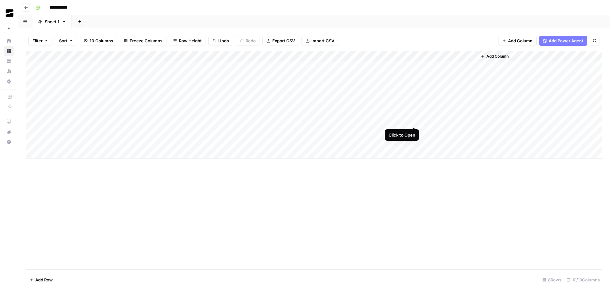
click at [414, 120] on div "Add Column" at bounding box center [314, 104] width 577 height 107
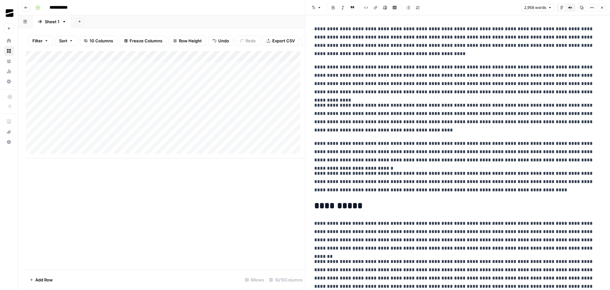
scroll to position [2012, 0]
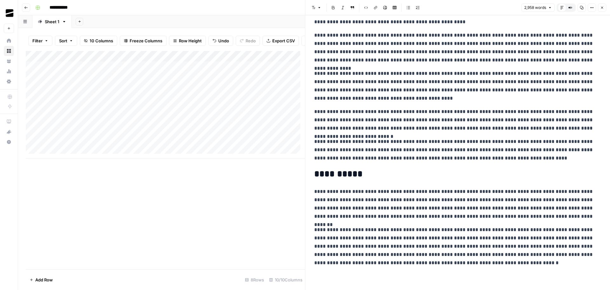
click at [603, 7] on icon "button" at bounding box center [602, 8] width 2 height 2
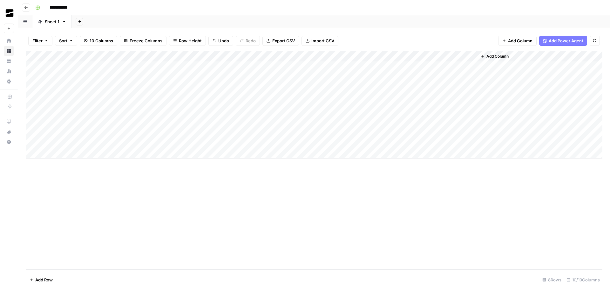
click at [447, 131] on div "Add Column" at bounding box center [314, 104] width 577 height 107
type textarea "**********"
click at [397, 182] on div "Add Column" at bounding box center [314, 160] width 577 height 218
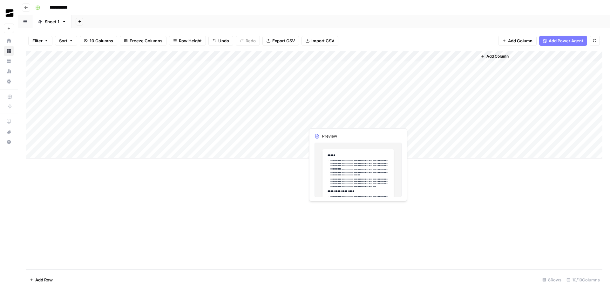
click at [328, 120] on div "Add Column" at bounding box center [314, 104] width 577 height 107
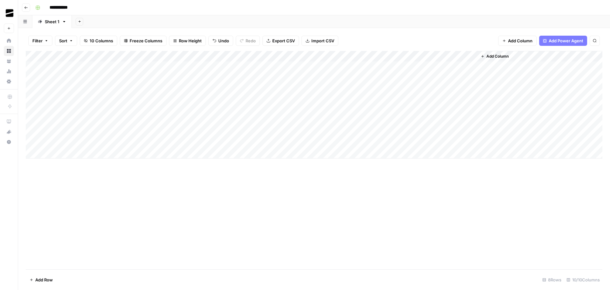
click at [356, 120] on div "Add Column" at bounding box center [314, 104] width 577 height 107
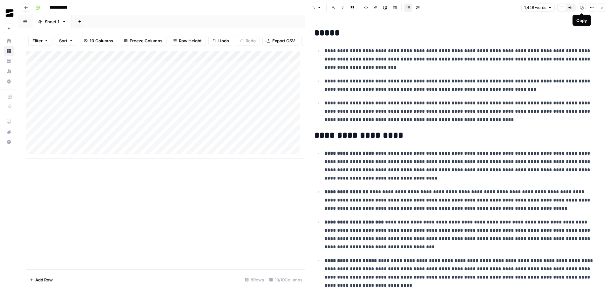
click at [581, 10] on button "Copy" at bounding box center [582, 7] width 8 height 8
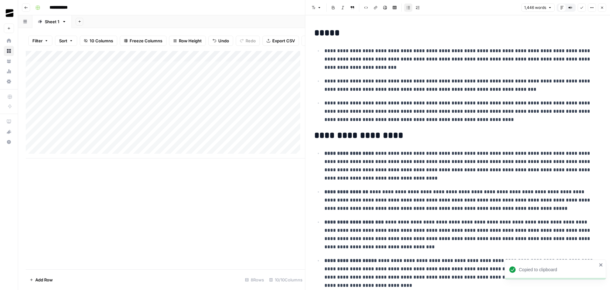
click at [602, 8] on icon "button" at bounding box center [602, 8] width 2 height 2
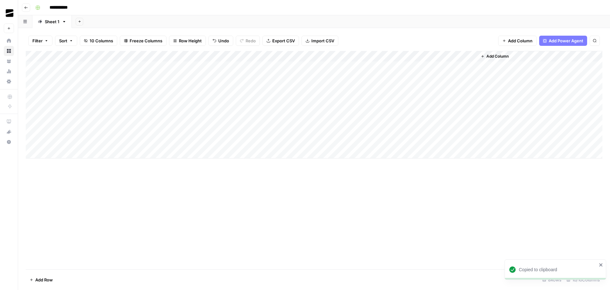
click at [276, 132] on div "Add Column" at bounding box center [314, 104] width 577 height 107
click at [440, 119] on div "Add Column" at bounding box center [314, 104] width 577 height 107
click at [438, 121] on div "Add Column" at bounding box center [314, 104] width 577 height 107
click at [436, 121] on textarea "**********" at bounding box center [471, 121] width 102 height 9
type textarea "**********"
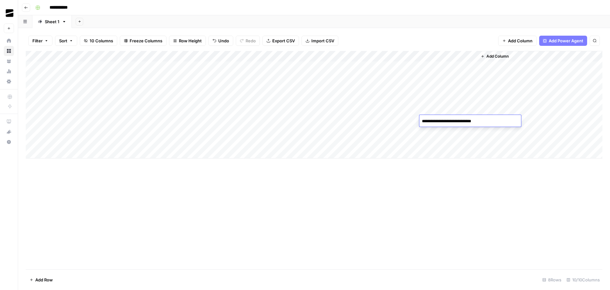
click at [438, 131] on div "Add Column" at bounding box center [314, 104] width 577 height 107
click at [436, 132] on textarea "**********" at bounding box center [471, 131] width 102 height 9
click at [469, 132] on textarea "**********" at bounding box center [471, 131] width 102 height 9
type textarea "**********"
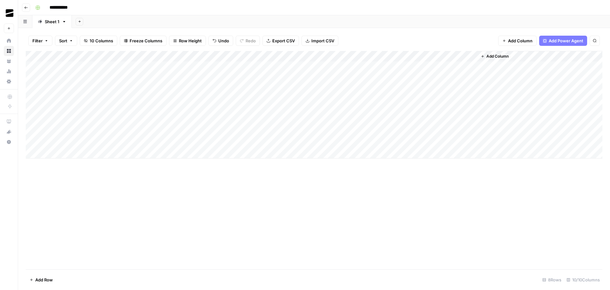
click at [458, 184] on div "Add Column" at bounding box center [314, 160] width 577 height 218
click at [413, 120] on div "Add Column" at bounding box center [314, 104] width 577 height 107
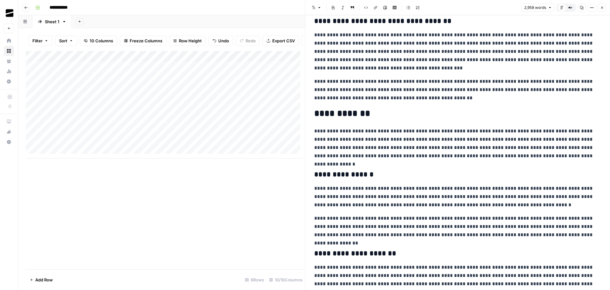
scroll to position [953, 0]
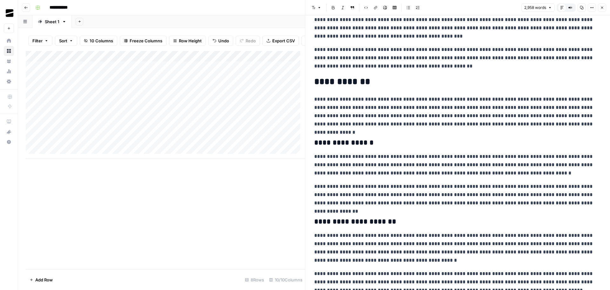
click at [604, 6] on icon "button" at bounding box center [602, 8] width 4 height 4
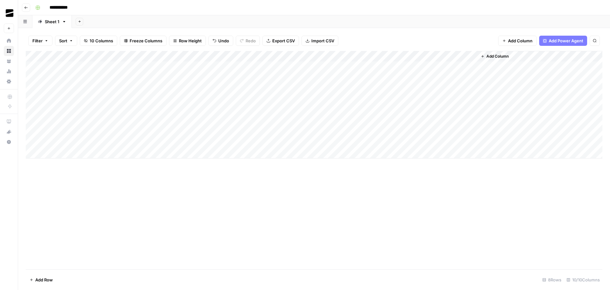
click at [298, 132] on div "Add Column" at bounding box center [314, 104] width 577 height 107
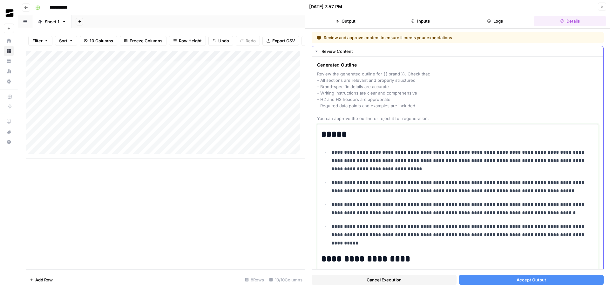
click at [456, 171] on p "**********" at bounding box center [460, 160] width 258 height 25
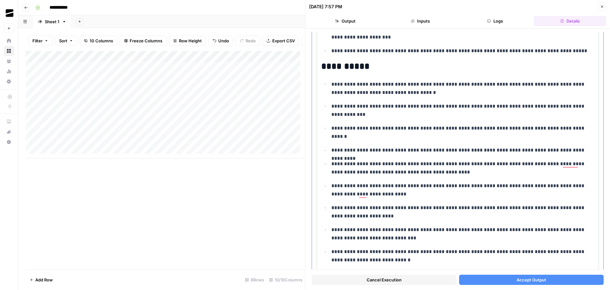
scroll to position [1916, 0]
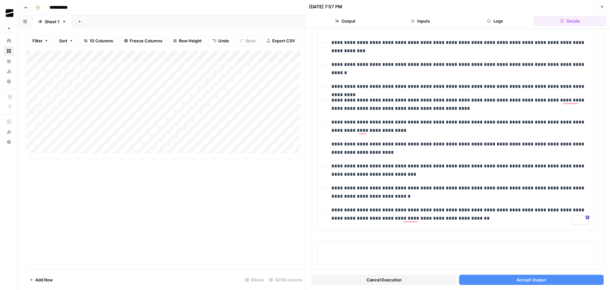
click at [541, 276] on span "Accept Output" at bounding box center [532, 279] width 30 height 6
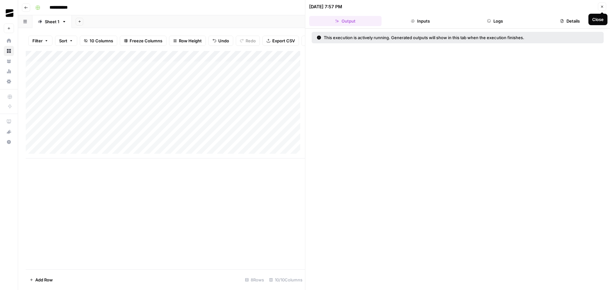
click at [603, 6] on icon "button" at bounding box center [602, 7] width 2 height 2
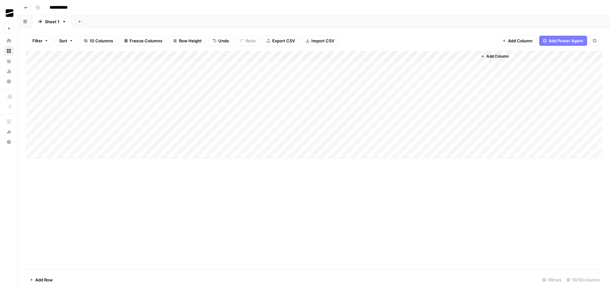
click at [50, 151] on div "Add Column" at bounding box center [314, 104] width 577 height 107
click at [54, 164] on div "Add Column" at bounding box center [314, 110] width 577 height 118
click at [74, 142] on div "Add Column" at bounding box center [314, 115] width 577 height 129
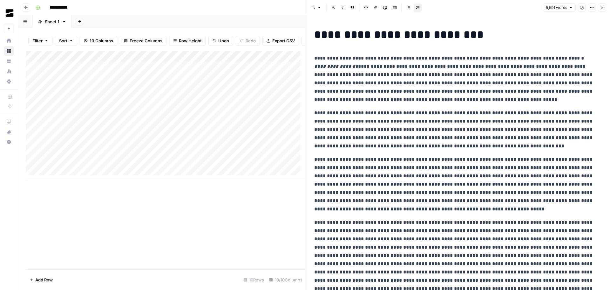
click at [581, 8] on icon "button" at bounding box center [582, 8] width 4 height 4
click at [604, 6] on icon "button" at bounding box center [602, 8] width 4 height 4
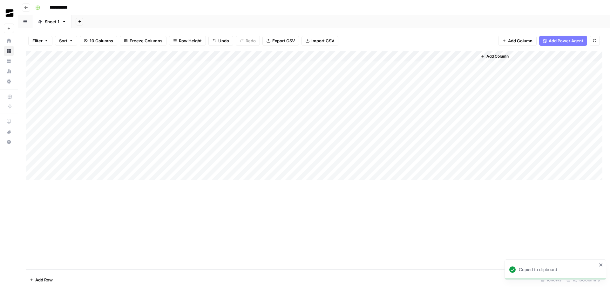
click at [47, 153] on div "Add Column" at bounding box center [314, 115] width 577 height 129
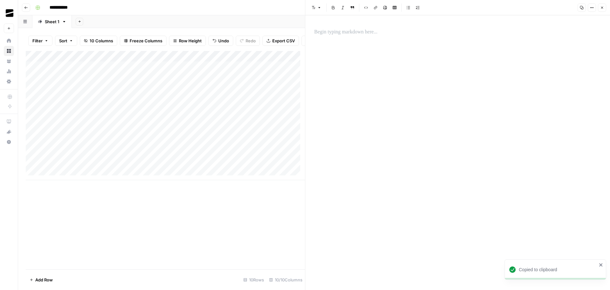
click at [362, 28] on div at bounding box center [458, 31] width 295 height 13
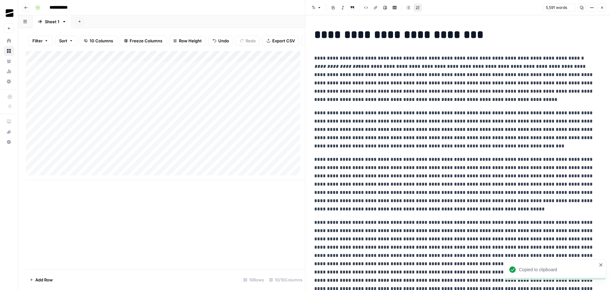
scroll to position [4611, 0]
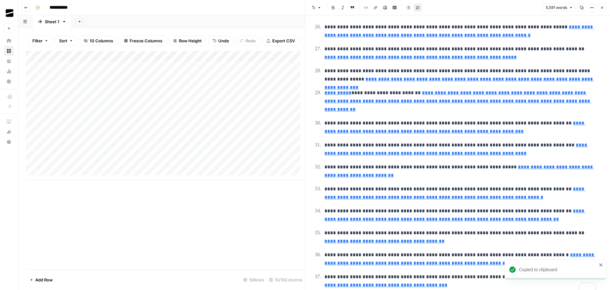
click at [603, 7] on icon "button" at bounding box center [602, 8] width 4 height 4
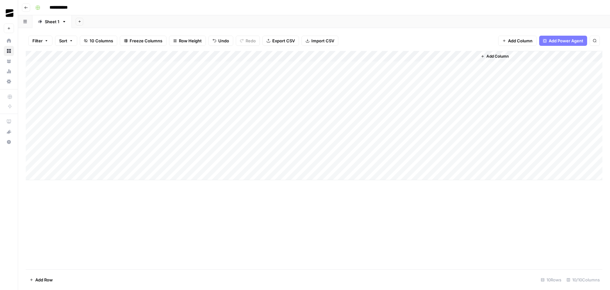
click at [74, 164] on div "Add Column" at bounding box center [314, 115] width 577 height 129
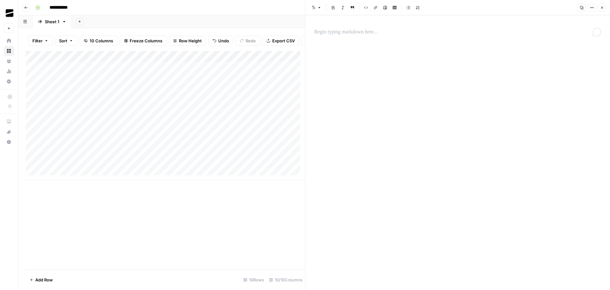
click at [359, 34] on p "To enrich screen reader interactions, please activate Accessibility in Grammarl…" at bounding box center [457, 32] width 287 height 8
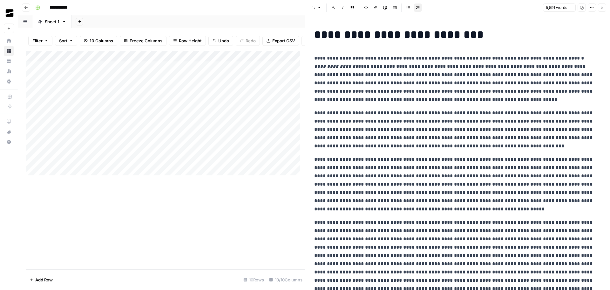
scroll to position [4611, 0]
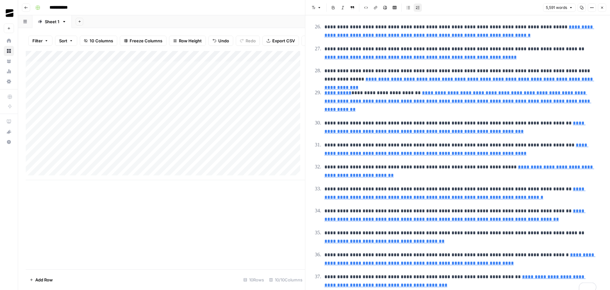
click at [602, 7] on icon "button" at bounding box center [602, 8] width 4 height 4
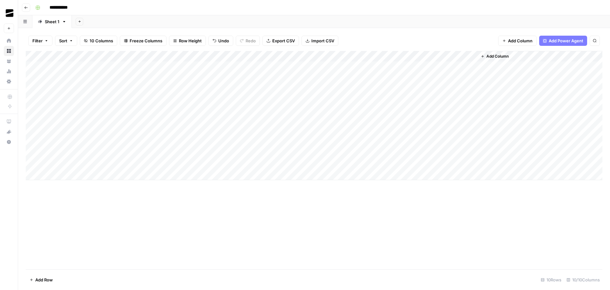
click at [109, 142] on div "Add Column" at bounding box center [314, 115] width 577 height 129
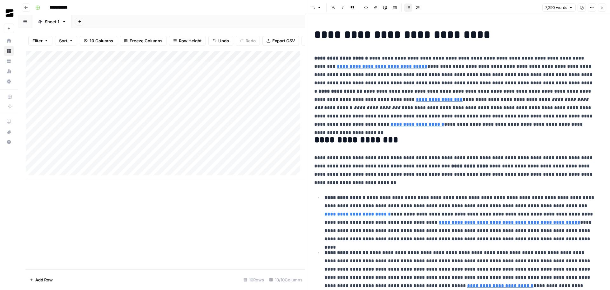
click at [582, 8] on icon "button" at bounding box center [581, 7] width 3 height 3
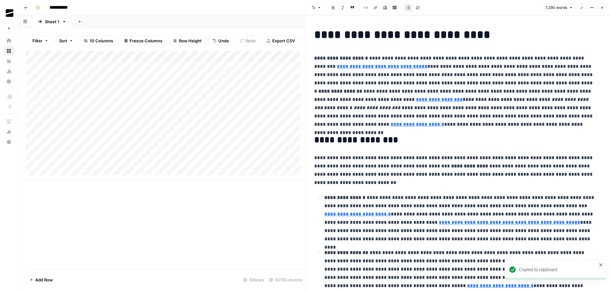
click at [602, 7] on icon "button" at bounding box center [602, 8] width 4 height 4
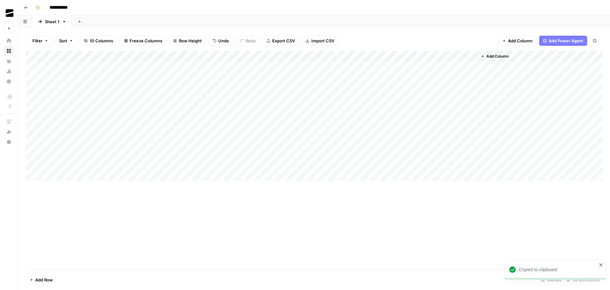
click at [97, 151] on div "Add Column" at bounding box center [314, 115] width 577 height 129
click at [111, 154] on div "Add Column" at bounding box center [314, 115] width 577 height 129
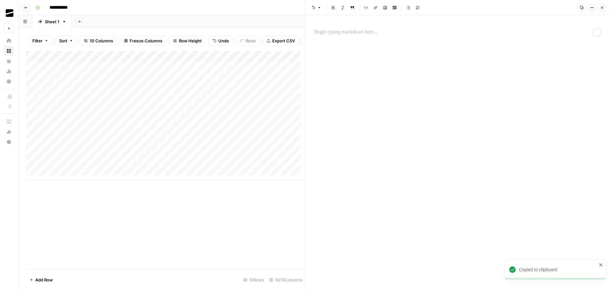
click at [352, 33] on p "To enrich screen reader interactions, please activate Accessibility in Grammarl…" at bounding box center [457, 32] width 287 height 8
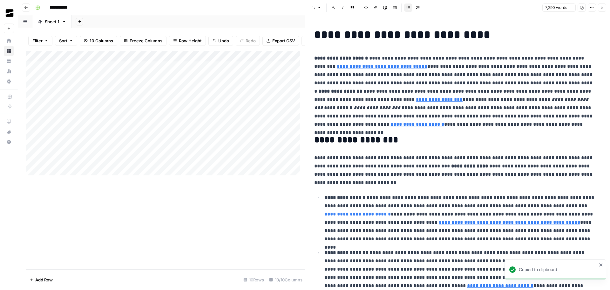
scroll to position [4325, 0]
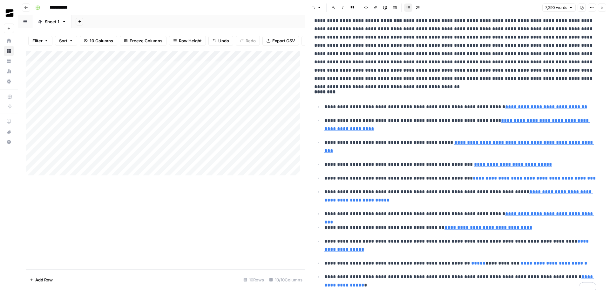
click at [602, 4] on button "Close" at bounding box center [602, 7] width 8 height 8
click at [603, 7] on icon "button" at bounding box center [602, 8] width 4 height 4
click at [110, 168] on div "Add Column" at bounding box center [165, 115] width 279 height 129
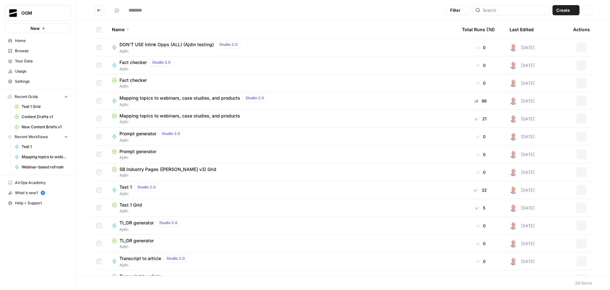
type input "*****"
click at [138, 204] on span "Test 1 Grid" at bounding box center [131, 205] width 23 height 6
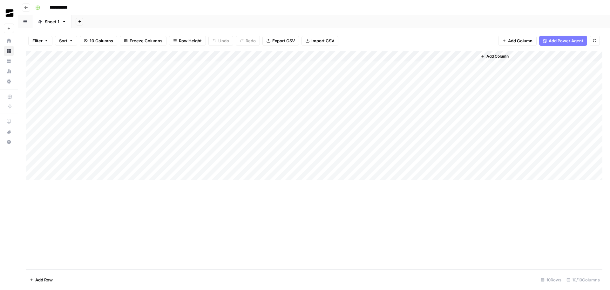
click at [93, 163] on div "Add Column" at bounding box center [314, 115] width 577 height 129
click at [111, 164] on div "Add Column" at bounding box center [314, 115] width 577 height 129
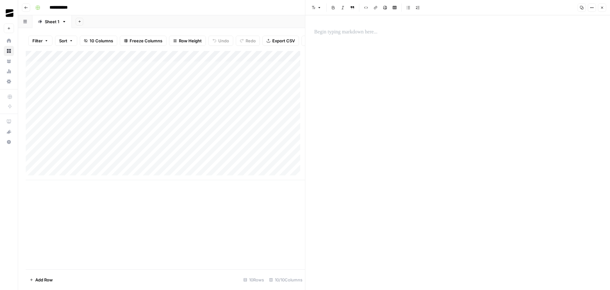
click at [353, 30] on p at bounding box center [457, 32] width 287 height 8
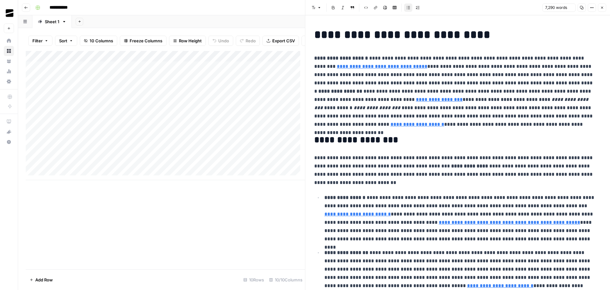
scroll to position [4325, 0]
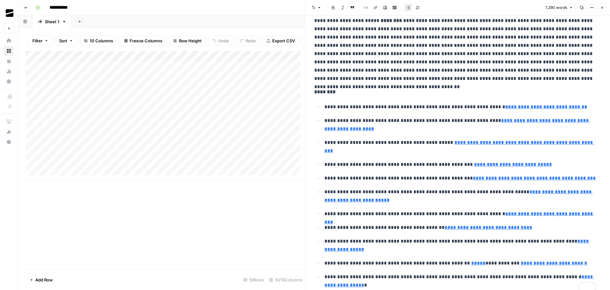
click at [604, 8] on icon "button" at bounding box center [602, 8] width 4 height 4
click at [603, 9] on icon "button" at bounding box center [602, 8] width 4 height 4
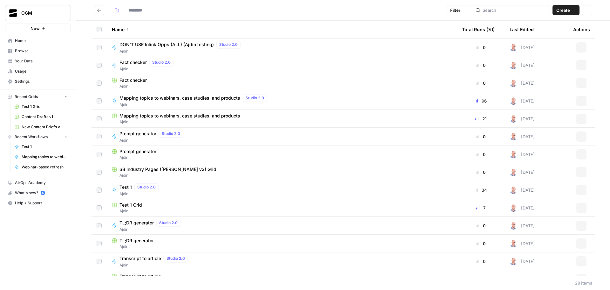
type input "*****"
click at [130, 206] on span "Test 1 Grid" at bounding box center [131, 205] width 23 height 6
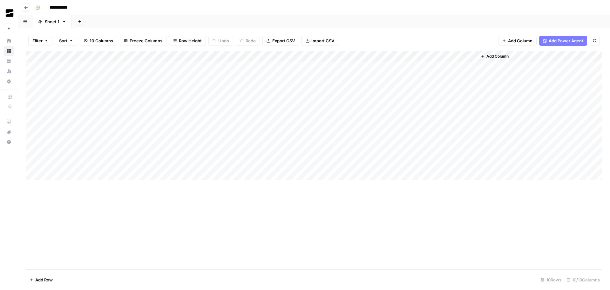
click at [132, 142] on div "Add Column" at bounding box center [314, 115] width 577 height 129
click at [201, 144] on div "Add Column" at bounding box center [314, 115] width 577 height 129
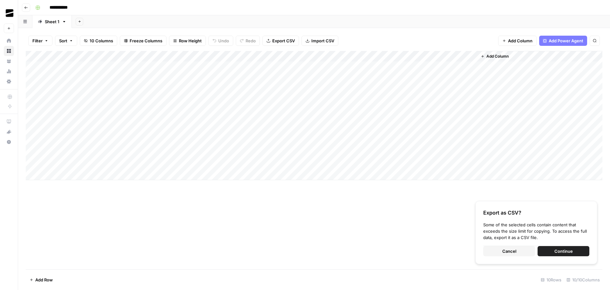
click at [137, 152] on div "Add Column" at bounding box center [314, 115] width 577 height 129
drag, startPoint x: 135, startPoint y: 143, endPoint x: 154, endPoint y: 143, distance: 19.1
click at [154, 143] on div "Add Column" at bounding box center [314, 115] width 577 height 129
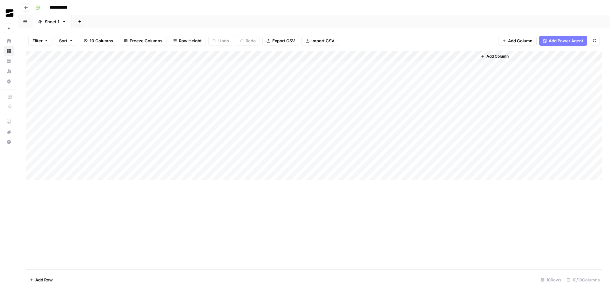
click at [131, 155] on div "Add Column" at bounding box center [314, 115] width 577 height 129
click at [133, 162] on div "Add Column" at bounding box center [314, 115] width 577 height 129
click at [187, 144] on div "Add Column" at bounding box center [314, 115] width 577 height 129
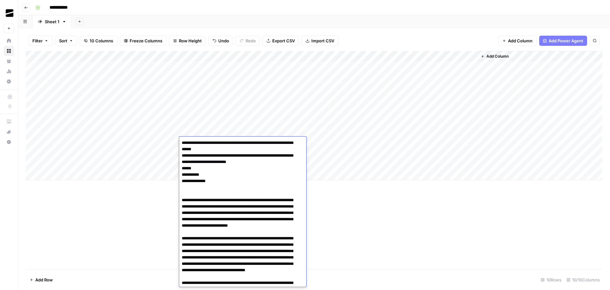
click at [159, 154] on div "Add Column" at bounding box center [314, 115] width 577 height 129
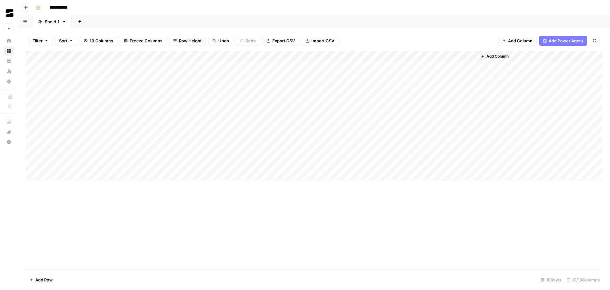
click at [197, 153] on div "Add Column" at bounding box center [314, 115] width 577 height 129
type textarea "**********"
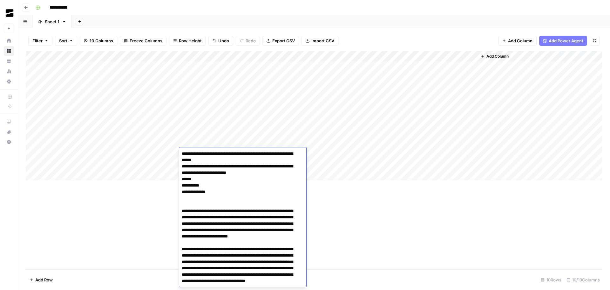
scroll to position [3512, 0]
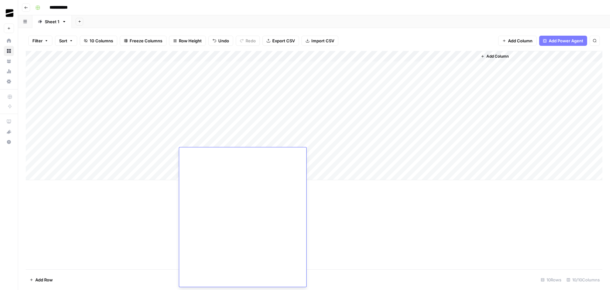
click at [161, 164] on div "Add Column" at bounding box center [314, 115] width 577 height 129
click at [199, 161] on div "Add Column" at bounding box center [314, 115] width 577 height 129
type textarea "**********"
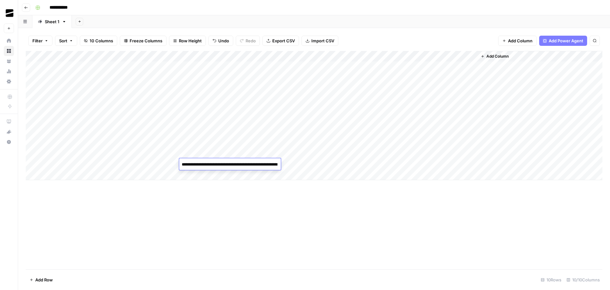
scroll to position [3523, 0]
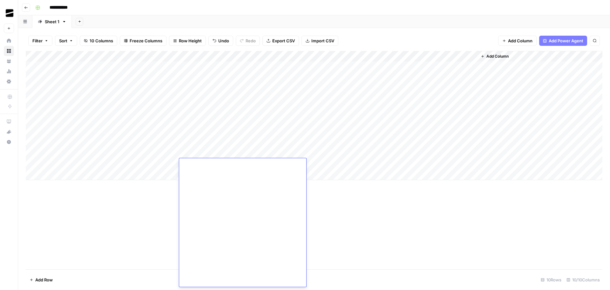
click at [159, 164] on div "Add Column" at bounding box center [314, 115] width 577 height 129
click at [224, 145] on div "Add Column" at bounding box center [314, 115] width 577 height 129
click at [235, 143] on div "Add Column" at bounding box center [314, 115] width 577 height 129
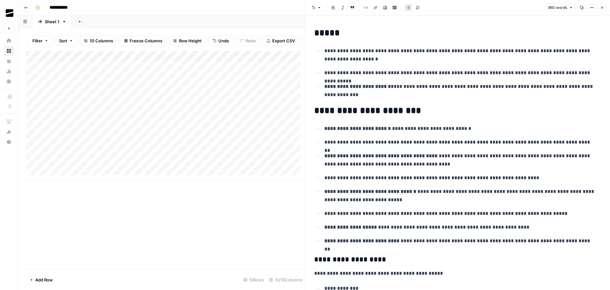
click at [583, 7] on icon "button" at bounding box center [581, 7] width 3 height 3
click at [603, 9] on icon "button" at bounding box center [602, 8] width 4 height 4
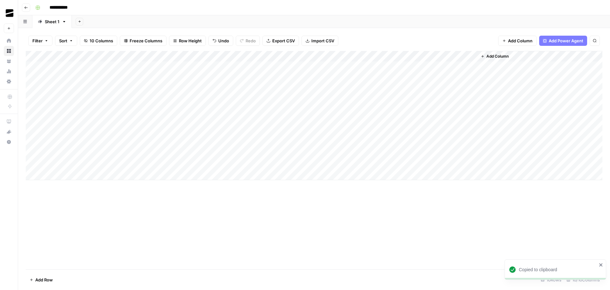
click at [234, 154] on div "Add Column" at bounding box center [314, 115] width 577 height 129
click at [243, 154] on div "Add Column" at bounding box center [314, 115] width 577 height 129
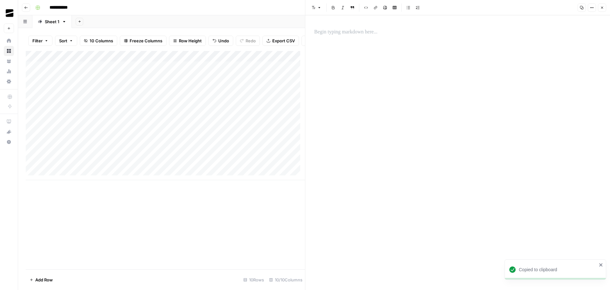
click at [350, 32] on p at bounding box center [457, 32] width 287 height 8
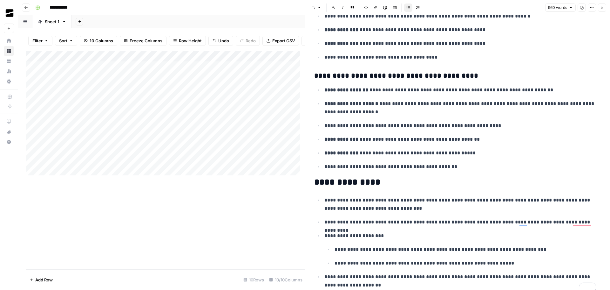
click at [603, 6] on icon "button" at bounding box center [602, 8] width 4 height 4
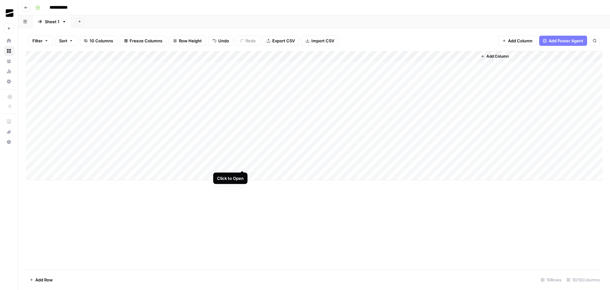
click at [244, 164] on div "Add Column" at bounding box center [314, 115] width 577 height 129
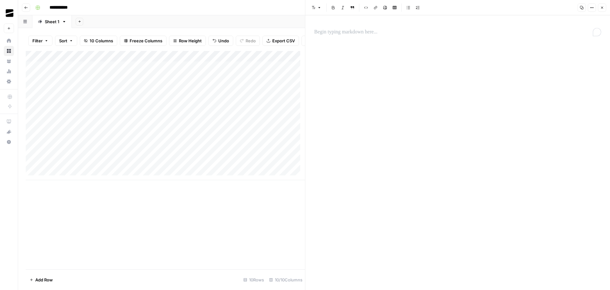
click at [361, 34] on p "To enrich screen reader interactions, please activate Accessibility in Grammarl…" at bounding box center [457, 32] width 287 height 8
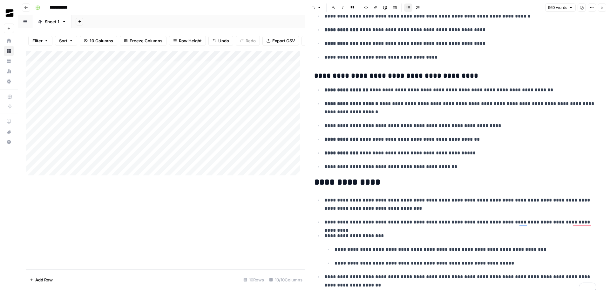
scroll to position [1558, 0]
click at [604, 8] on span "Close" at bounding box center [604, 8] width 0 height 0
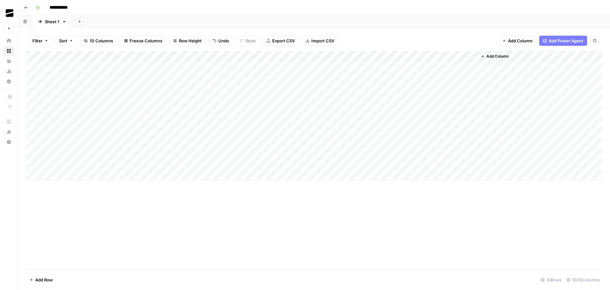
drag, startPoint x: 245, startPoint y: 220, endPoint x: 256, endPoint y: 225, distance: 11.5
click at [245, 220] on div "Add Column" at bounding box center [314, 160] width 577 height 218
click at [346, 235] on div "Add Column" at bounding box center [314, 160] width 577 height 218
click at [415, 131] on div "Add Column" at bounding box center [314, 115] width 577 height 129
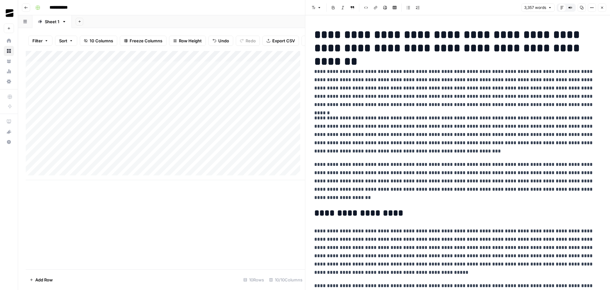
click at [603, 8] on icon "button" at bounding box center [602, 8] width 4 height 4
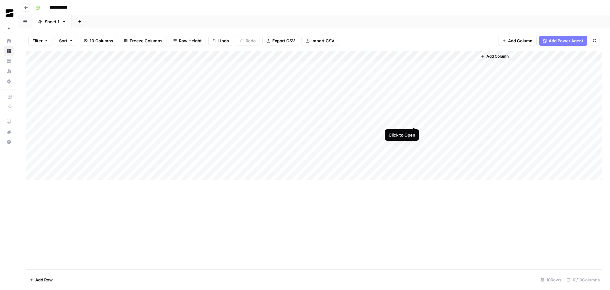
click at [414, 119] on div "Add Column" at bounding box center [314, 115] width 577 height 129
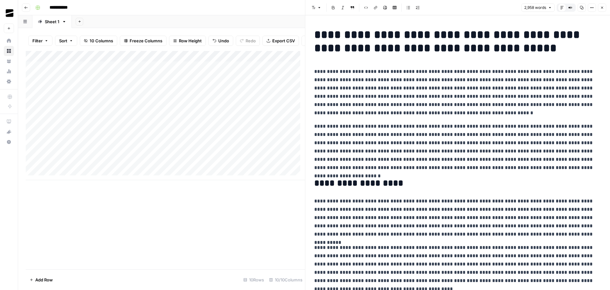
click at [602, 7] on icon "button" at bounding box center [602, 8] width 4 height 4
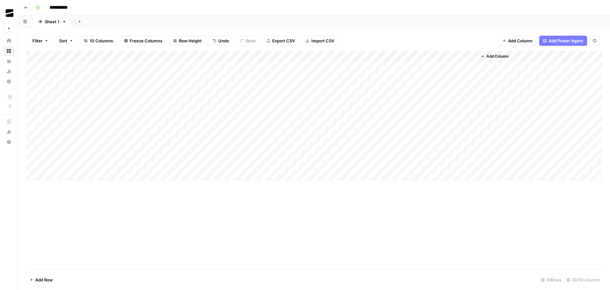
click at [450, 121] on div "Add Column" at bounding box center [314, 115] width 577 height 129
click at [443, 142] on div "Add Column" at bounding box center [314, 115] width 577 height 129
click at [74, 142] on div "Add Column" at bounding box center [314, 115] width 577 height 129
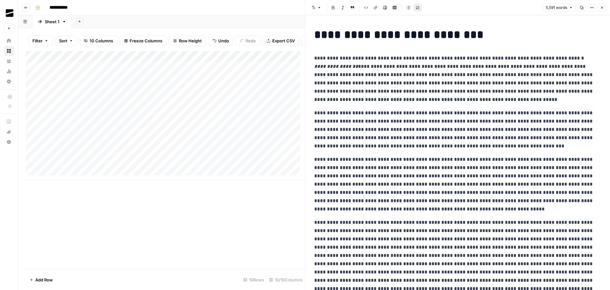
click at [604, 7] on icon "button" at bounding box center [602, 8] width 4 height 4
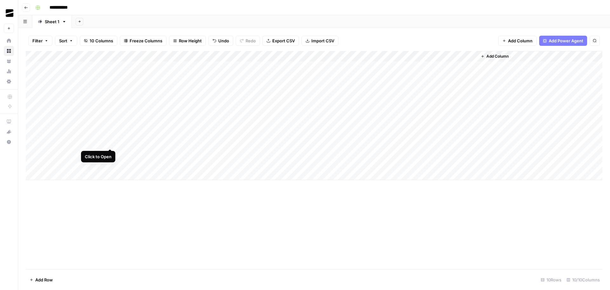
click at [110, 142] on div "Add Column" at bounding box center [314, 115] width 577 height 129
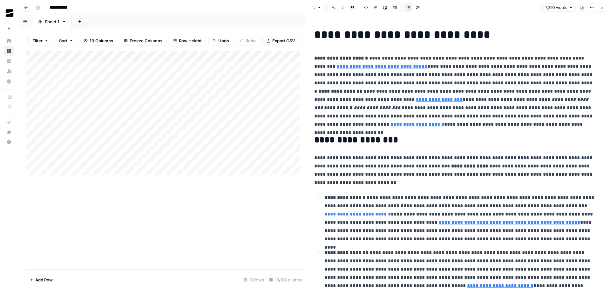
click at [603, 7] on icon "button" at bounding box center [602, 8] width 4 height 4
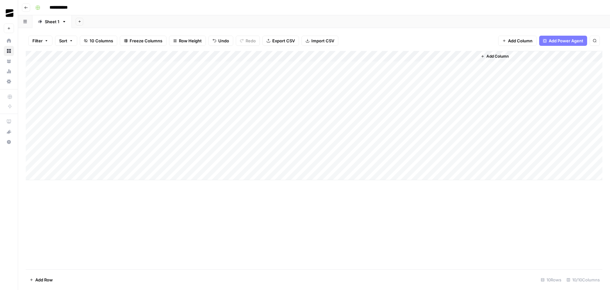
click at [288, 142] on div "Add Column" at bounding box center [314, 115] width 577 height 129
click at [357, 131] on div "Add Column" at bounding box center [314, 115] width 577 height 129
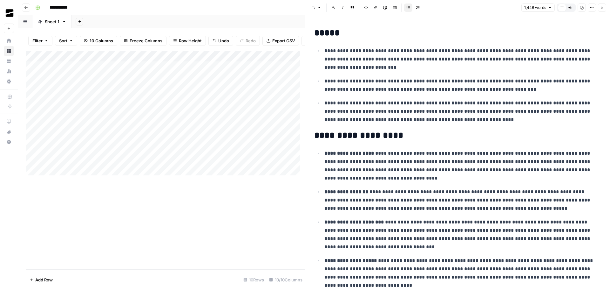
click at [580, 7] on button "Copy" at bounding box center [582, 7] width 8 height 8
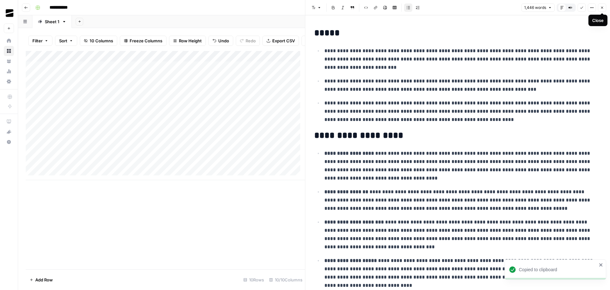
click at [604, 7] on icon "button" at bounding box center [602, 8] width 4 height 4
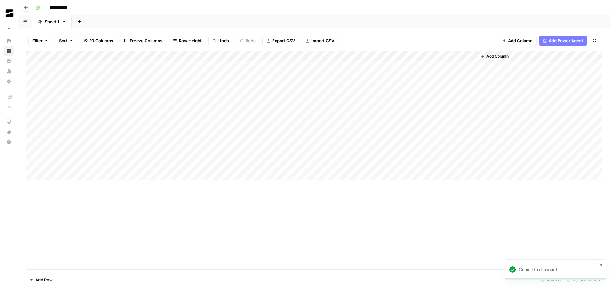
click at [299, 142] on div "Add Column" at bounding box center [314, 115] width 577 height 129
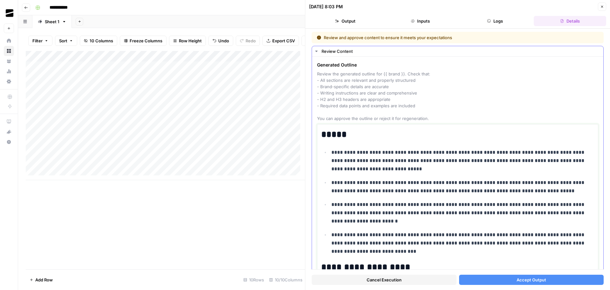
click at [420, 163] on p "**********" at bounding box center [460, 160] width 258 height 25
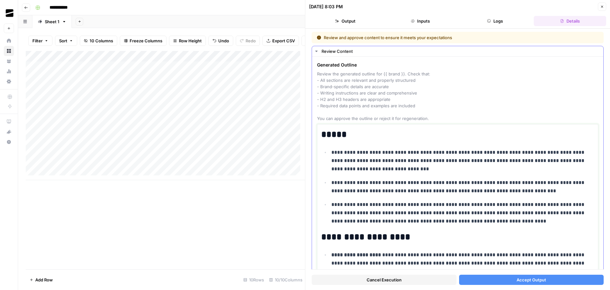
scroll to position [1869, 0]
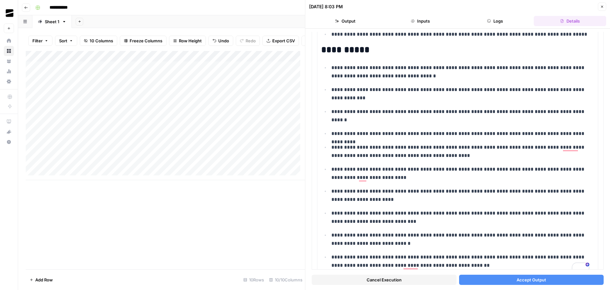
click at [530, 276] on span "Accept Output" at bounding box center [532, 279] width 30 height 6
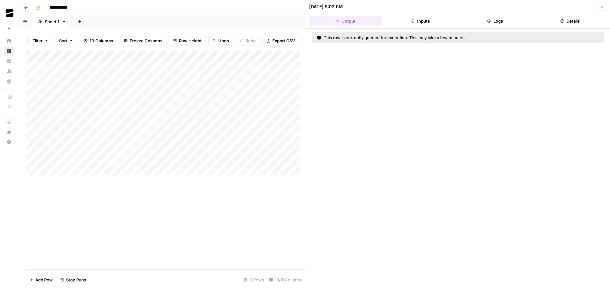
click at [600, 7] on icon "button" at bounding box center [602, 7] width 4 height 4
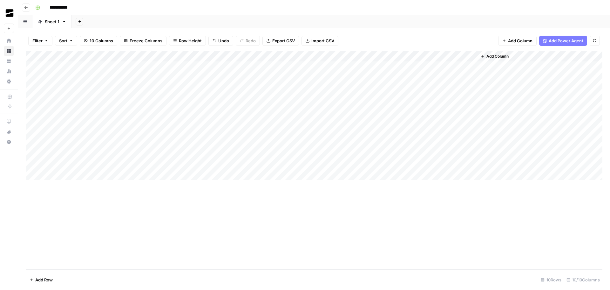
click at [414, 141] on div "Add Column" at bounding box center [314, 115] width 577 height 129
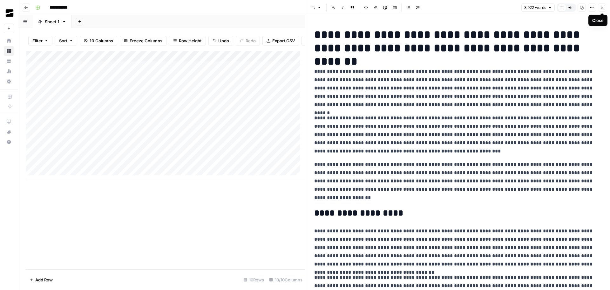
click at [602, 9] on icon "button" at bounding box center [602, 8] width 4 height 4
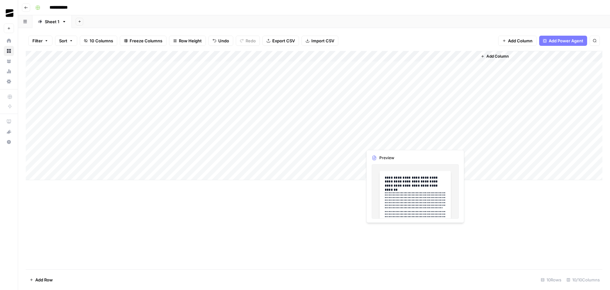
click at [392, 142] on div "Add Column" at bounding box center [314, 115] width 577 height 129
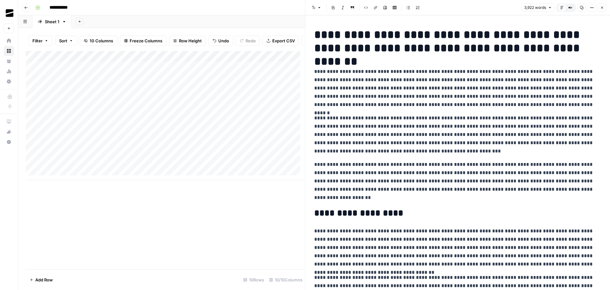
click at [604, 6] on icon "button" at bounding box center [602, 8] width 4 height 4
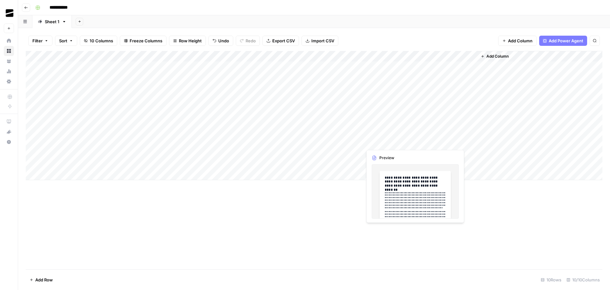
click at [385, 141] on div "Add Column" at bounding box center [314, 115] width 577 height 129
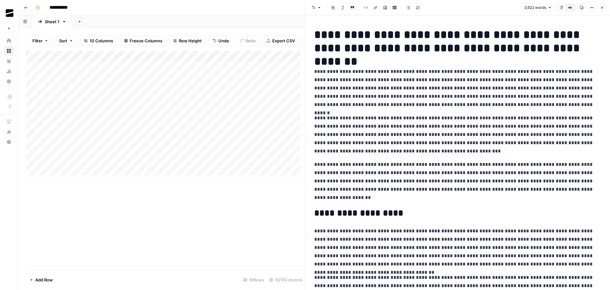
click at [503, 97] on p "**********" at bounding box center [455, 87] width 282 height 41
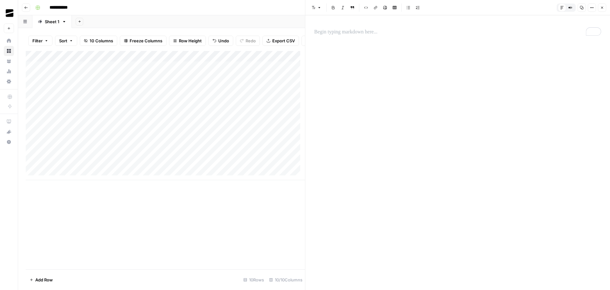
click at [606, 8] on button "Close" at bounding box center [602, 7] width 8 height 8
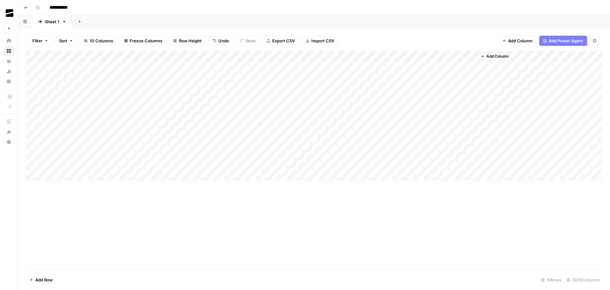
click at [341, 142] on div "Add Column" at bounding box center [314, 115] width 577 height 129
click at [356, 142] on div "Add Column" at bounding box center [314, 115] width 577 height 129
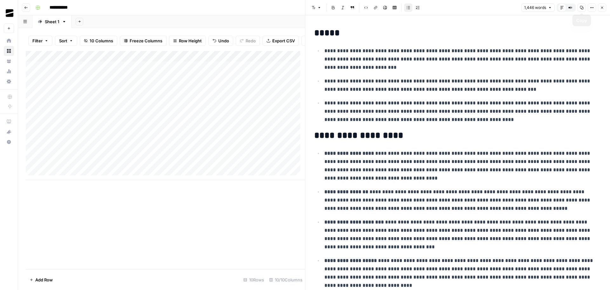
click at [582, 8] on icon "button" at bounding box center [582, 8] width 4 height 4
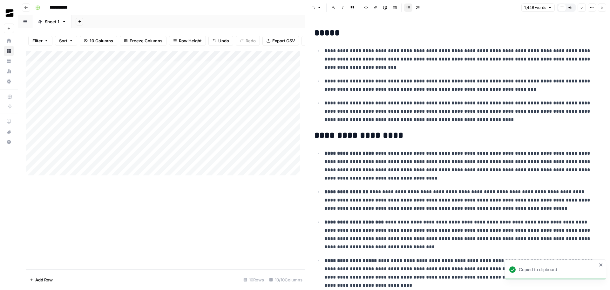
click at [603, 6] on icon "button" at bounding box center [602, 8] width 4 height 4
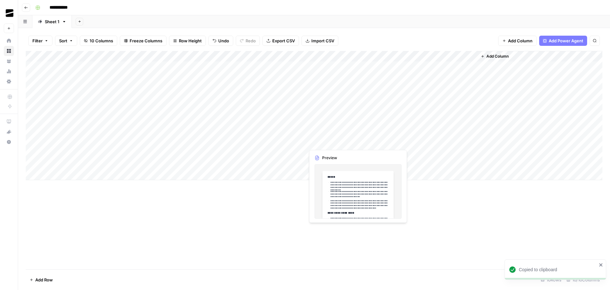
click at [332, 140] on div "Add Column" at bounding box center [314, 115] width 577 height 129
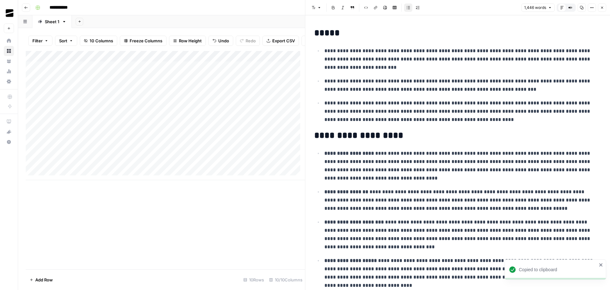
click at [500, 64] on p "**********" at bounding box center [461, 59] width 272 height 25
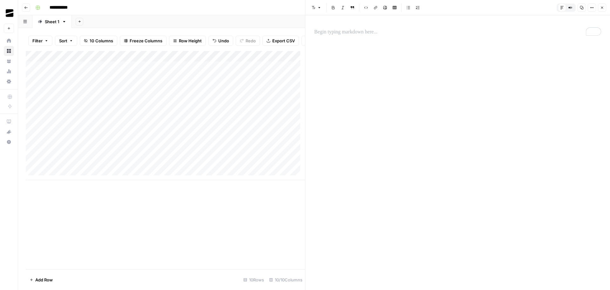
click at [599, 6] on button "Close" at bounding box center [602, 7] width 8 height 8
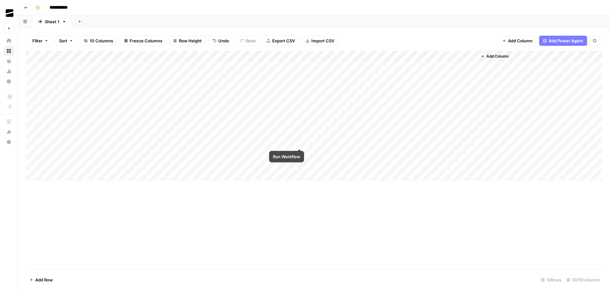
click at [299, 141] on div "Add Column" at bounding box center [314, 115] width 577 height 129
click at [299, 142] on div "Add Column" at bounding box center [314, 115] width 577 height 129
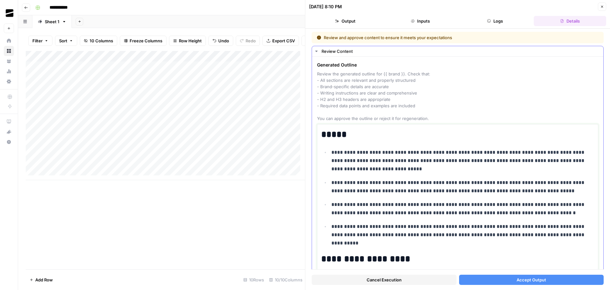
click at [409, 167] on p "**********" at bounding box center [460, 160] width 258 height 25
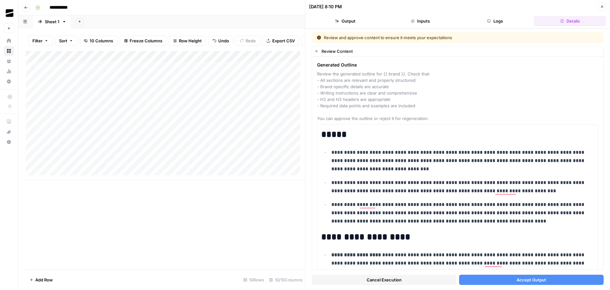
click at [536, 276] on span "Accept Output" at bounding box center [532, 279] width 30 height 6
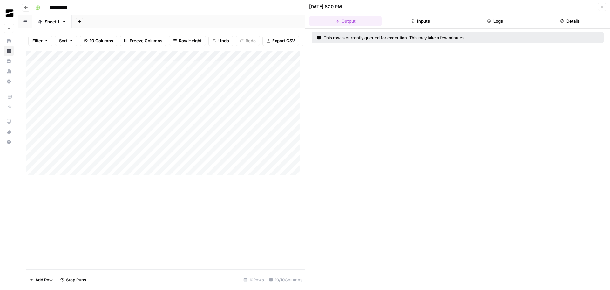
click at [604, 6] on icon "button" at bounding box center [602, 7] width 4 height 4
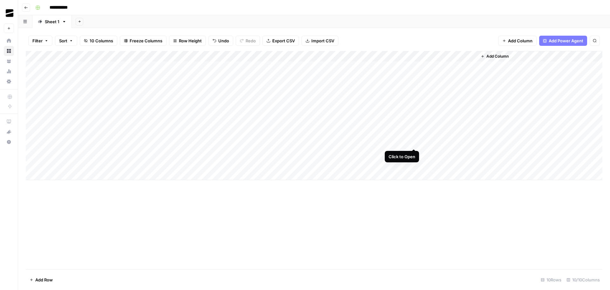
click at [414, 142] on div "Add Column" at bounding box center [314, 115] width 577 height 129
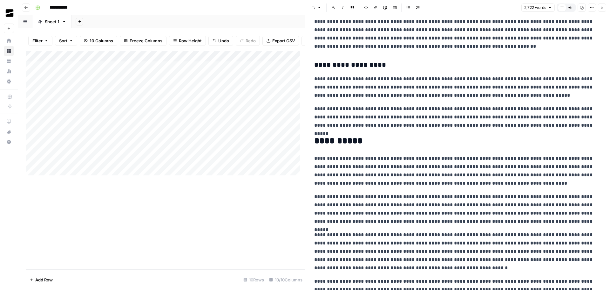
scroll to position [1923, 0]
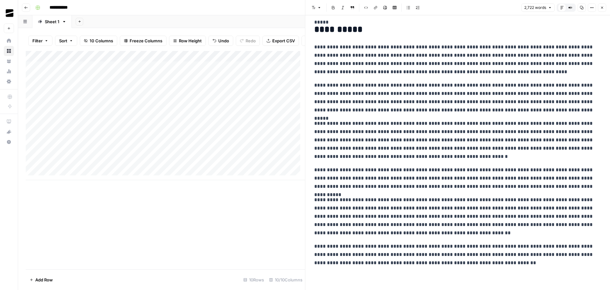
click at [603, 7] on icon "button" at bounding box center [602, 8] width 4 height 4
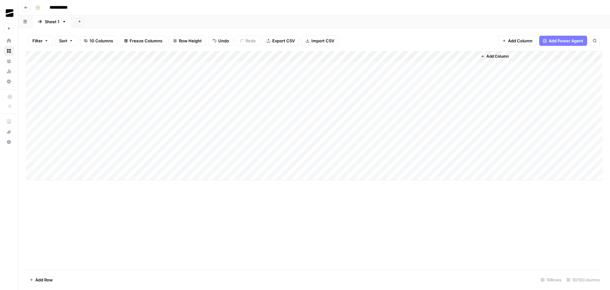
click at [414, 131] on div "Add Column" at bounding box center [314, 115] width 577 height 129
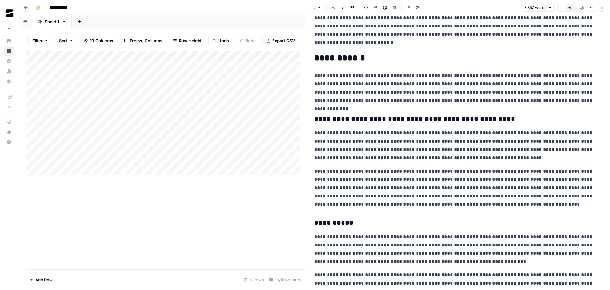
scroll to position [1780, 0]
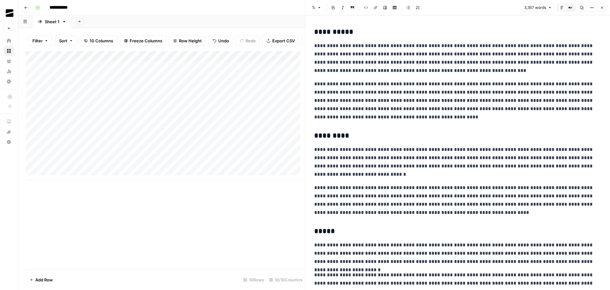
click at [602, 6] on icon "button" at bounding box center [602, 8] width 4 height 4
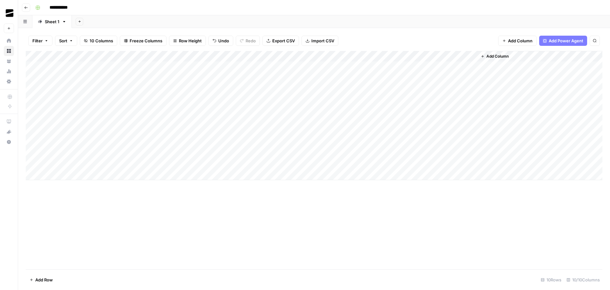
click at [454, 142] on div "Add Column" at bounding box center [314, 115] width 577 height 129
click at [448, 153] on div "Add Column" at bounding box center [314, 115] width 577 height 129
click at [449, 154] on div "Add Column" at bounding box center [314, 115] width 577 height 129
click at [449, 154] on textarea "**********" at bounding box center [471, 153] width 102 height 9
click at [457, 154] on textarea "**********" at bounding box center [471, 153] width 102 height 9
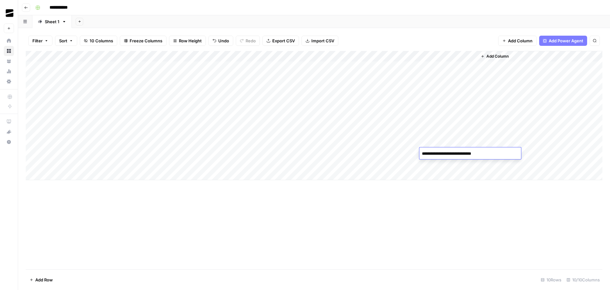
drag, startPoint x: 456, startPoint y: 153, endPoint x: 468, endPoint y: 153, distance: 12.4
click at [468, 153] on textarea "**********" at bounding box center [471, 153] width 102 height 9
type textarea "**********"
click at [316, 219] on div "Add Column" at bounding box center [314, 160] width 577 height 218
click at [357, 141] on div "Add Column" at bounding box center [314, 115] width 577 height 129
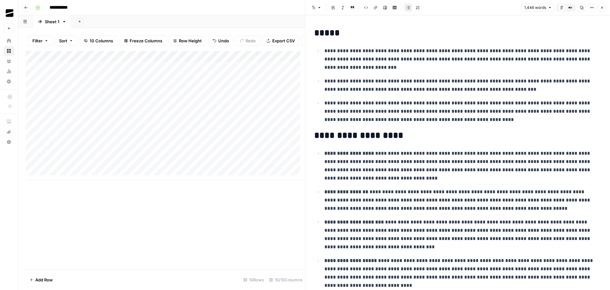
click at [582, 9] on icon "button" at bounding box center [581, 7] width 3 height 3
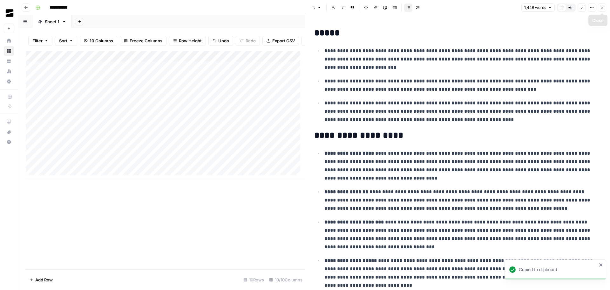
click at [603, 7] on icon "button" at bounding box center [602, 8] width 4 height 4
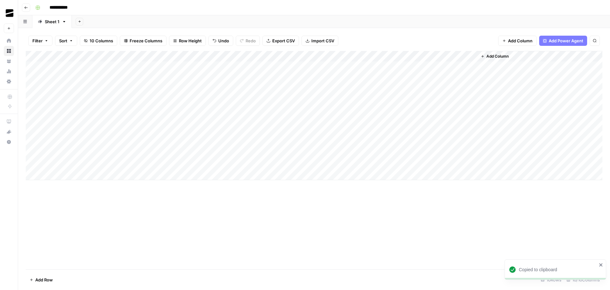
click at [281, 152] on div "Add Column" at bounding box center [314, 115] width 577 height 129
click at [300, 151] on div "Add Column" at bounding box center [314, 115] width 577 height 129
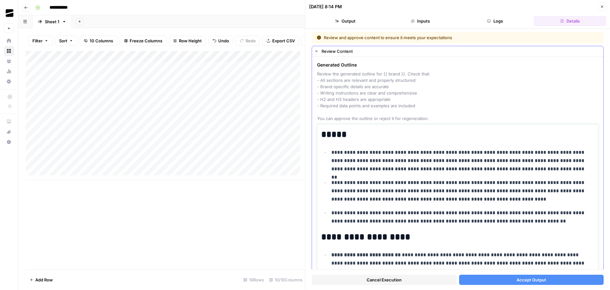
click at [420, 162] on p "**********" at bounding box center [460, 160] width 258 height 25
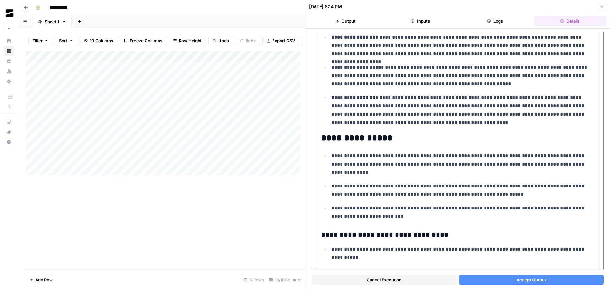
scroll to position [1852, 0]
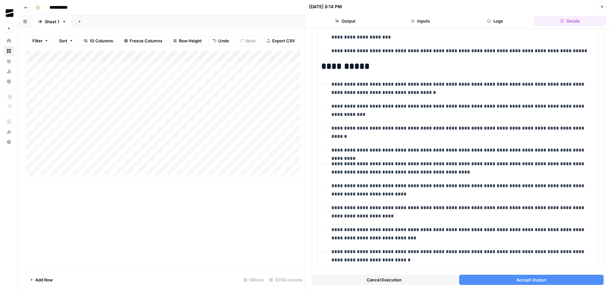
click at [532, 280] on div "Cancel Execution Accept Output" at bounding box center [458, 277] width 292 height 17
click at [542, 276] on span "Accept Output" at bounding box center [532, 279] width 30 height 6
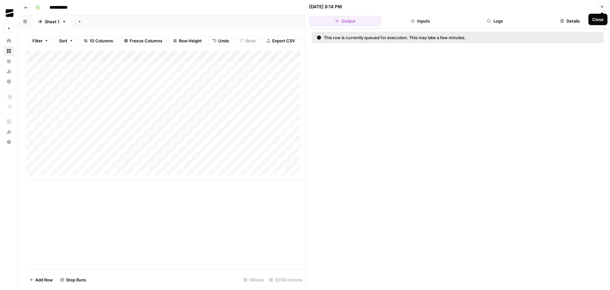
click at [603, 7] on icon "button" at bounding box center [602, 7] width 4 height 4
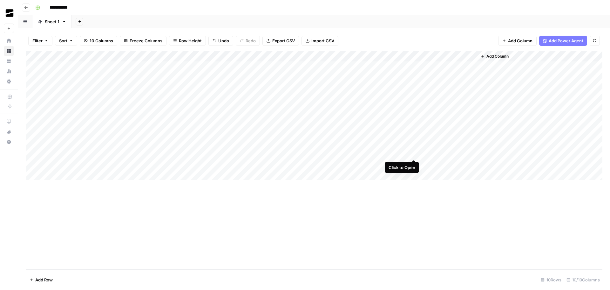
click at [414, 153] on div "Add Column" at bounding box center [314, 115] width 577 height 129
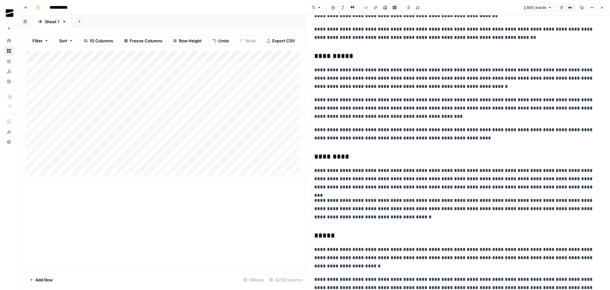
scroll to position [1748, 0]
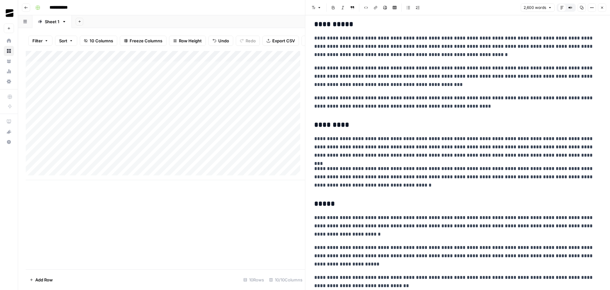
click at [601, 9] on icon "button" at bounding box center [602, 8] width 4 height 4
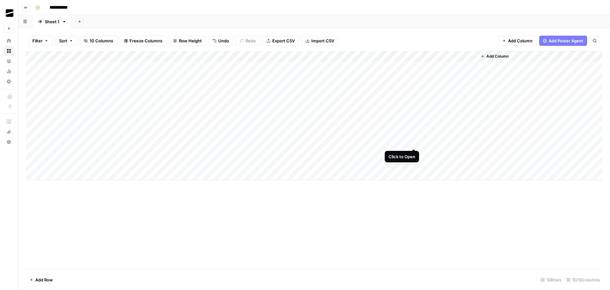
click at [414, 142] on div "Add Column" at bounding box center [314, 115] width 577 height 129
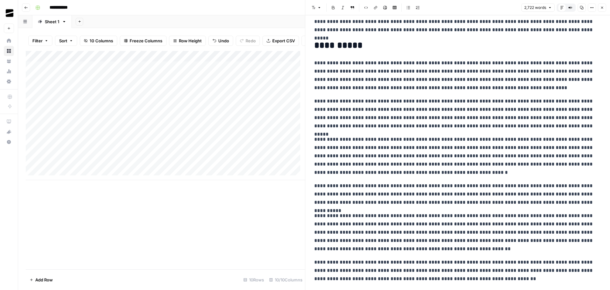
scroll to position [1923, 0]
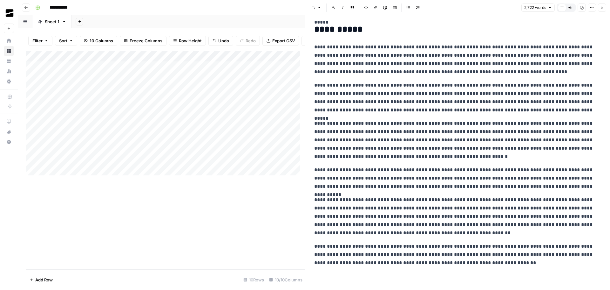
click at [603, 9] on icon "button" at bounding box center [602, 8] width 4 height 4
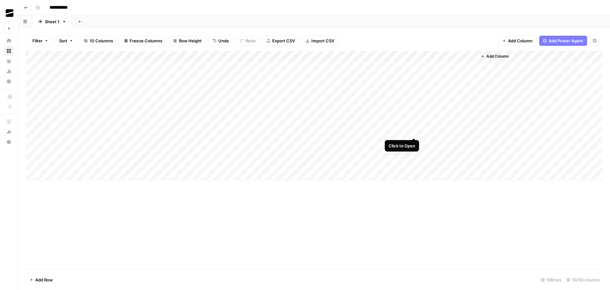
click at [414, 132] on div "Add Column" at bounding box center [314, 115] width 577 height 129
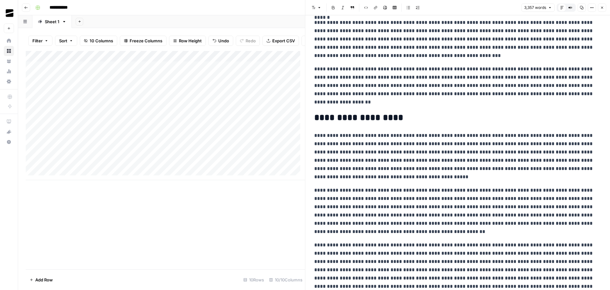
scroll to position [64, 0]
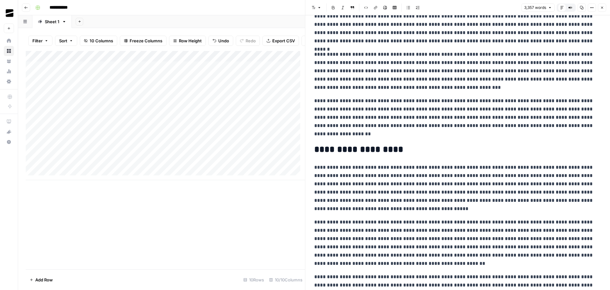
click at [603, 9] on icon "button" at bounding box center [602, 8] width 4 height 4
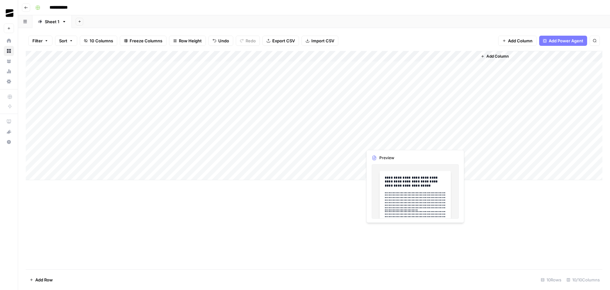
click at [415, 143] on div "Add Column" at bounding box center [314, 115] width 577 height 129
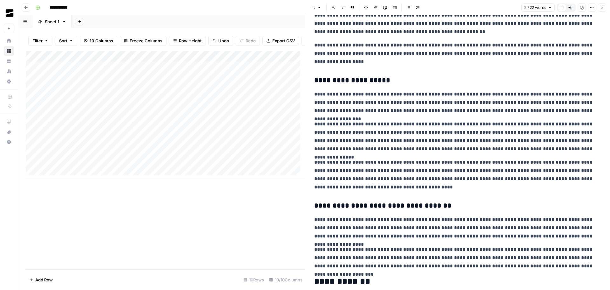
scroll to position [604, 0]
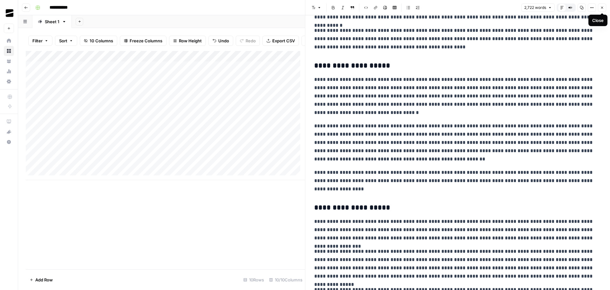
click at [605, 7] on button "Close" at bounding box center [602, 7] width 8 height 8
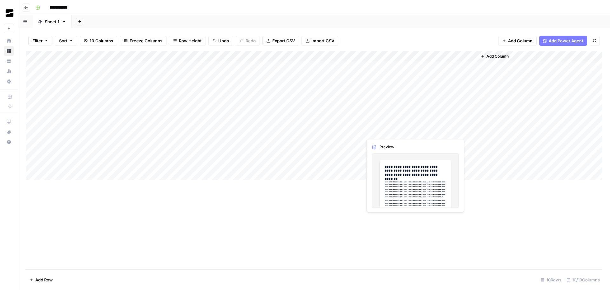
click at [415, 131] on div "Add Column" at bounding box center [314, 115] width 577 height 129
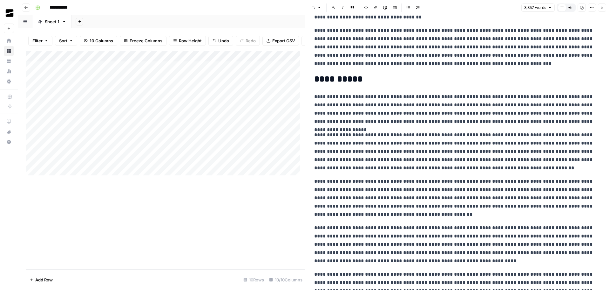
scroll to position [2088, 0]
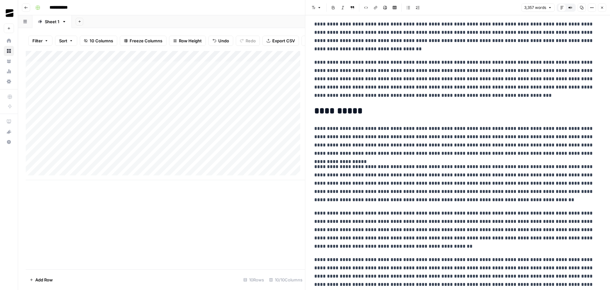
click at [605, 8] on button "Close" at bounding box center [602, 7] width 8 height 8
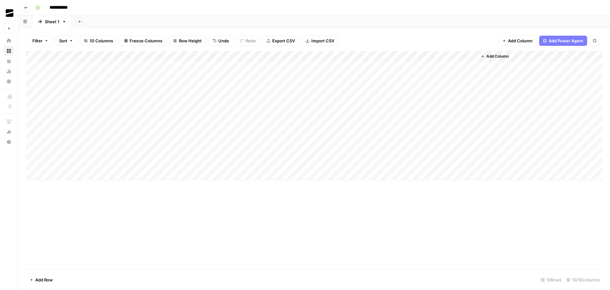
click at [413, 142] on div "Add Column" at bounding box center [314, 115] width 577 height 129
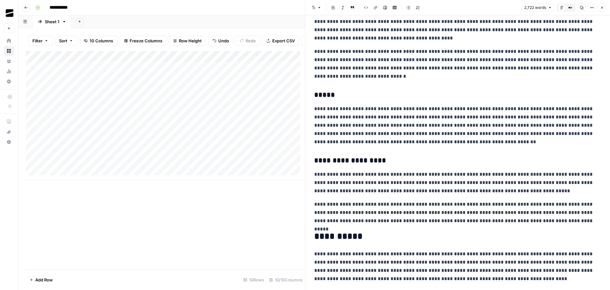
scroll to position [1923, 0]
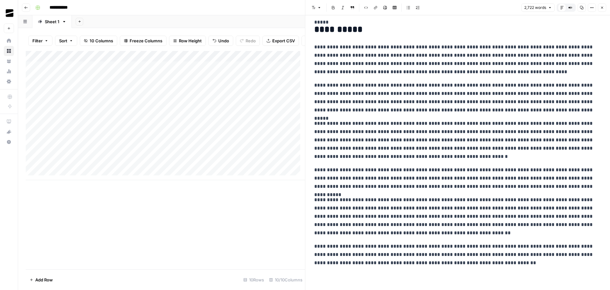
click at [605, 7] on button "Close" at bounding box center [602, 7] width 8 height 8
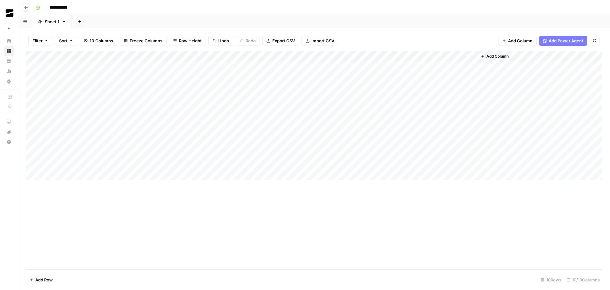
click at [414, 152] on div "Add Column" at bounding box center [314, 115] width 577 height 129
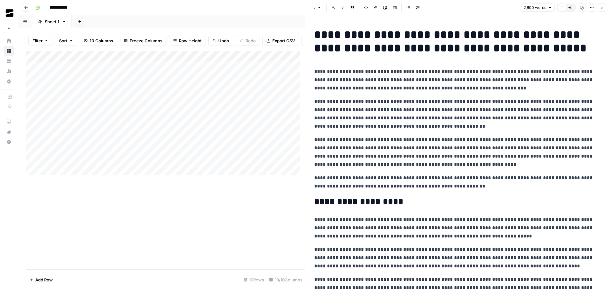
click at [604, 10] on button "Close" at bounding box center [602, 7] width 8 height 8
